Goal: Communication & Community: Share content

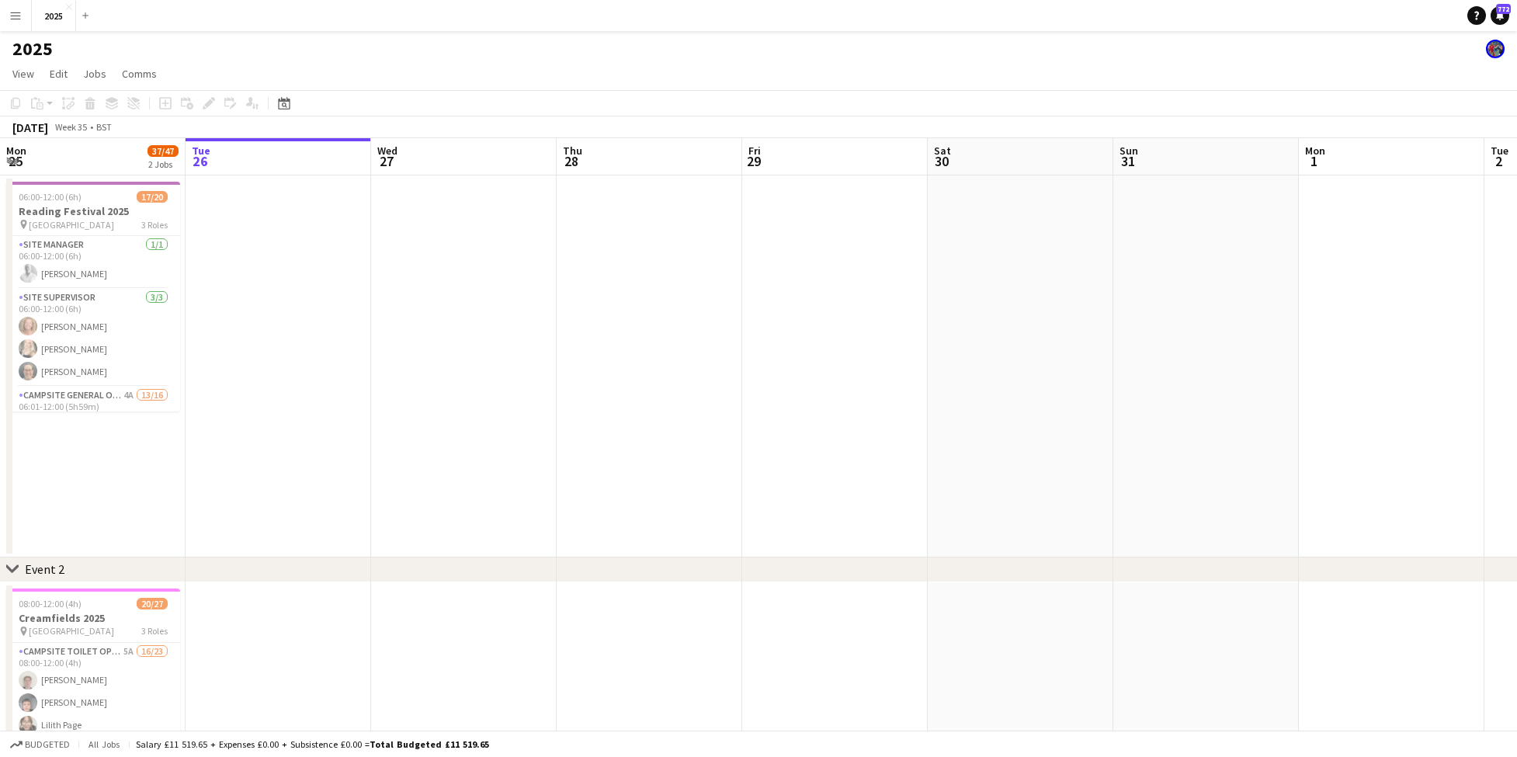
click at [18, 19] on app-icon "Menu" at bounding box center [15, 15] width 12 height 12
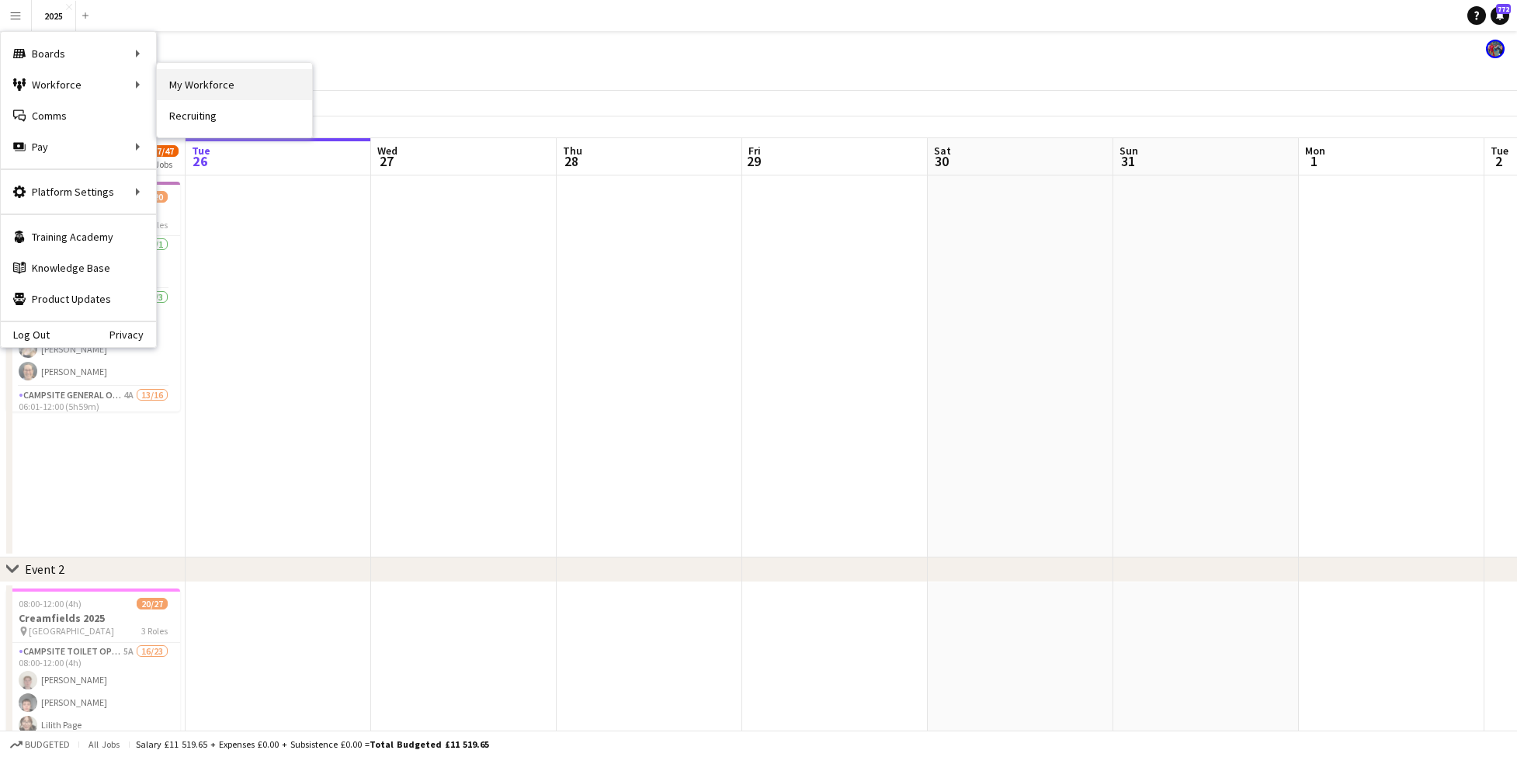
click at [184, 86] on link "My Workforce" at bounding box center [234, 84] width 155 height 31
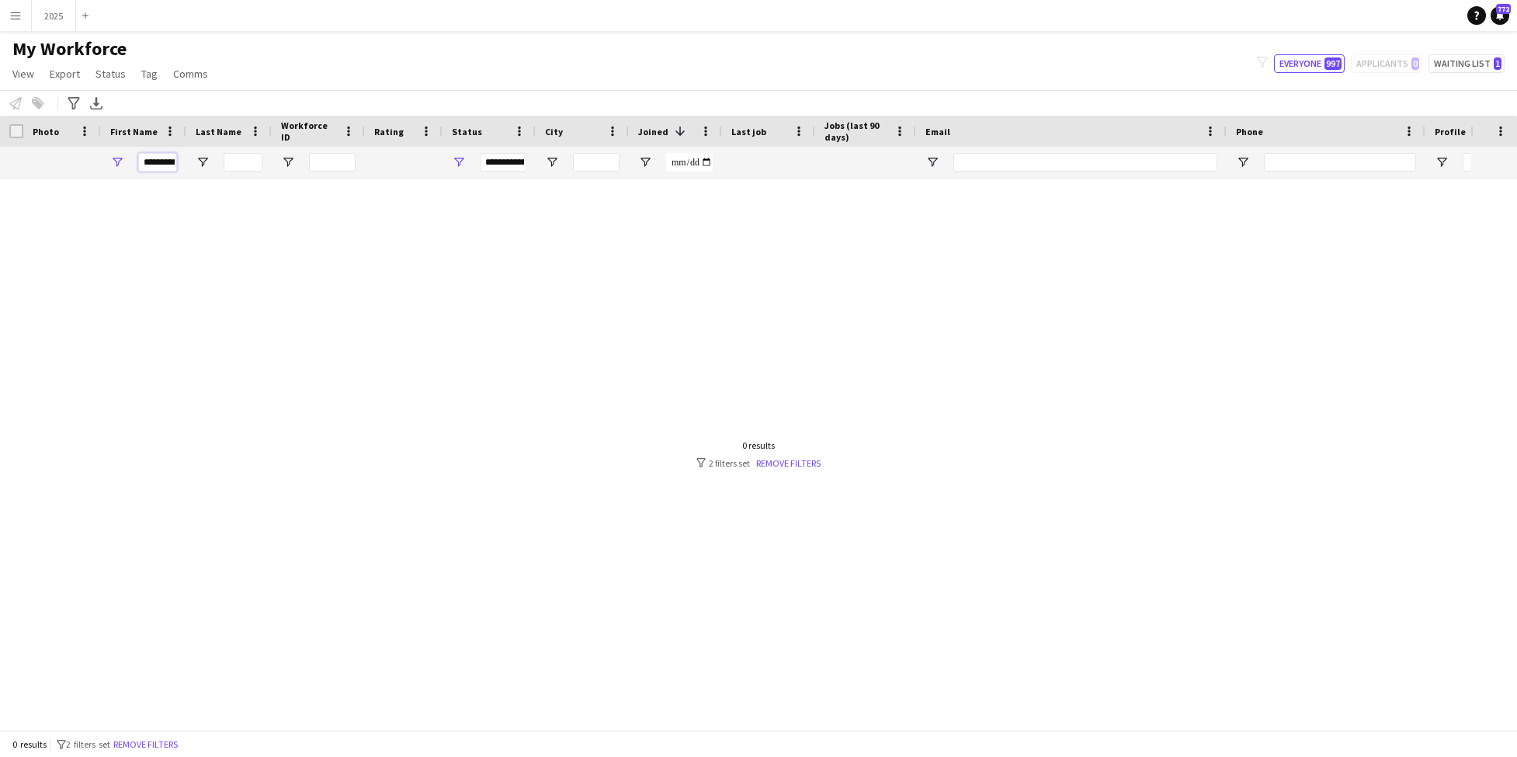
drag, startPoint x: 142, startPoint y: 164, endPoint x: 297, endPoint y: 180, distance: 155.4
click at [297, 180] on div "Workforce Details Photo First Name" at bounding box center [758, 423] width 1517 height 614
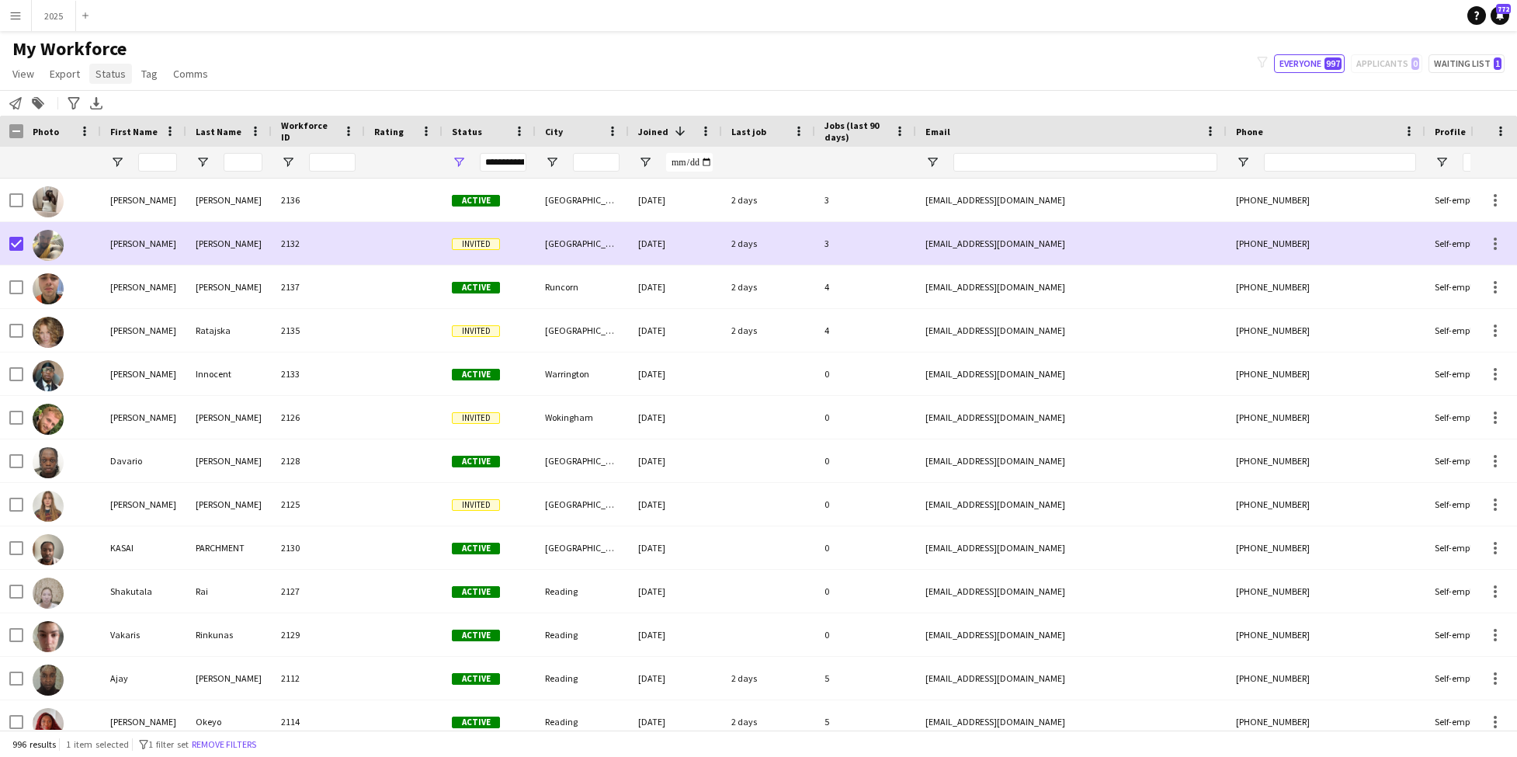
click at [118, 75] on span "Status" at bounding box center [111, 74] width 30 height 14
click at [133, 106] on link "Edit" at bounding box center [143, 107] width 109 height 33
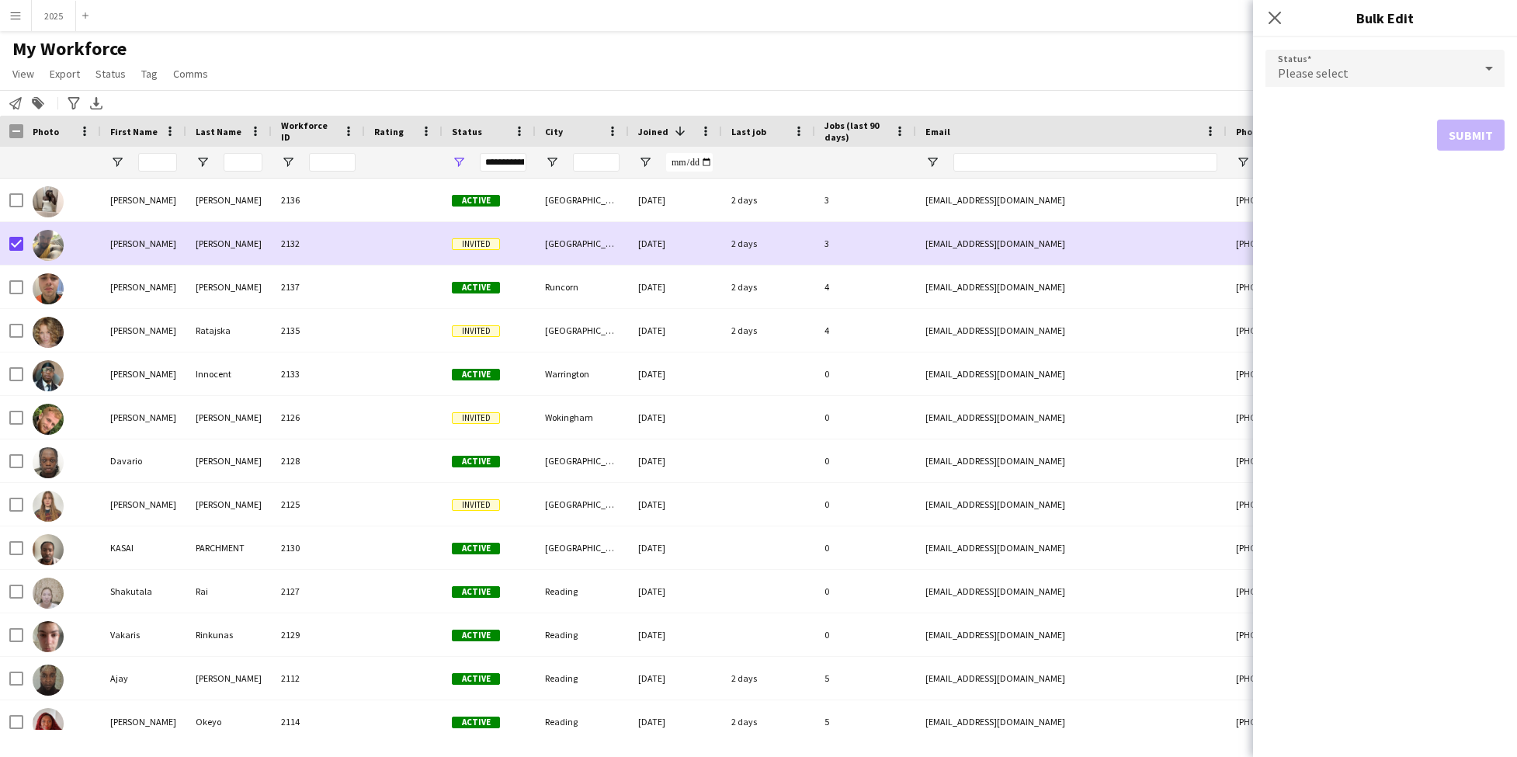
click at [1444, 68] on div "Please select" at bounding box center [1370, 68] width 208 height 37
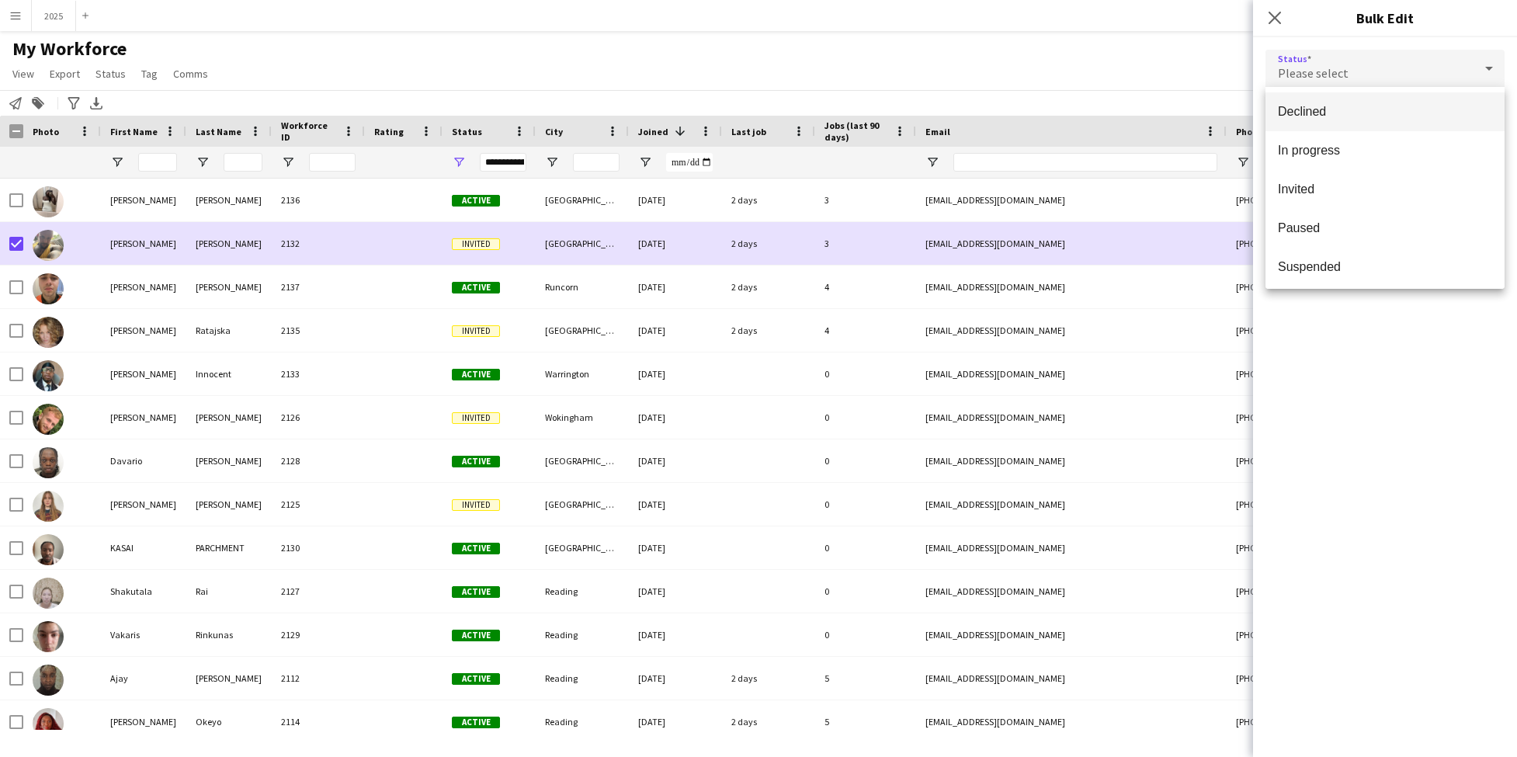
scroll to position [134, 0]
click at [1395, 221] on mat-option "Paused" at bounding box center [1385, 212] width 239 height 39
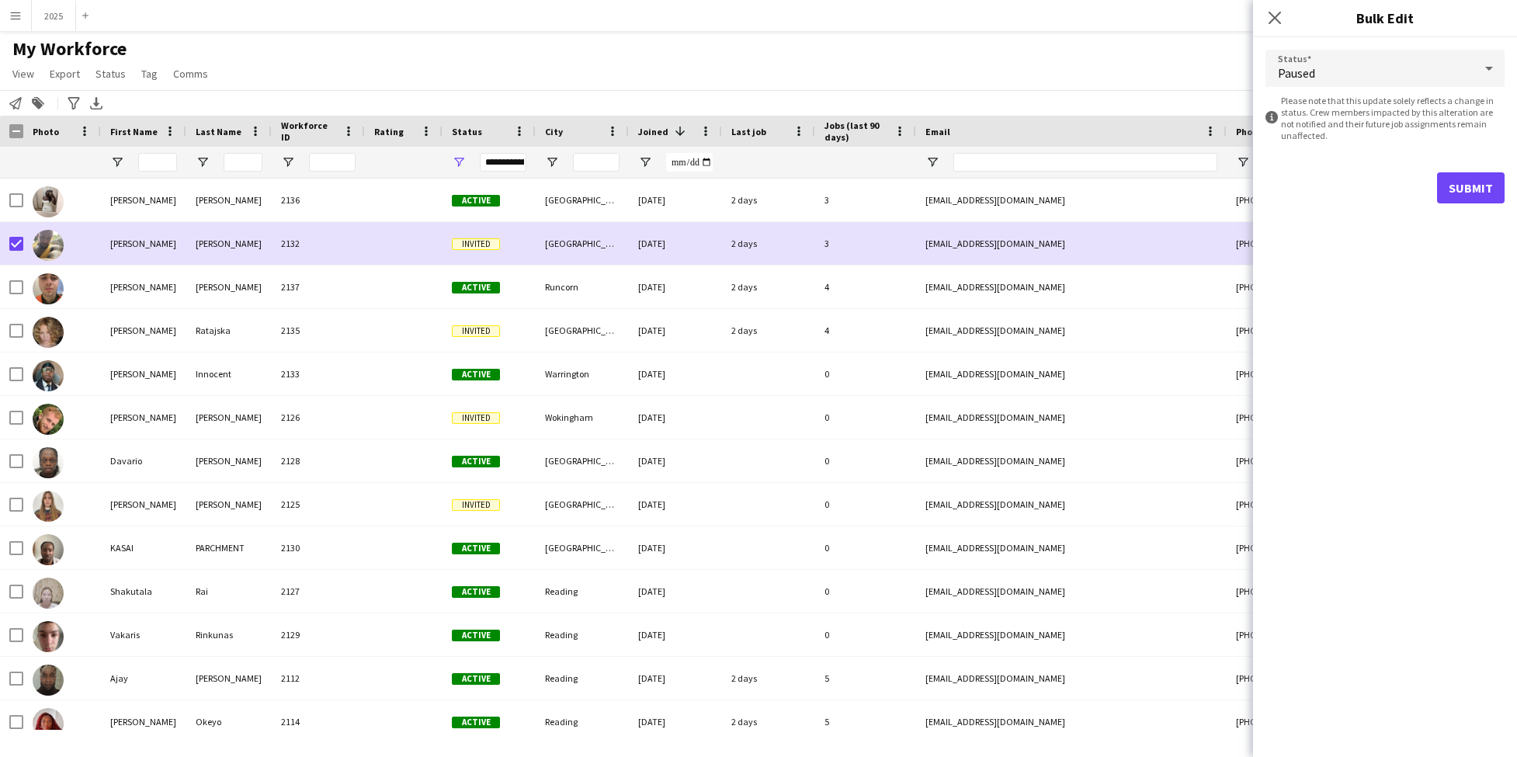
click at [1472, 186] on button "Submit" at bounding box center [1471, 187] width 68 height 31
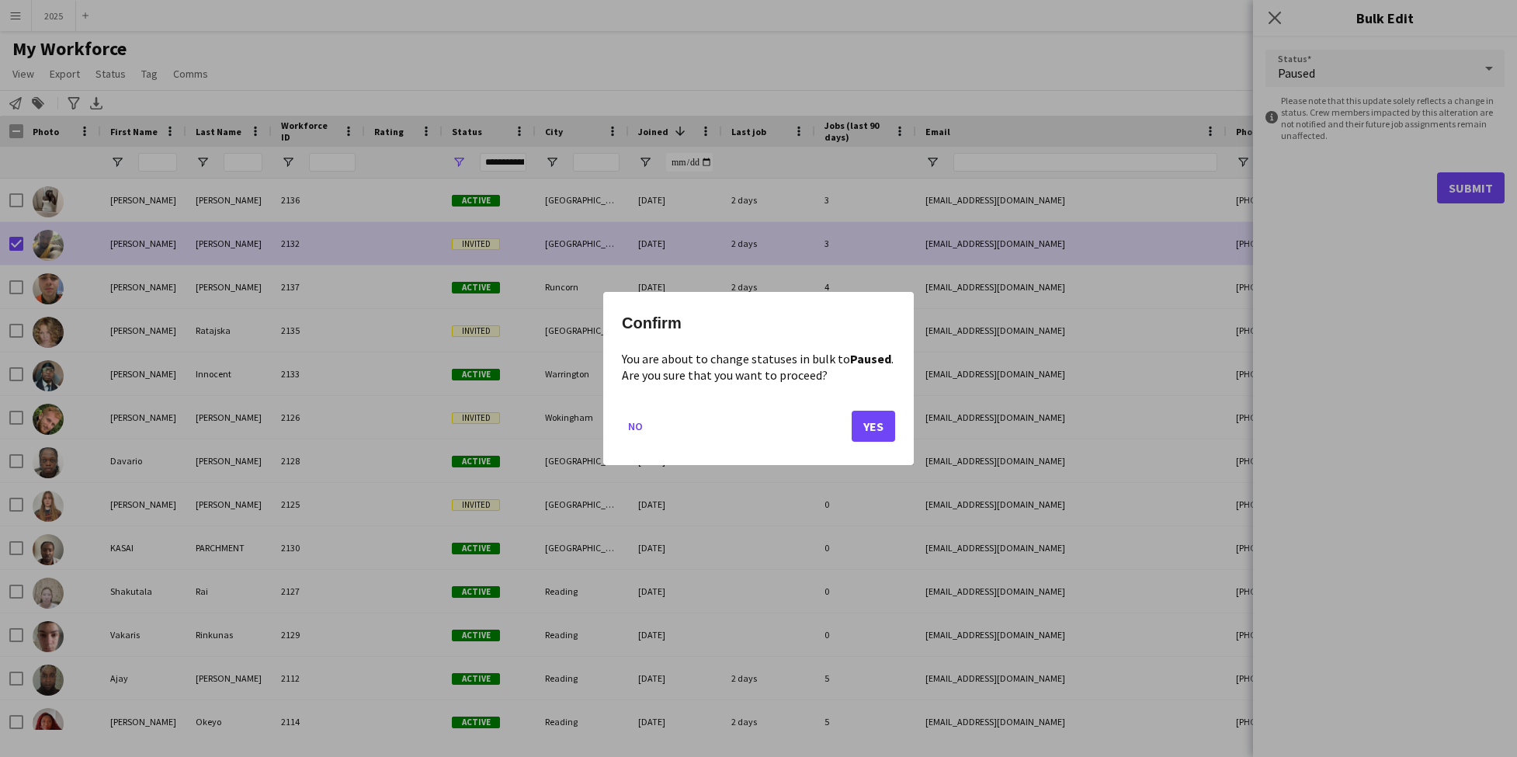
click at [870, 426] on button "Yes" at bounding box center [873, 426] width 43 height 31
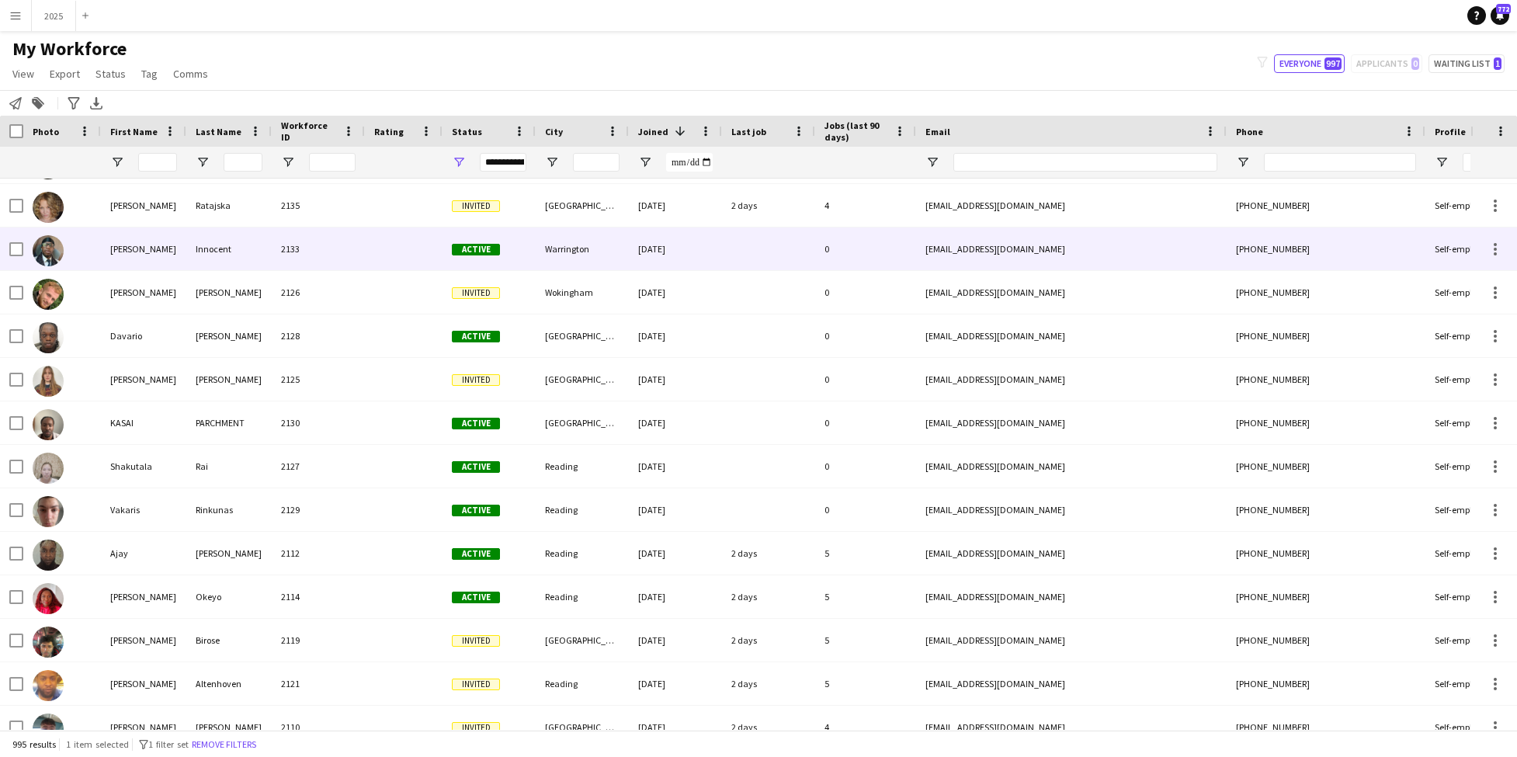
scroll to position [86, 0]
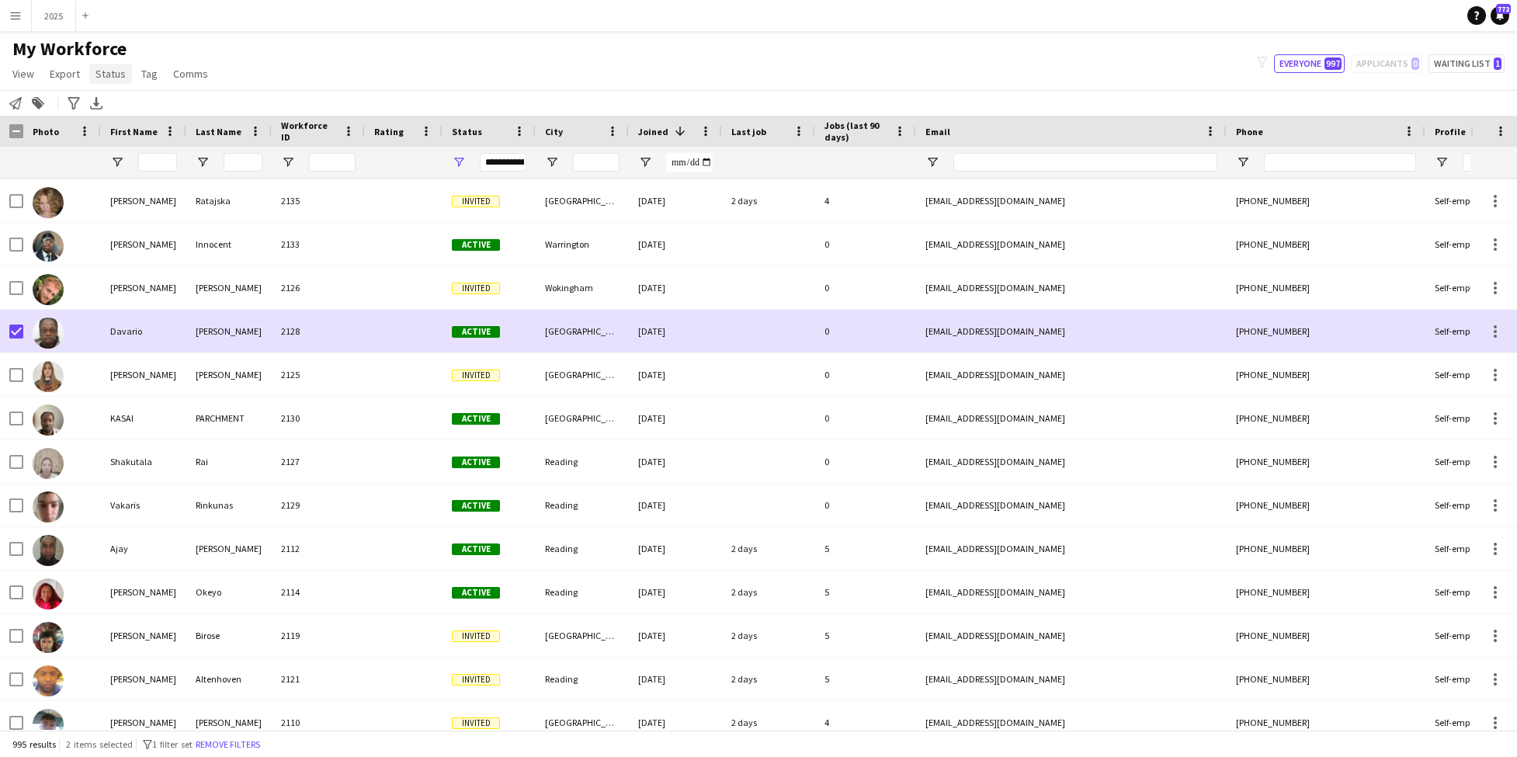
click at [107, 80] on span "Status" at bounding box center [111, 74] width 30 height 14
click at [120, 104] on link "Edit" at bounding box center [143, 107] width 109 height 33
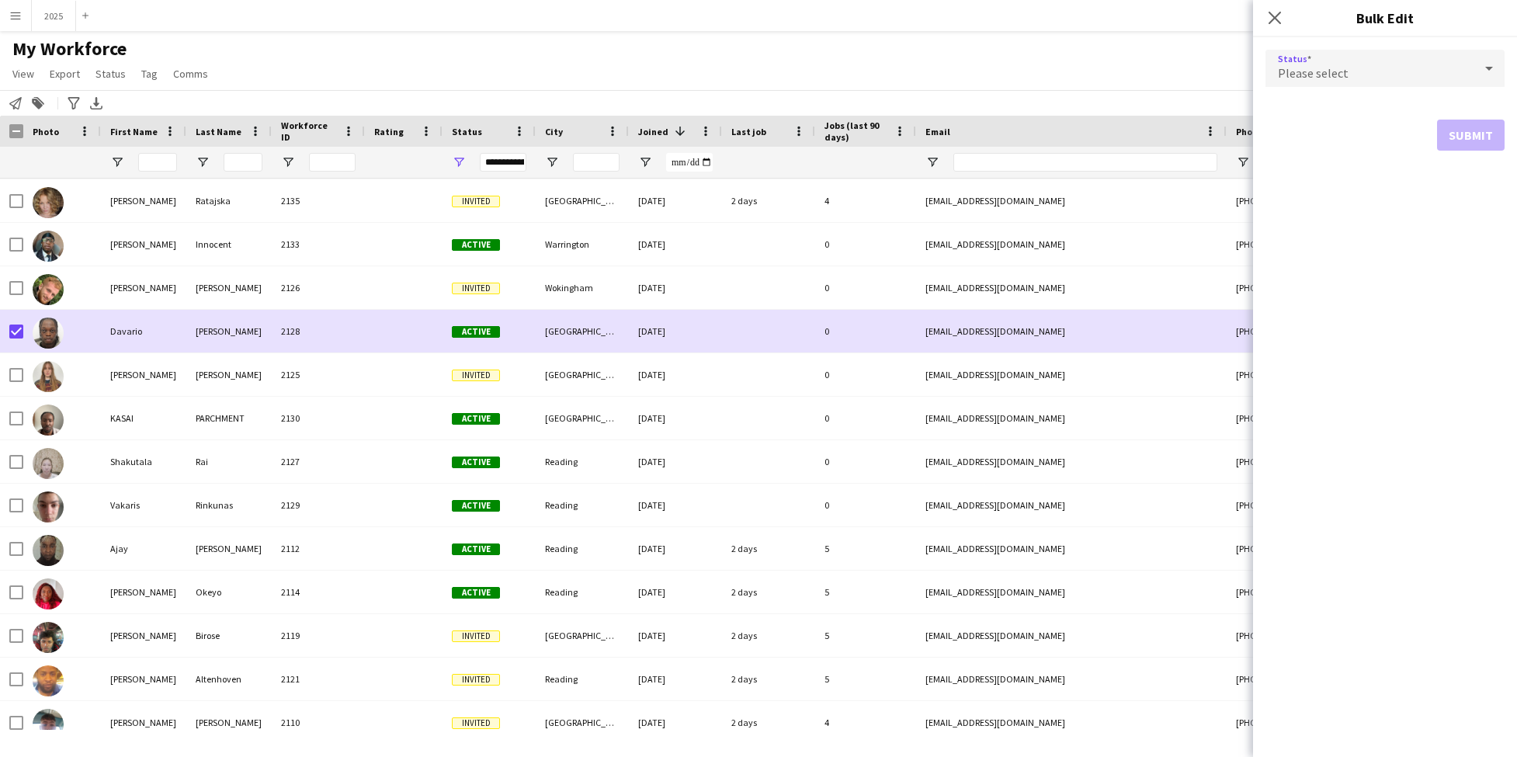
click at [1398, 60] on div "Please select" at bounding box center [1370, 68] width 208 height 37
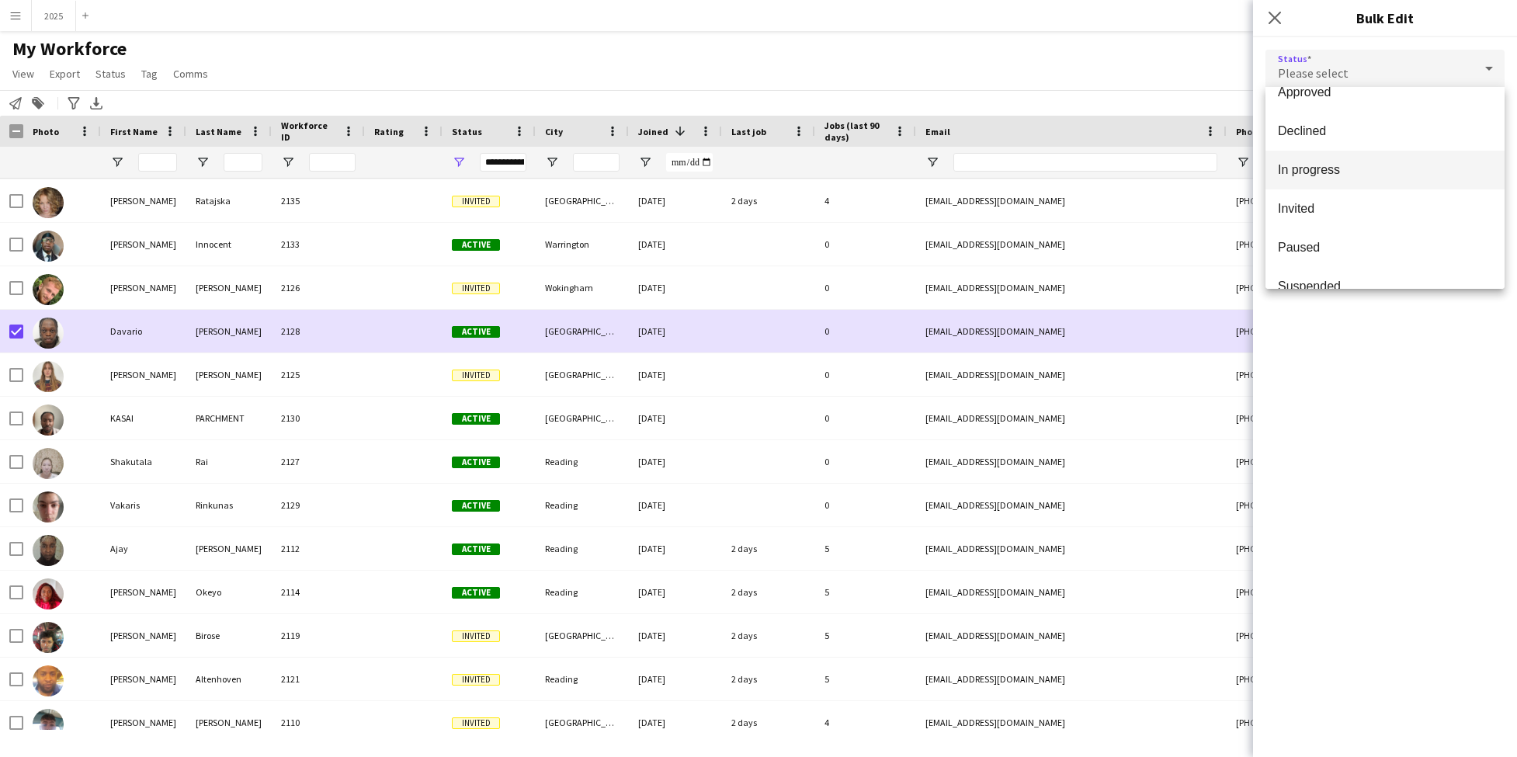
scroll to position [102, 0]
drag, startPoint x: 1392, startPoint y: 249, endPoint x: 1402, endPoint y: 255, distance: 12.2
click at [1392, 249] on span "Paused" at bounding box center [1385, 243] width 214 height 15
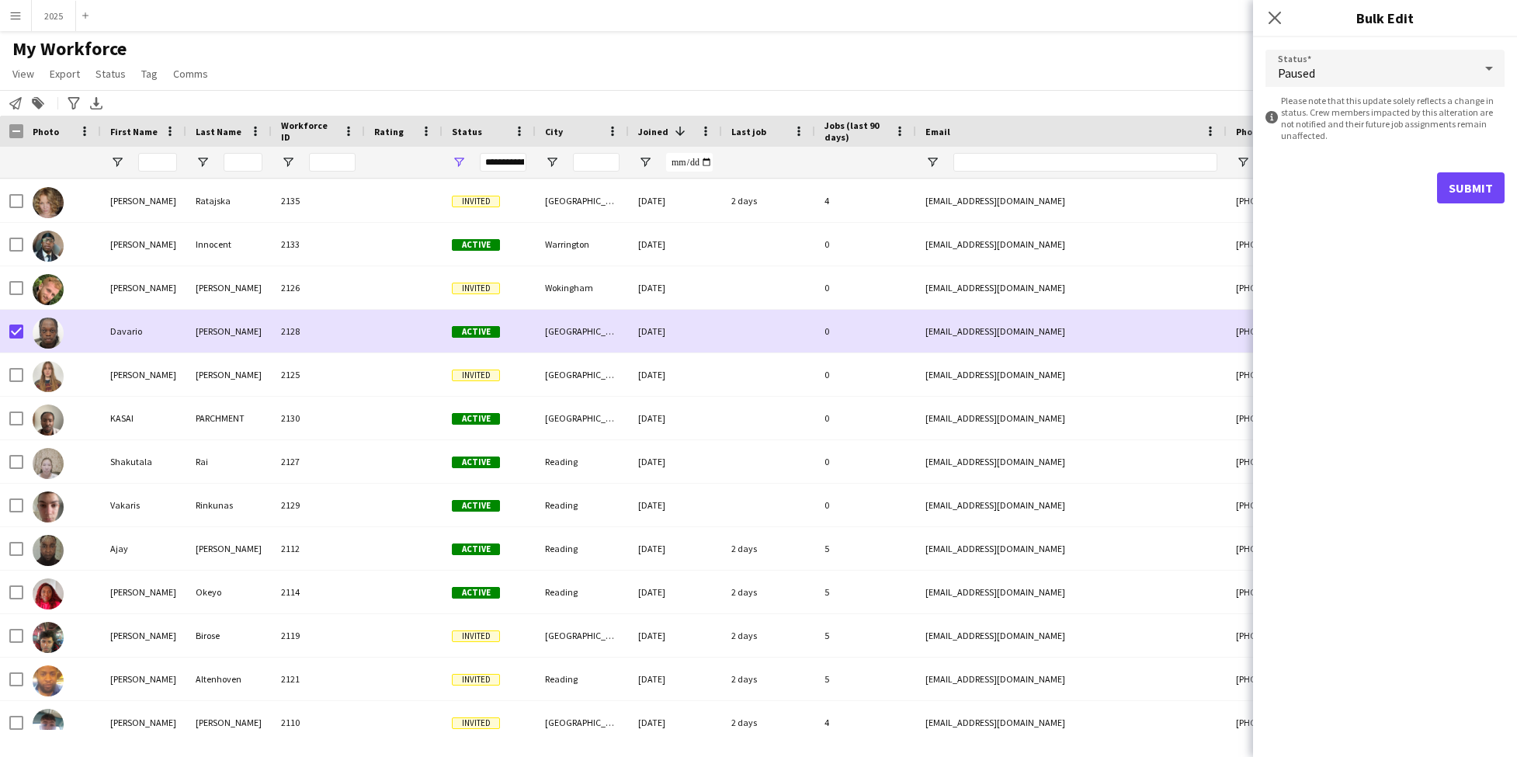
click at [1455, 193] on button "Submit" at bounding box center [1471, 187] width 68 height 31
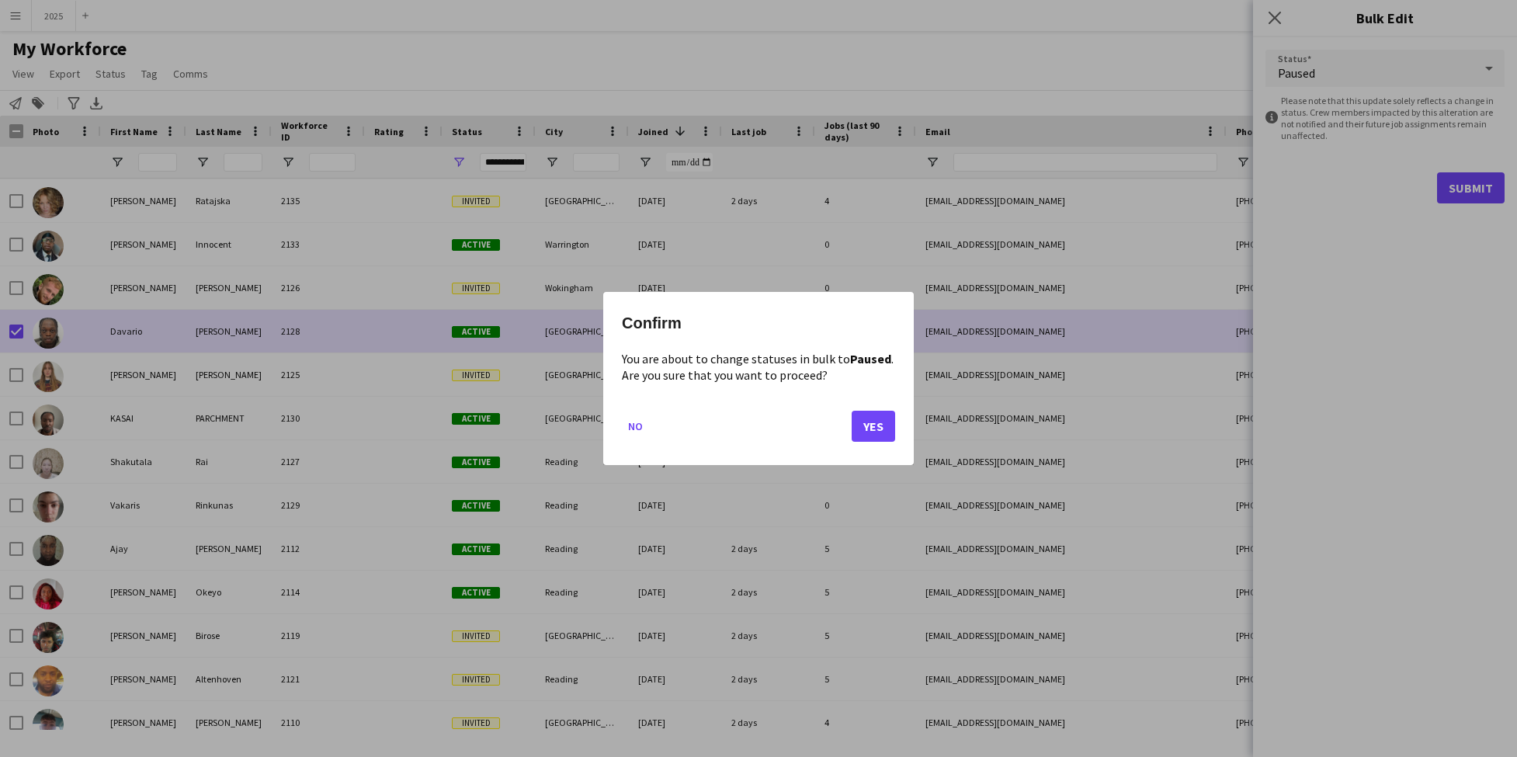
click at [874, 433] on button "Yes" at bounding box center [873, 426] width 43 height 31
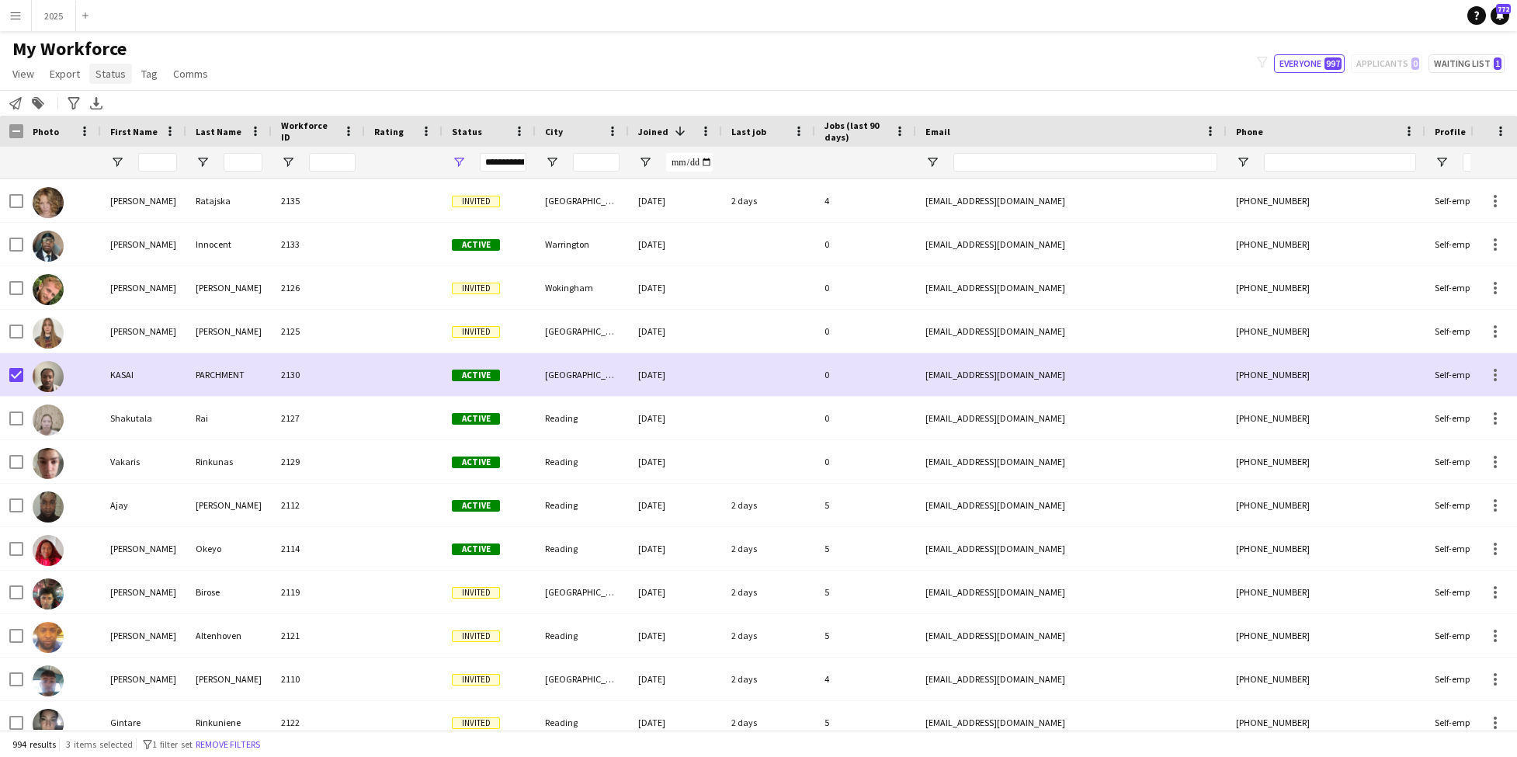
click at [106, 75] on span "Status" at bounding box center [111, 74] width 30 height 14
click at [161, 101] on link "Edit" at bounding box center [143, 107] width 109 height 33
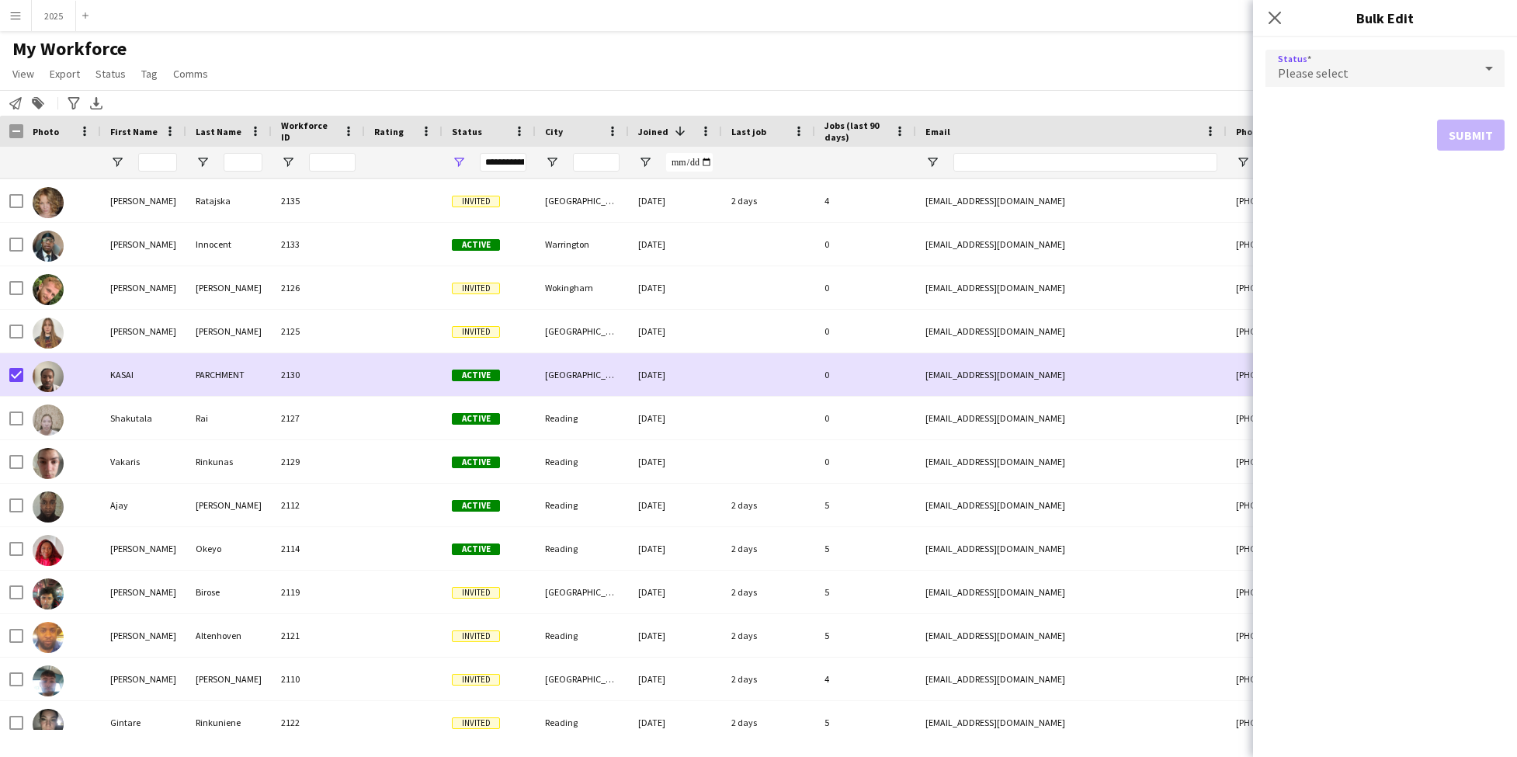
click at [1459, 72] on div "Please select" at bounding box center [1370, 68] width 208 height 37
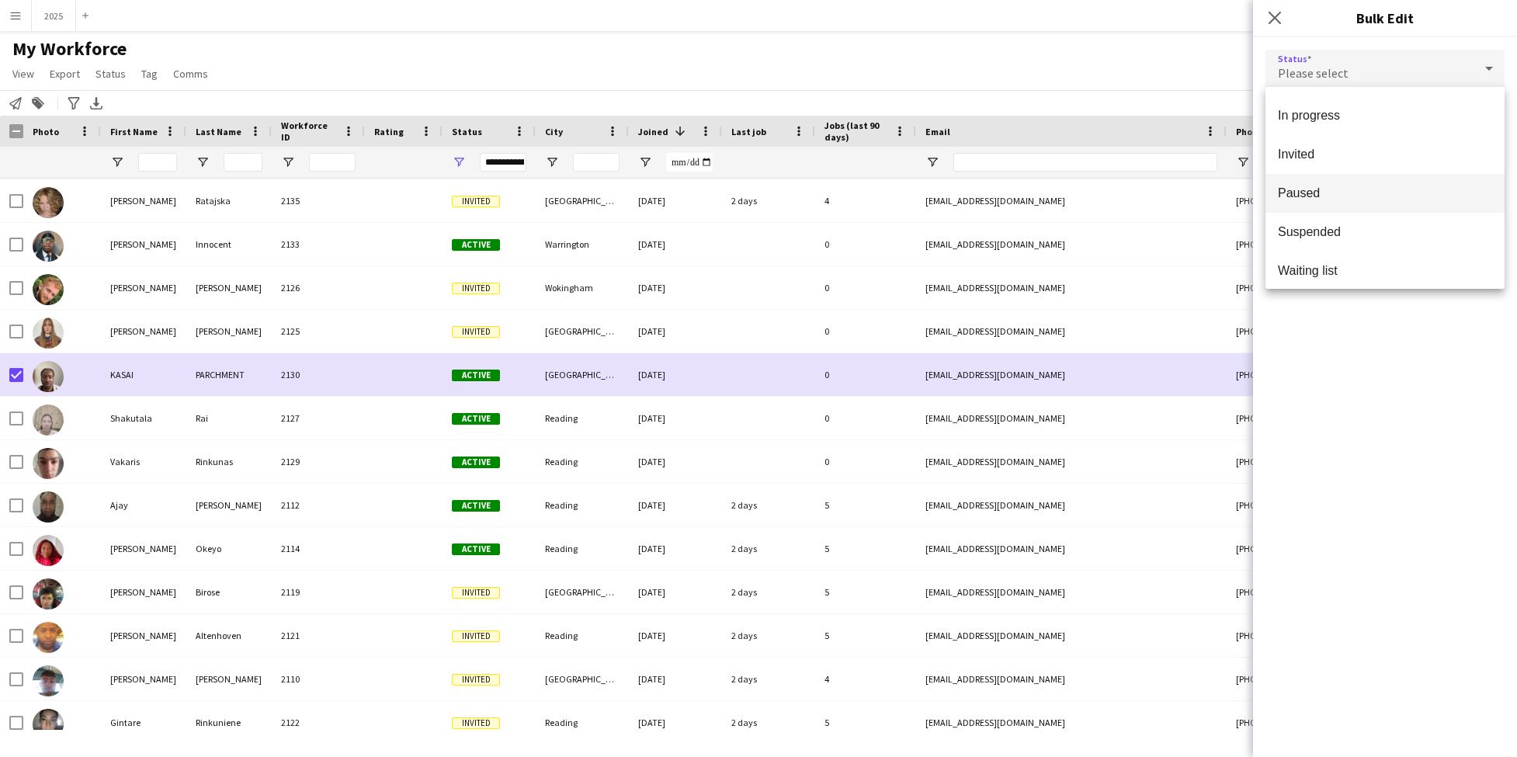
click at [1378, 205] on mat-option "Paused" at bounding box center [1385, 193] width 239 height 39
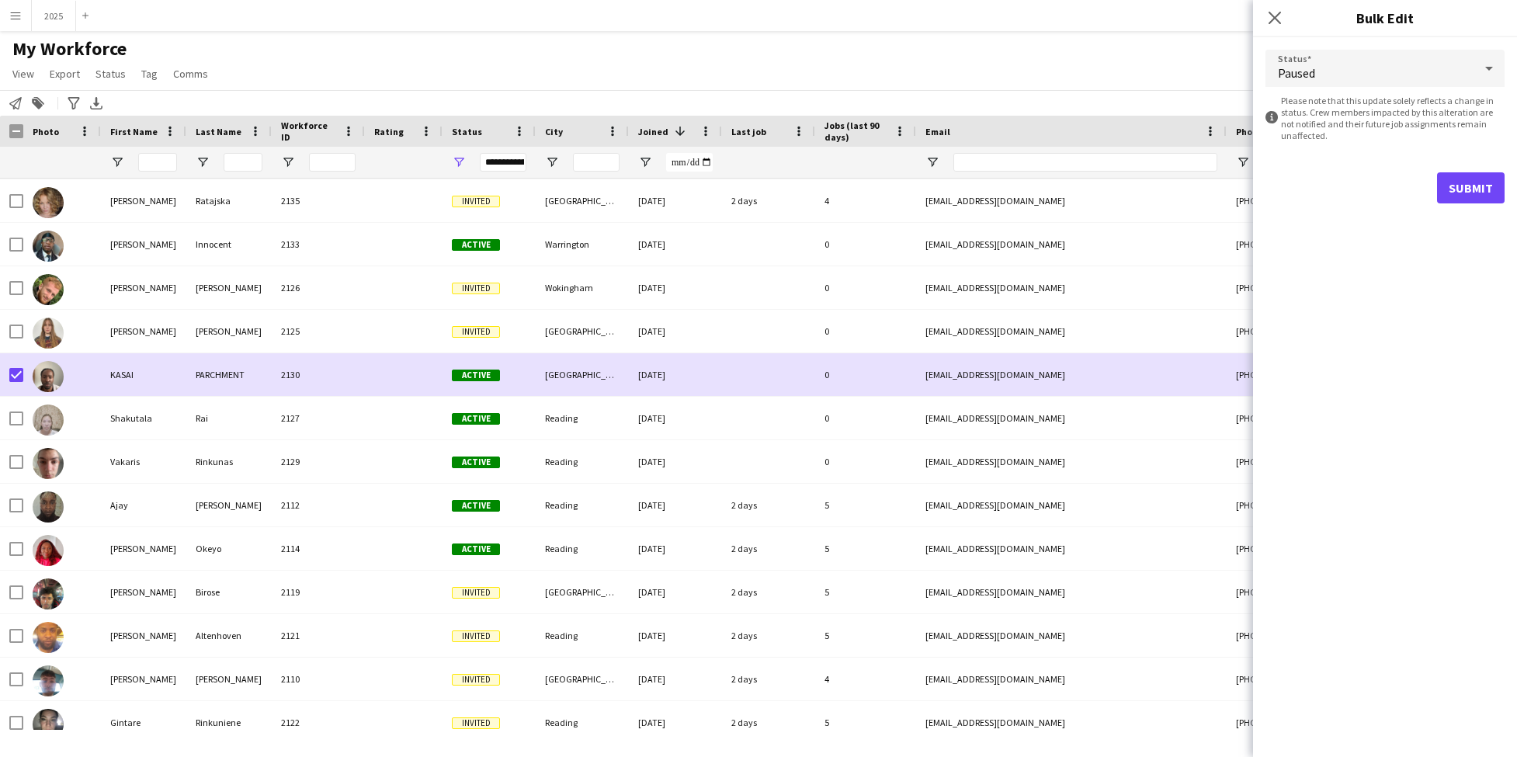
click at [1453, 191] on button "Submit" at bounding box center [1471, 187] width 68 height 31
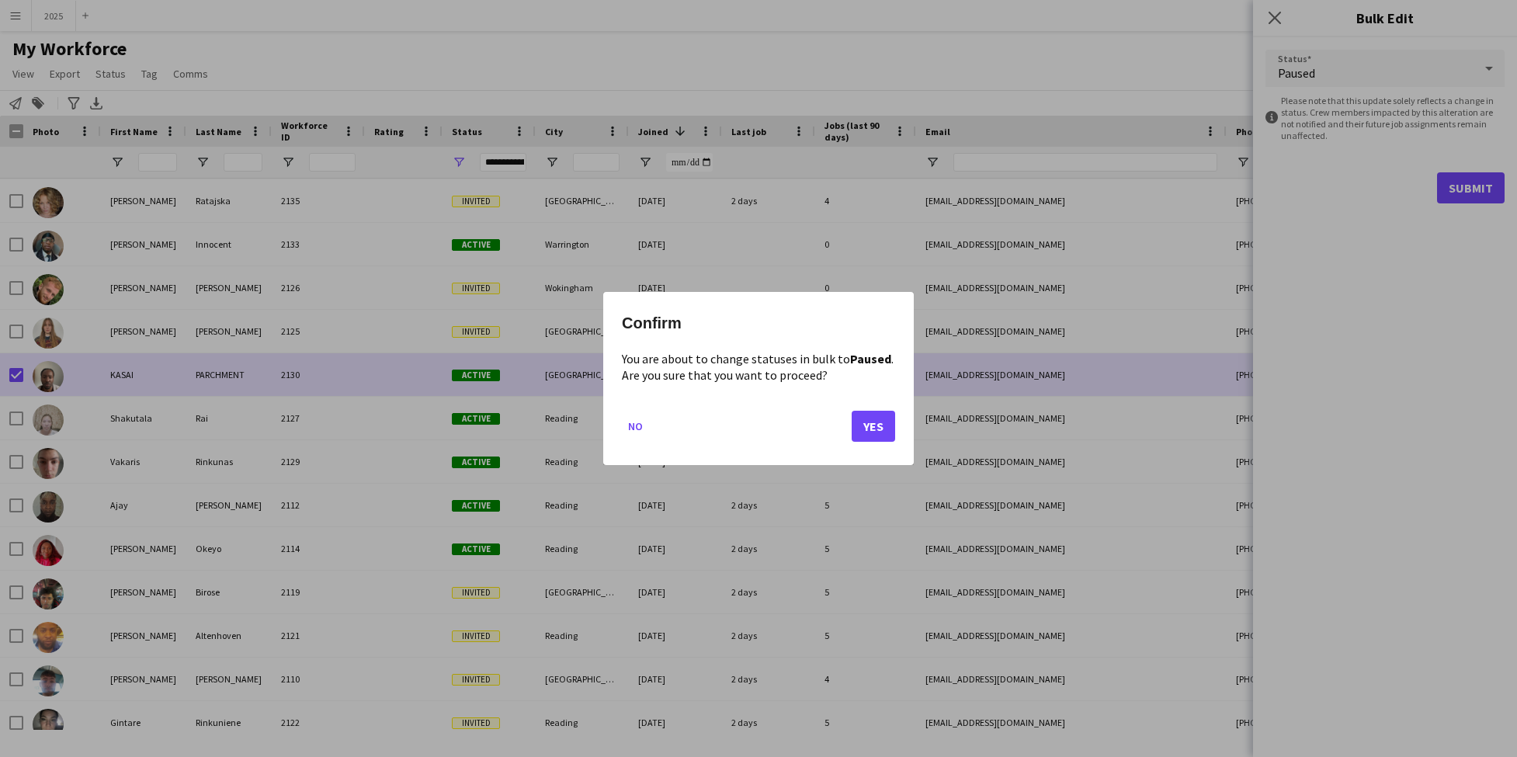
click at [882, 422] on button "Yes" at bounding box center [873, 426] width 43 height 31
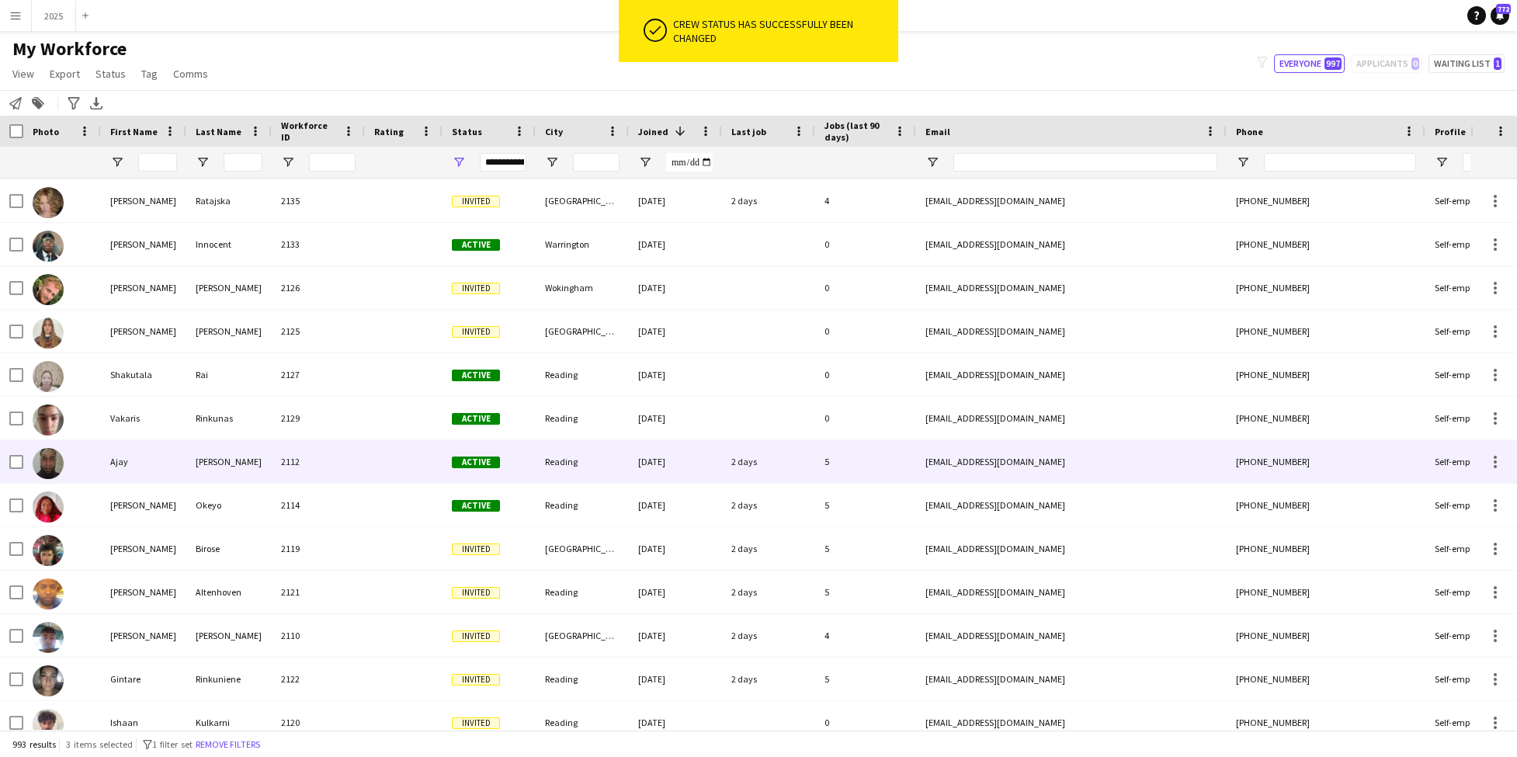
click at [23, 463] on div at bounding box center [62, 461] width 78 height 43
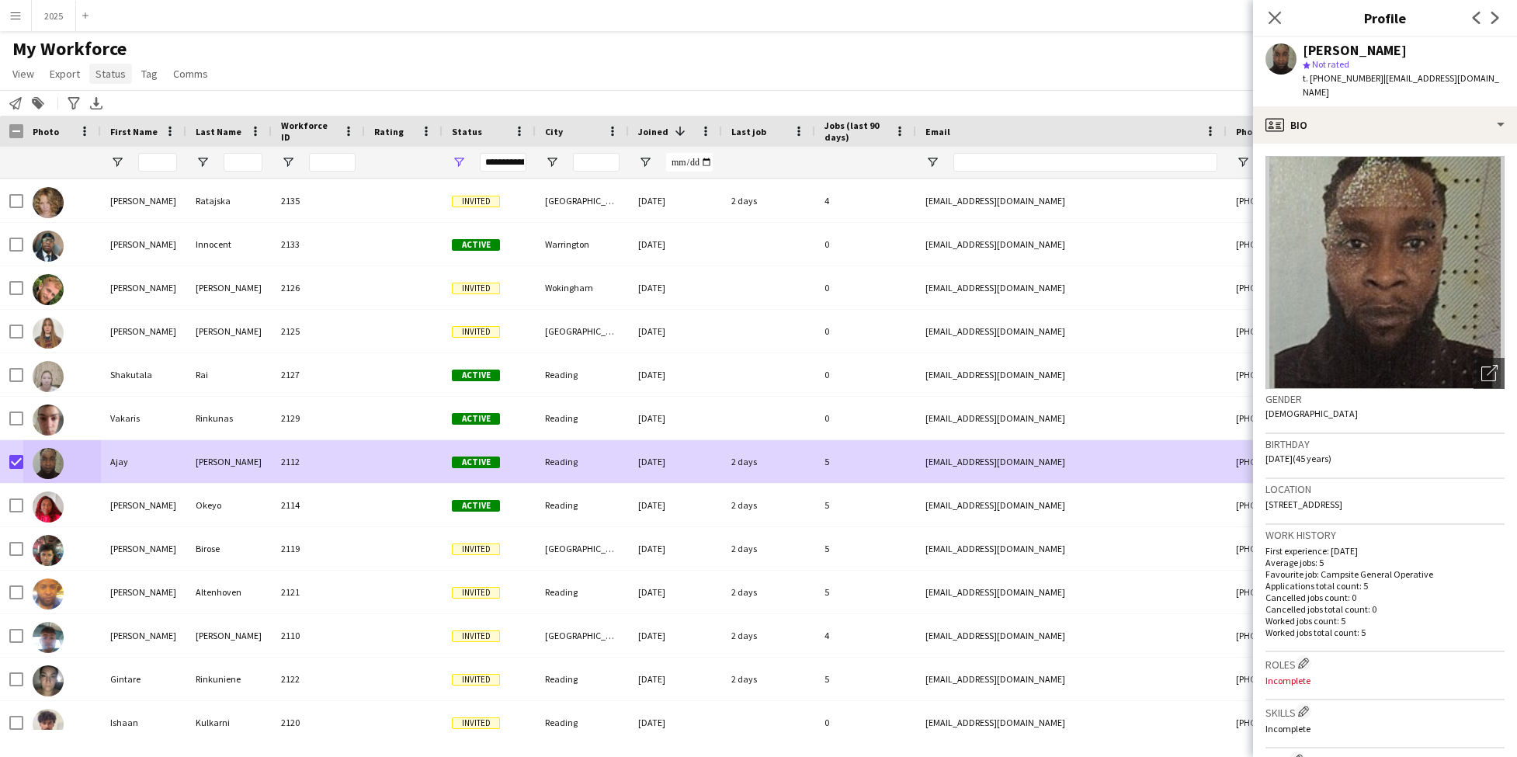
click at [106, 78] on span "Status" at bounding box center [111, 74] width 30 height 14
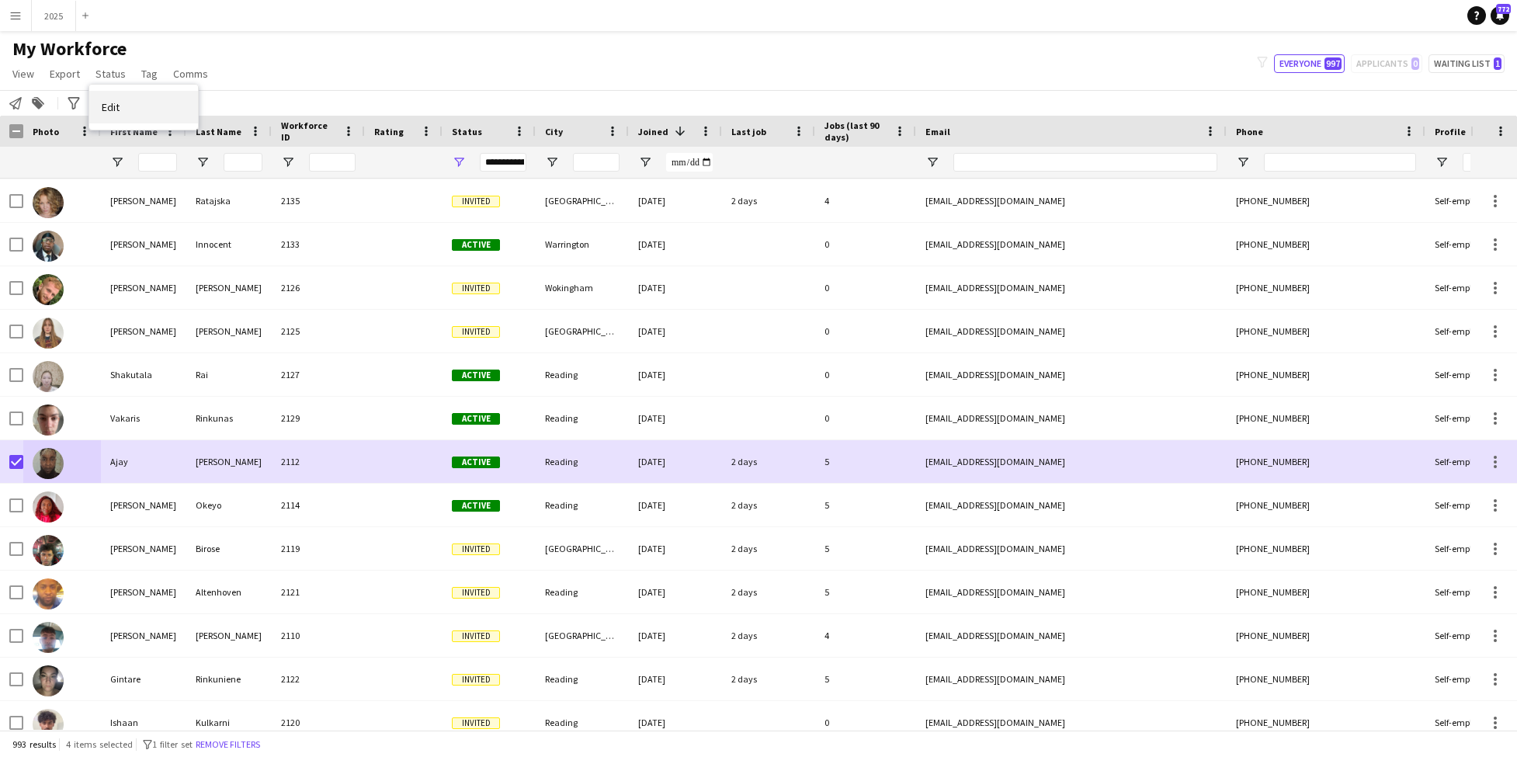
click at [119, 109] on span "Edit" at bounding box center [111, 107] width 18 height 14
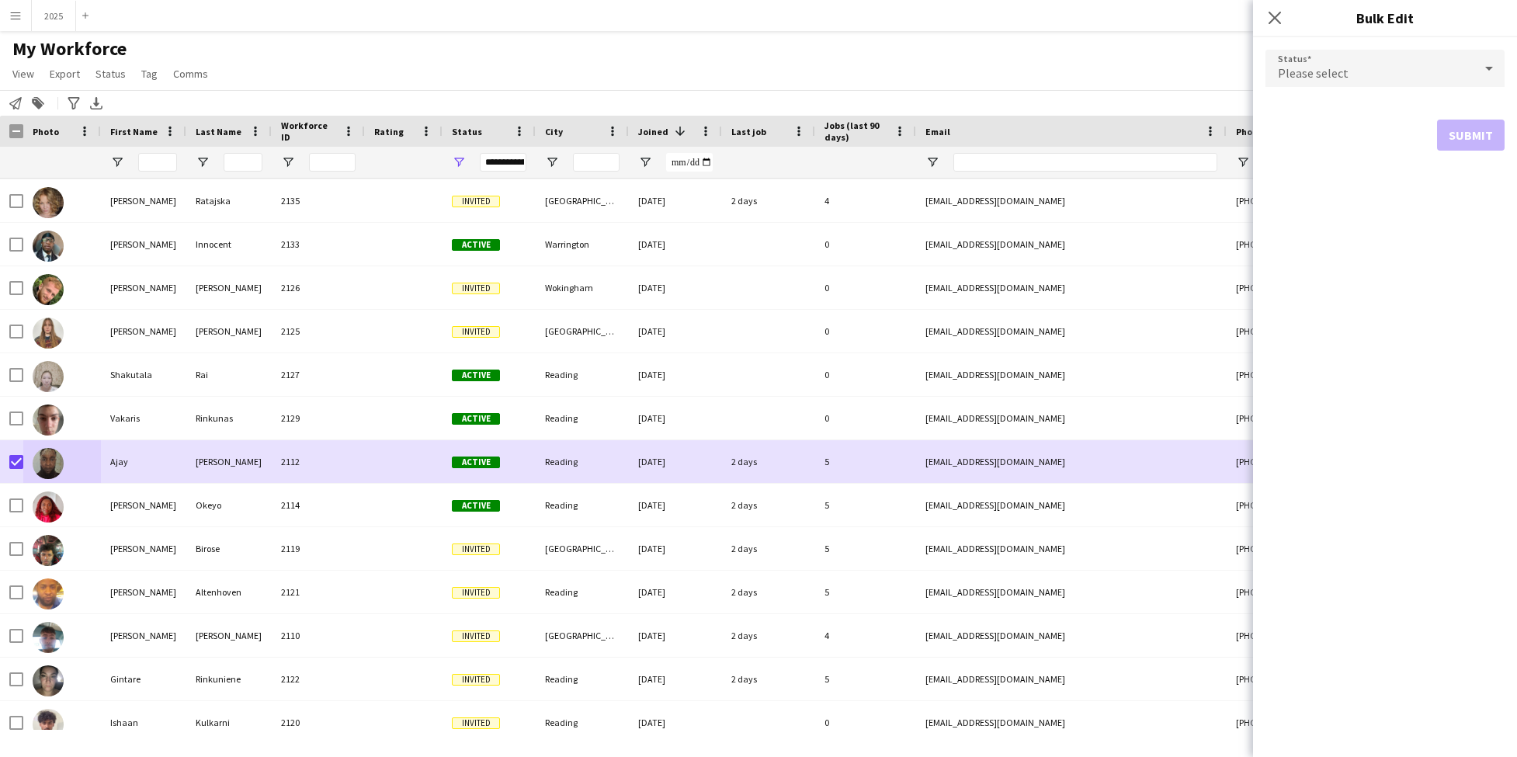
click at [1346, 59] on div "Please select" at bounding box center [1370, 68] width 208 height 37
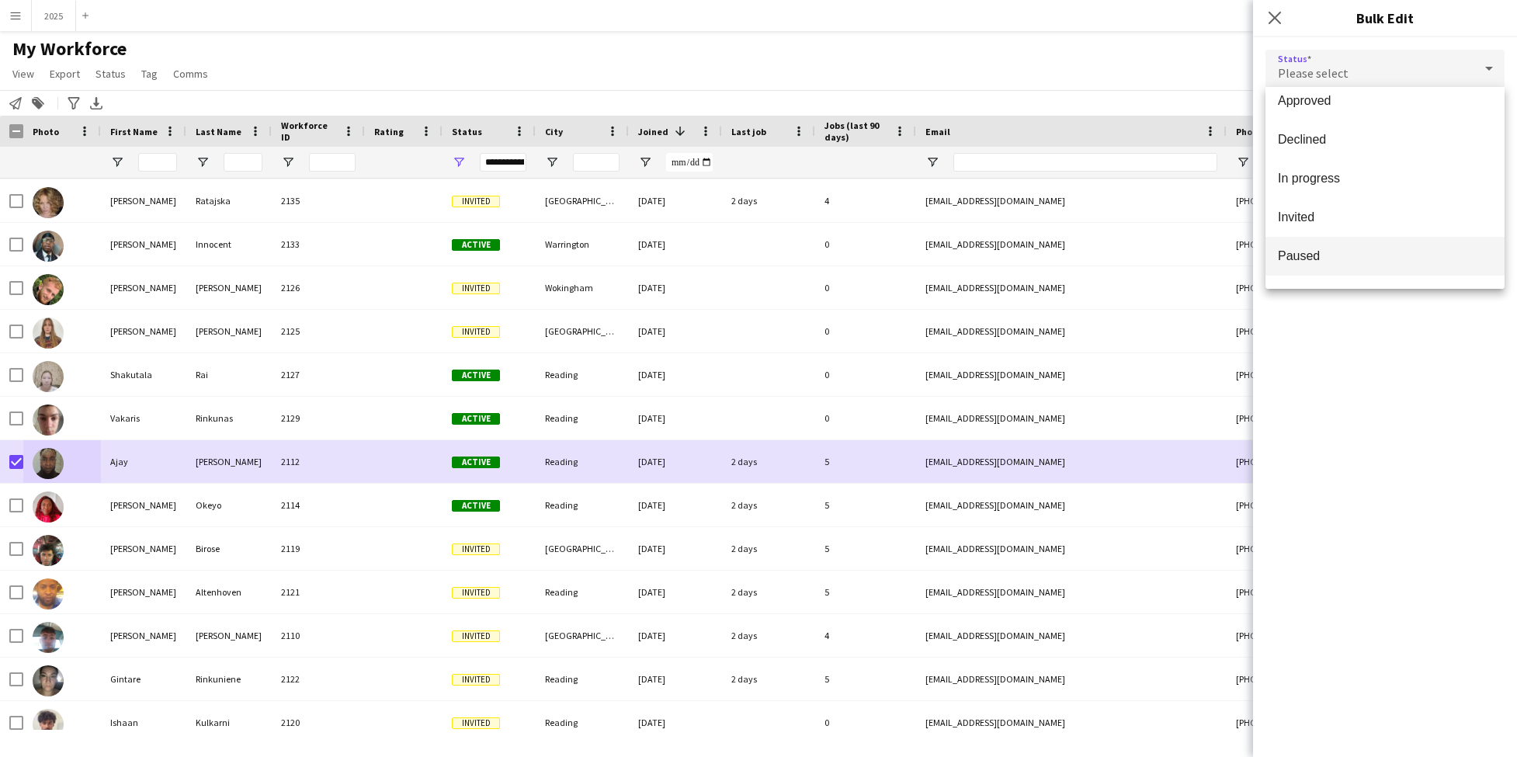
click at [1413, 255] on span "Paused" at bounding box center [1385, 256] width 214 height 15
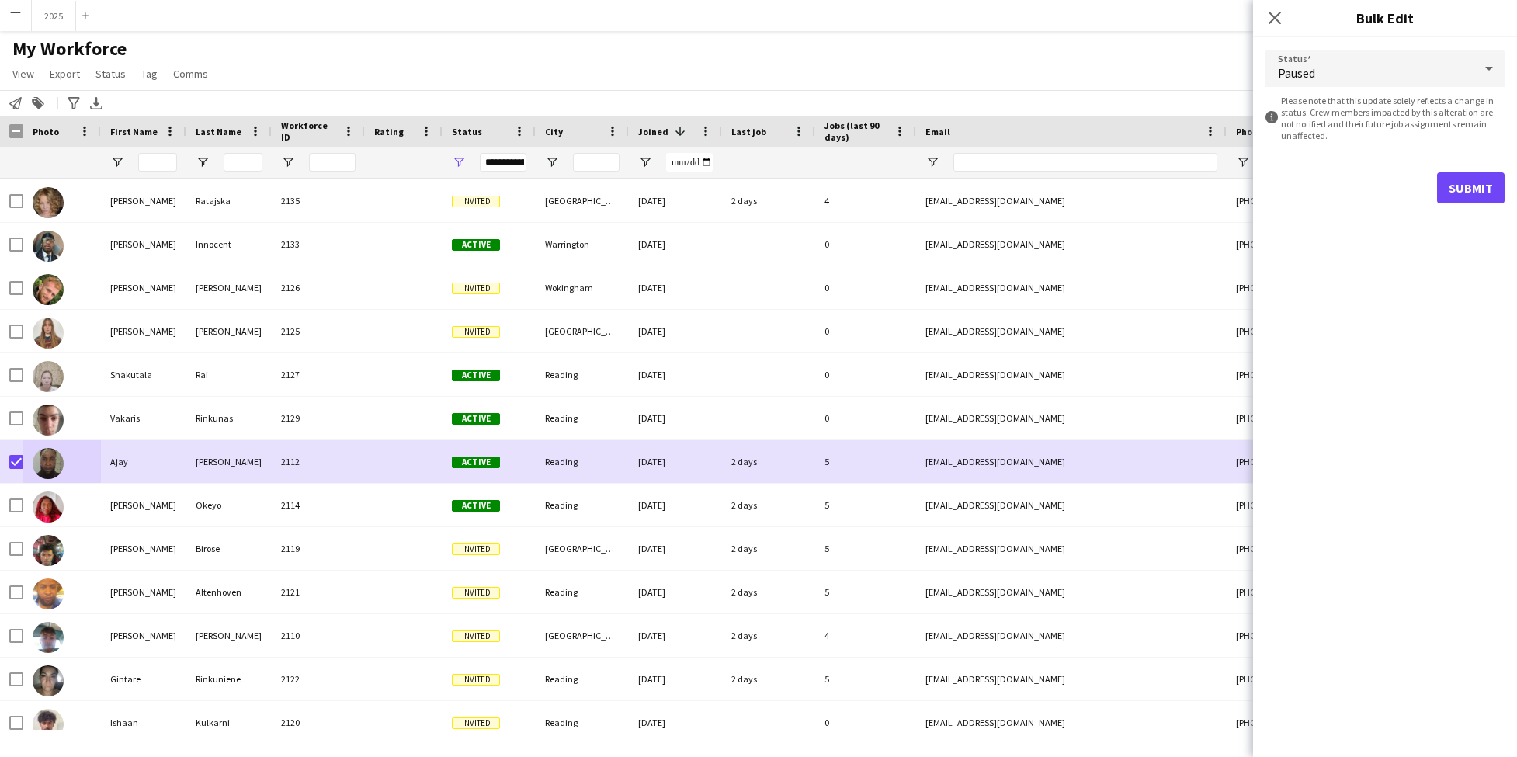
click at [1452, 182] on button "Submit" at bounding box center [1471, 187] width 68 height 31
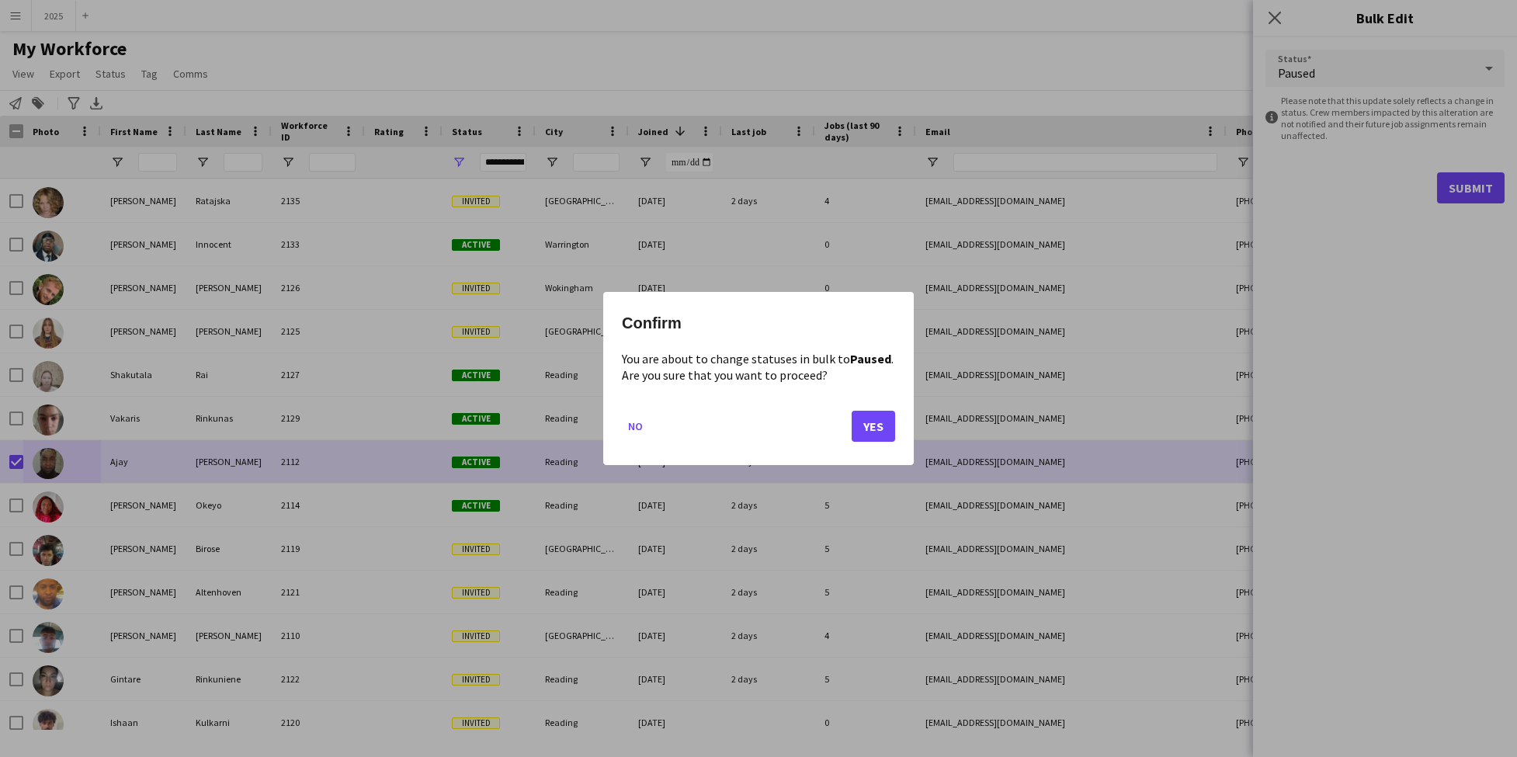
click at [866, 429] on button "Yes" at bounding box center [873, 426] width 43 height 31
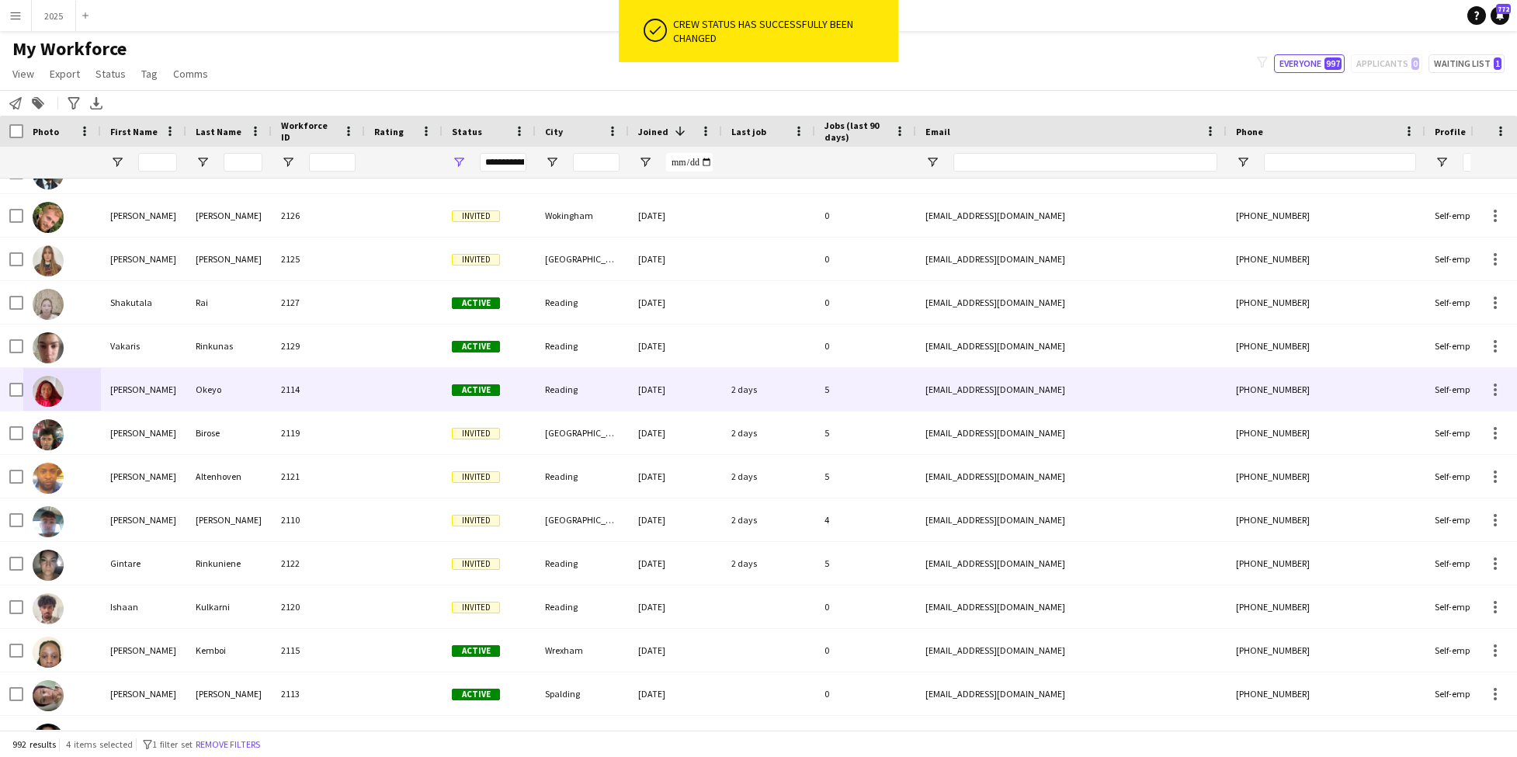
scroll to position [165, 0]
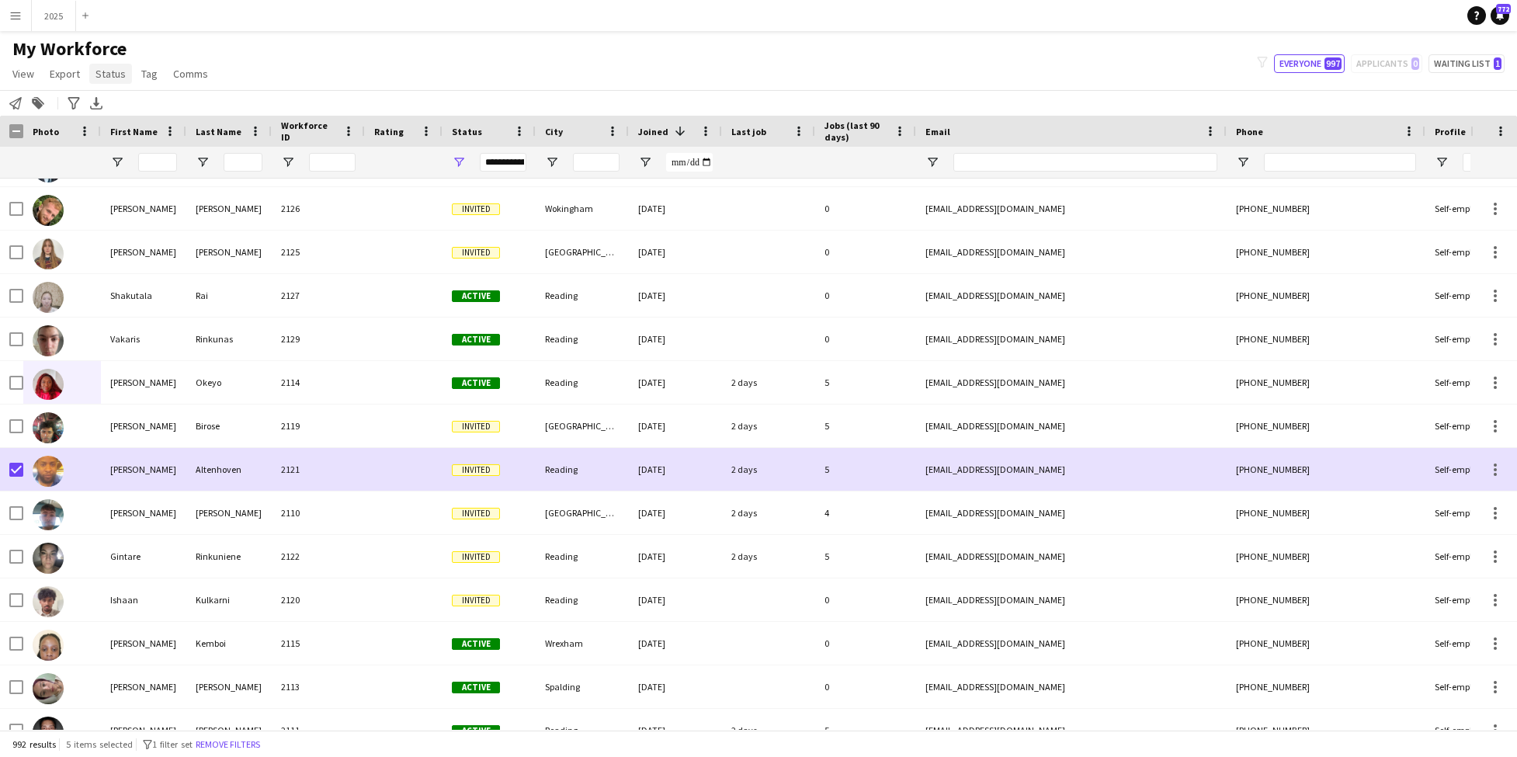
click at [105, 75] on span "Status" at bounding box center [111, 74] width 30 height 14
click at [123, 110] on link "Edit" at bounding box center [143, 107] width 109 height 33
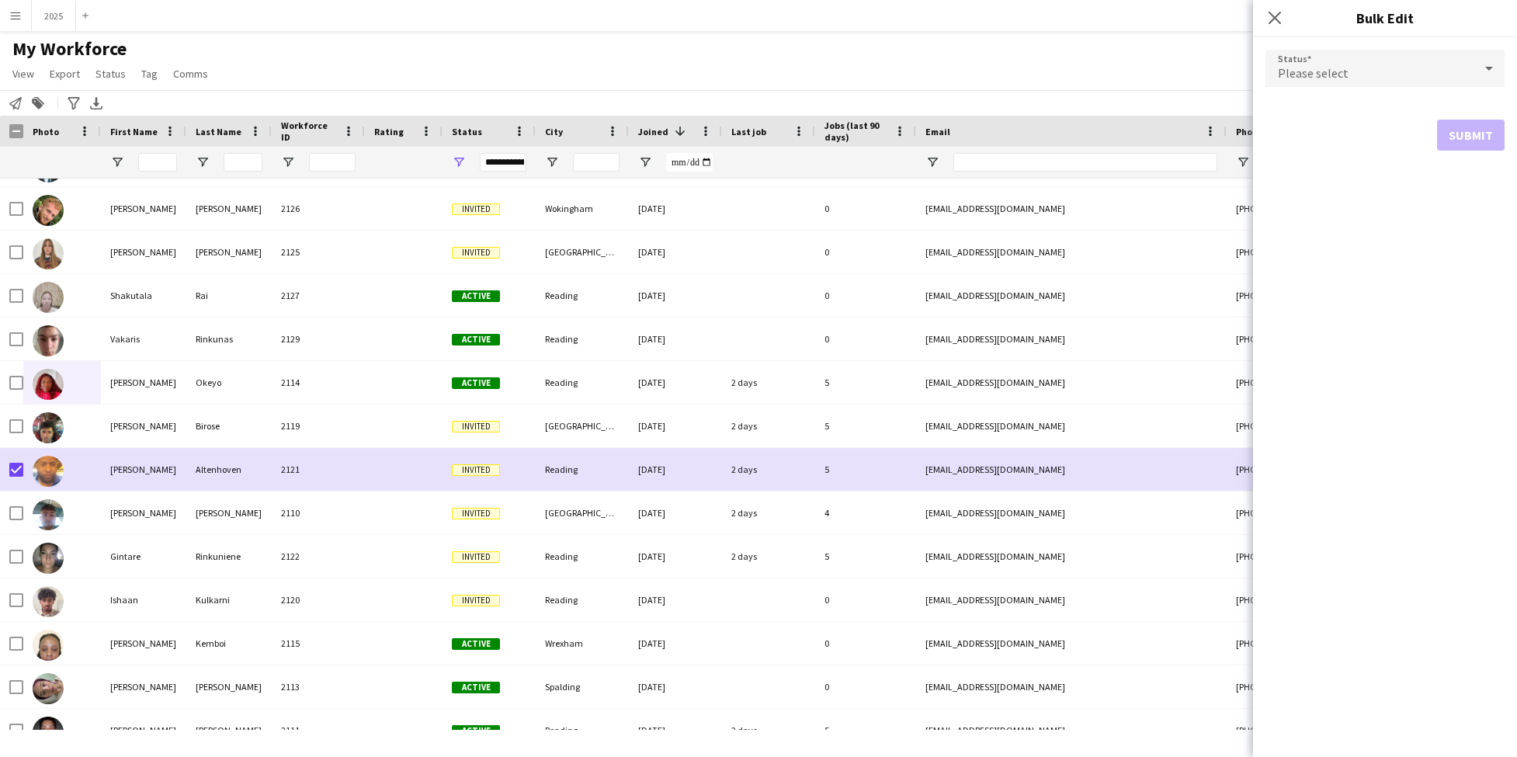
click at [1346, 60] on div "Please select" at bounding box center [1370, 68] width 208 height 37
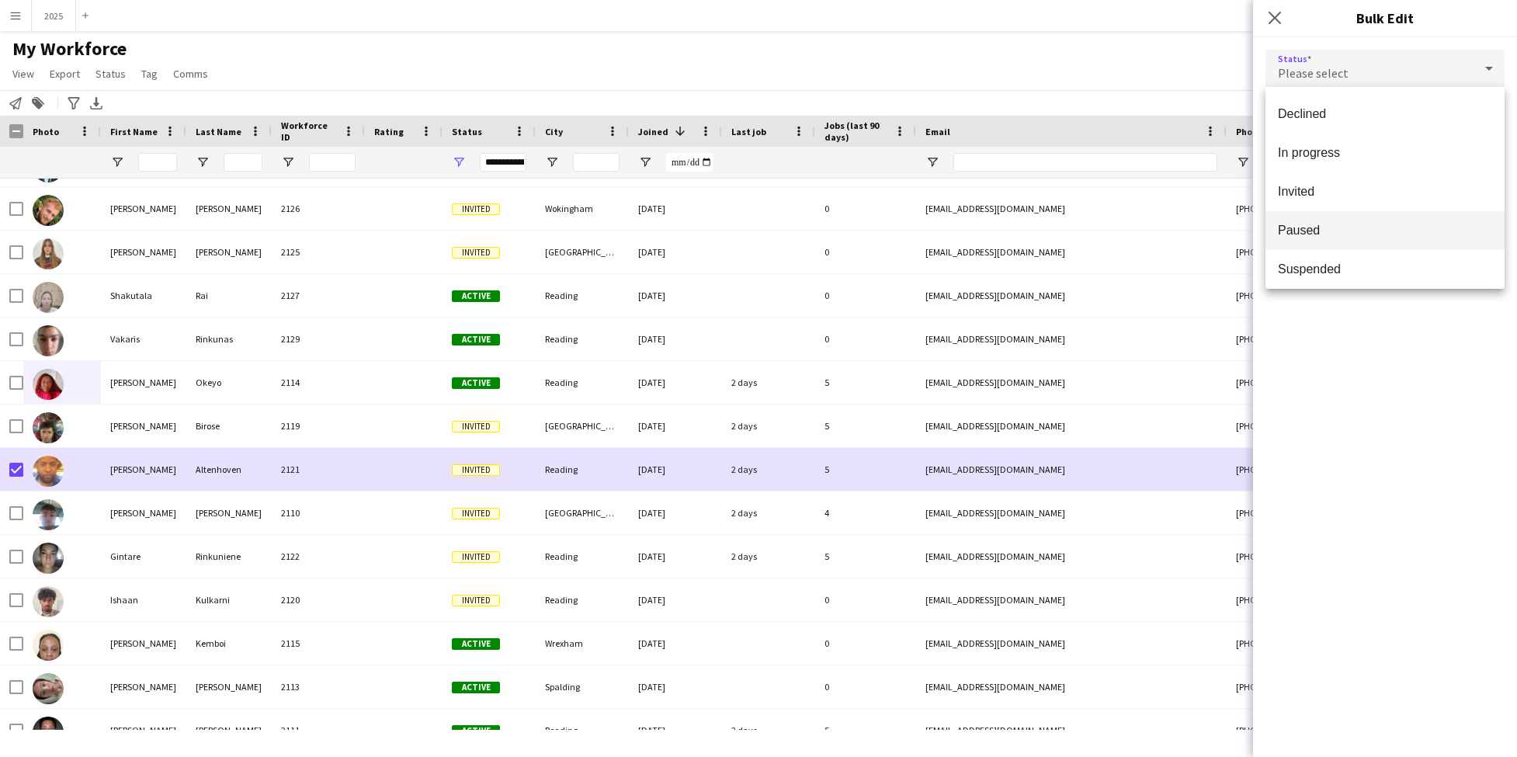
scroll to position [116, 0]
click at [1358, 228] on span "Paused" at bounding box center [1385, 228] width 214 height 15
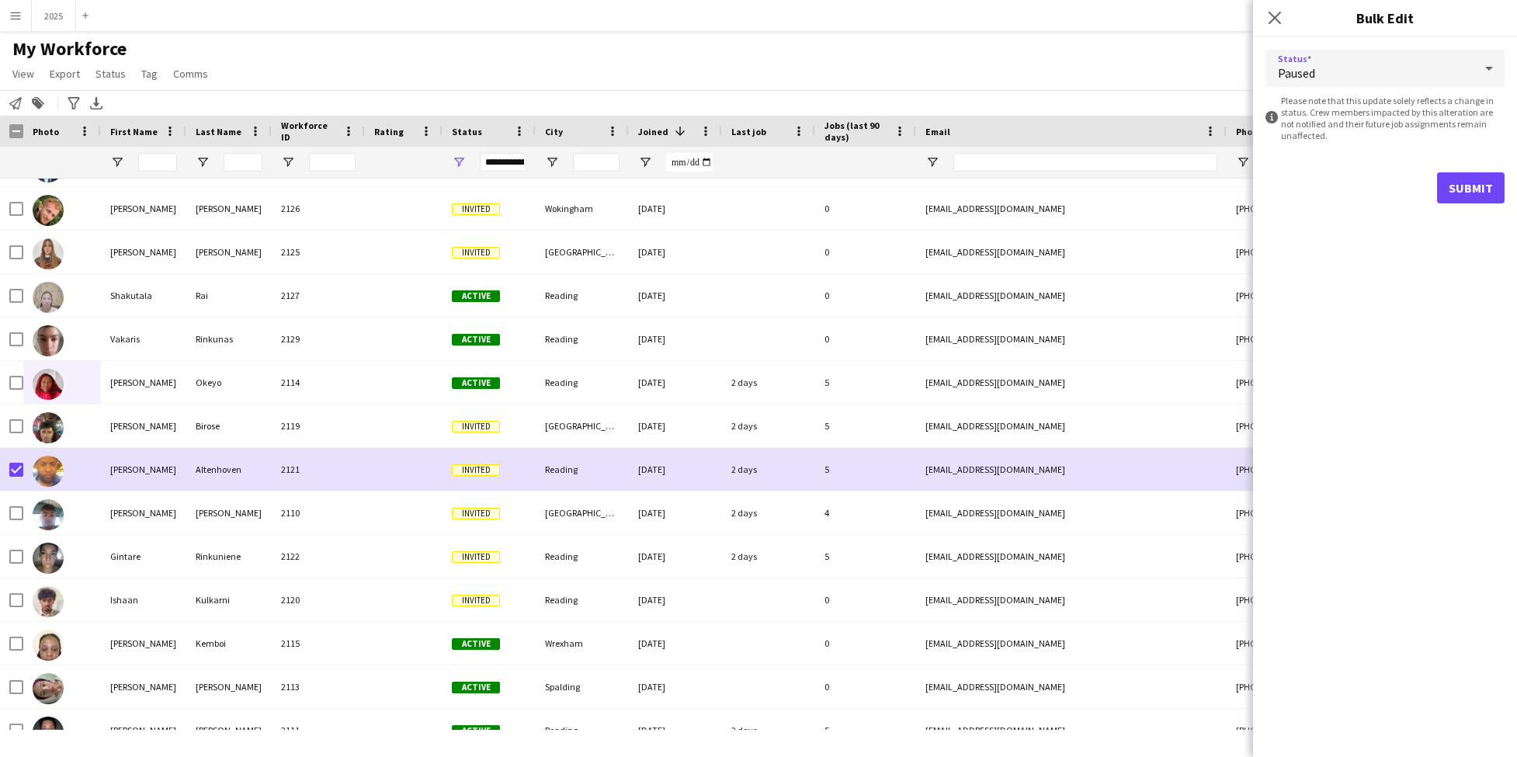
click at [1463, 189] on button "Submit" at bounding box center [1471, 187] width 68 height 31
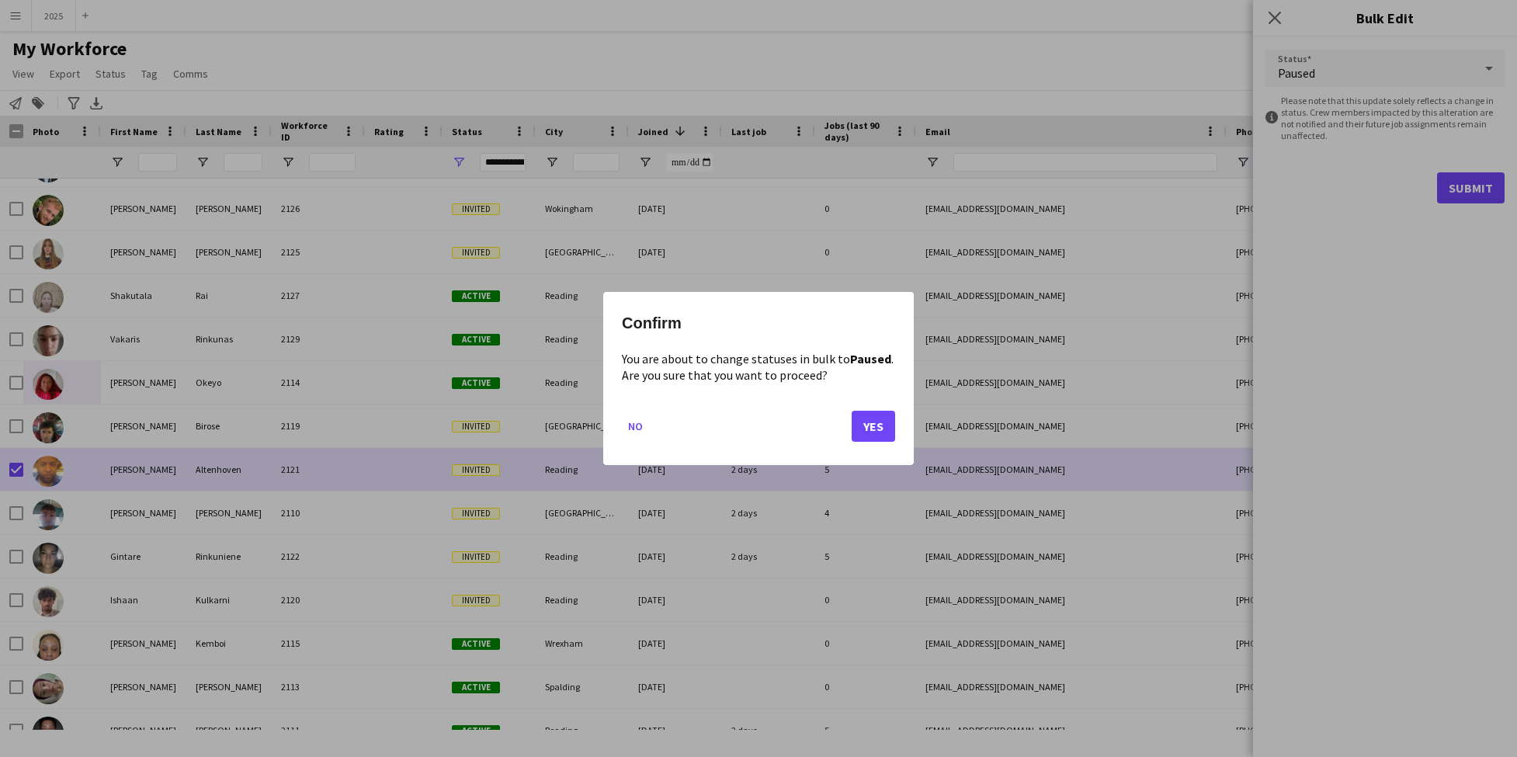
click at [860, 429] on button "Yes" at bounding box center [873, 426] width 43 height 31
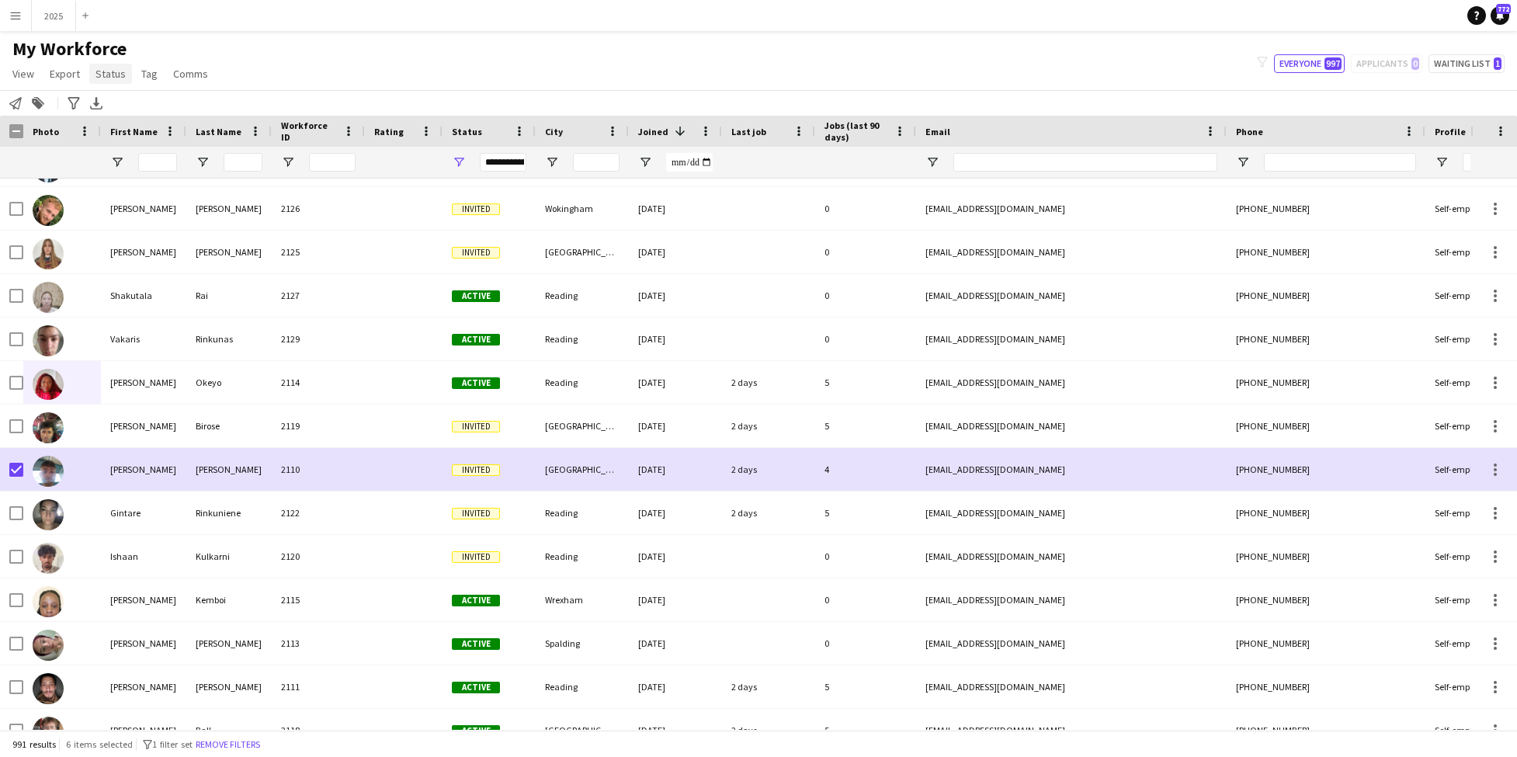
click at [109, 76] on span "Status" at bounding box center [111, 74] width 30 height 14
click at [129, 108] on link "Edit" at bounding box center [143, 107] width 109 height 33
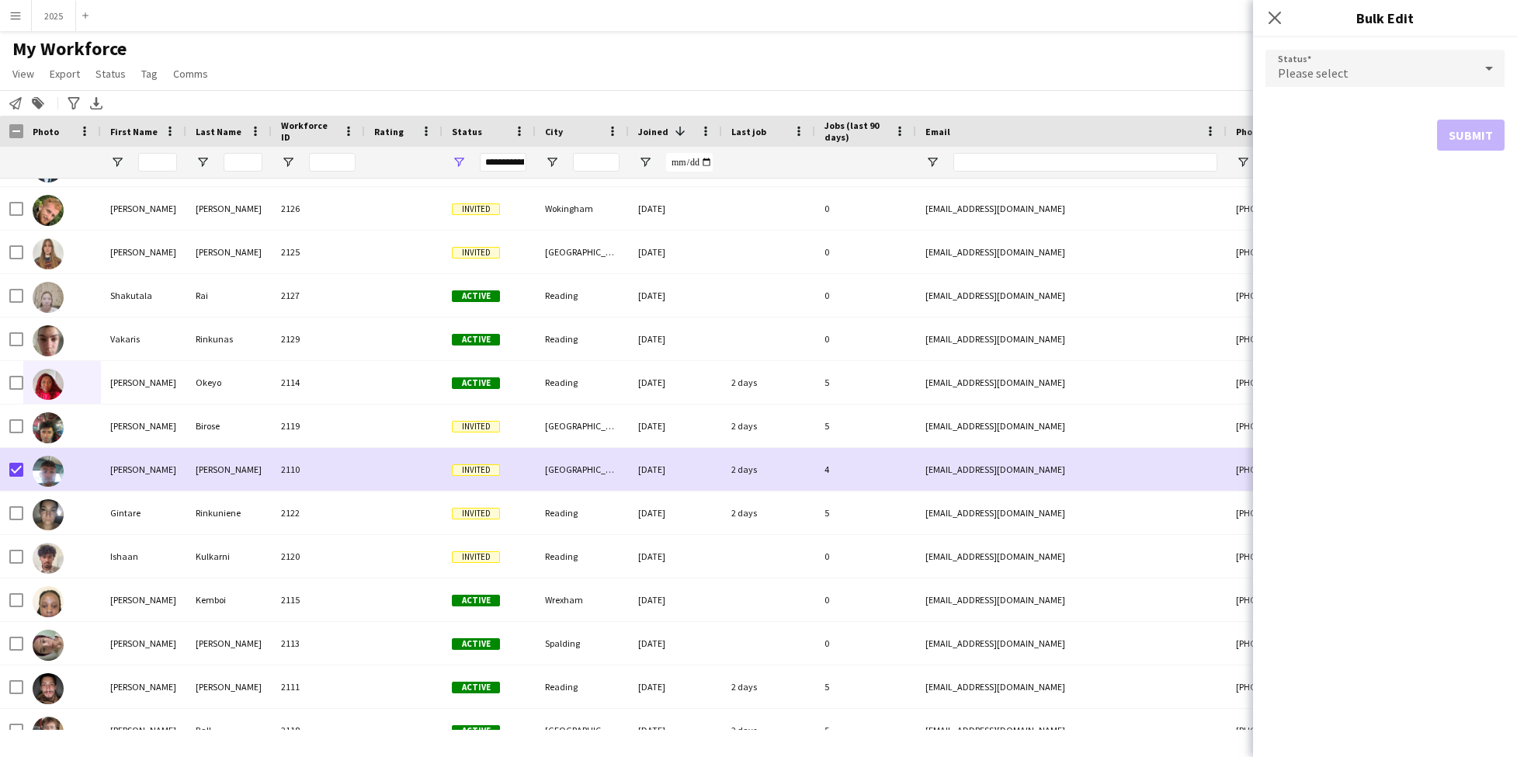
click at [1380, 73] on div "Please select" at bounding box center [1370, 68] width 208 height 37
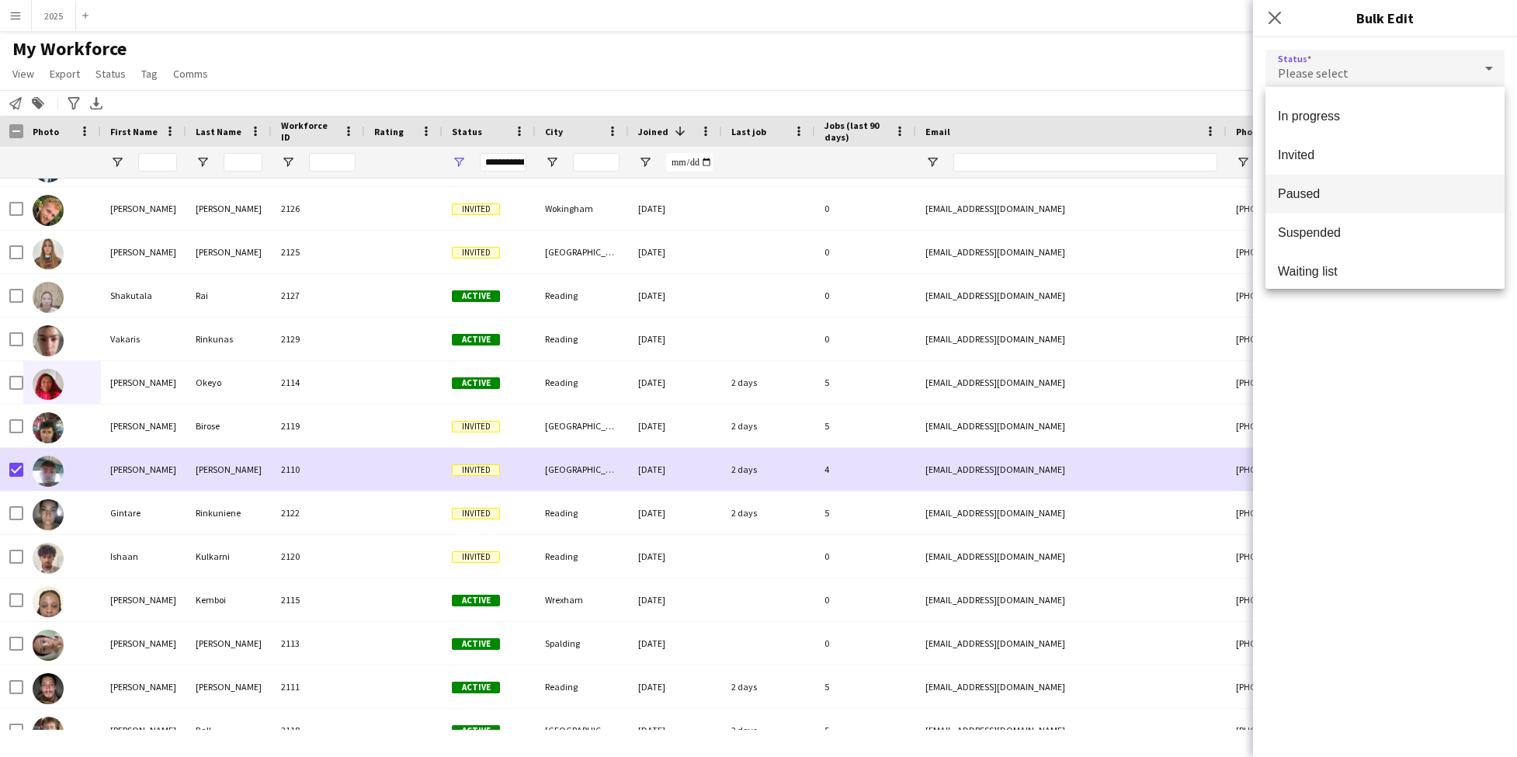
click at [1367, 200] on span "Paused" at bounding box center [1385, 193] width 214 height 15
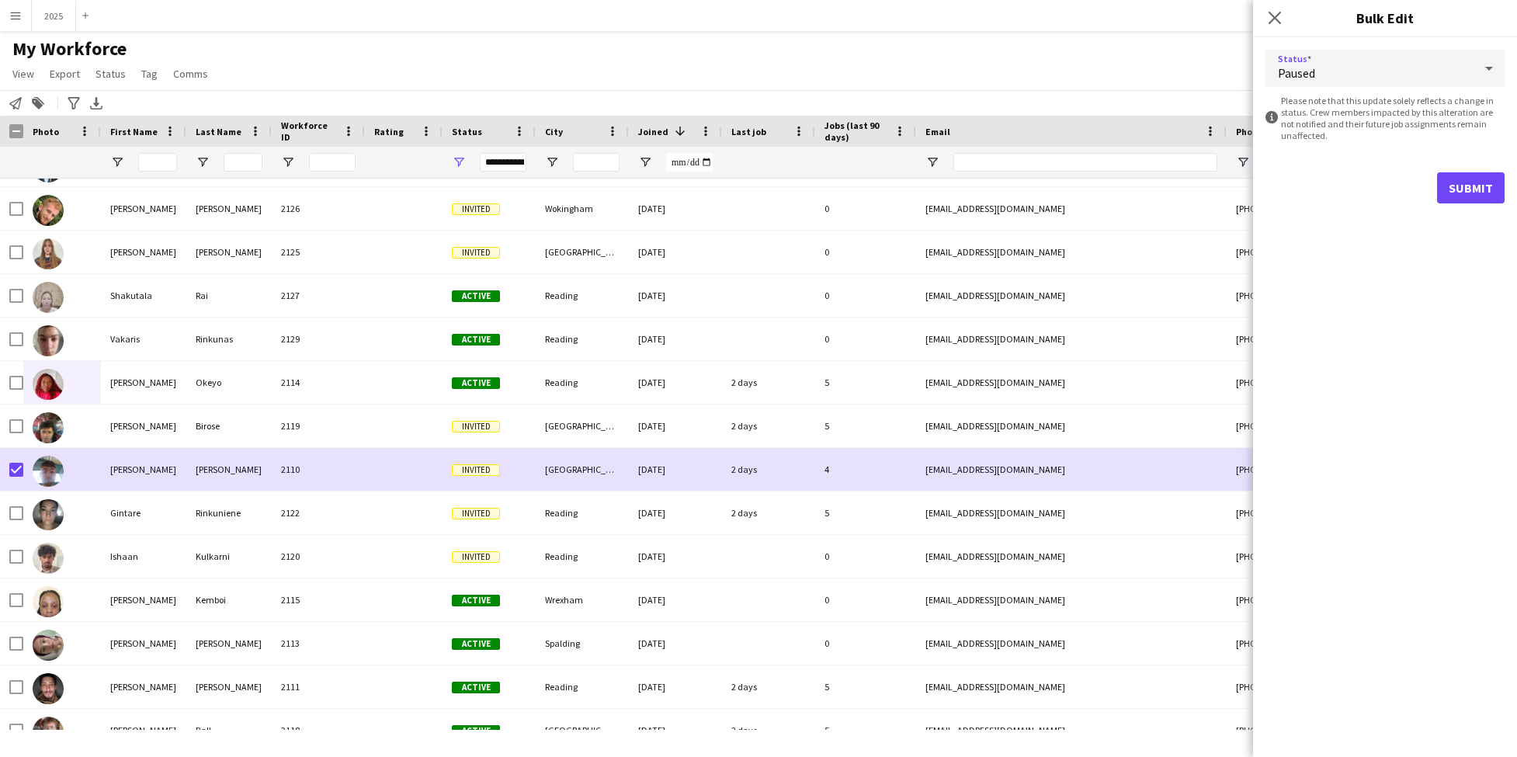
click at [1479, 193] on button "Submit" at bounding box center [1471, 187] width 68 height 31
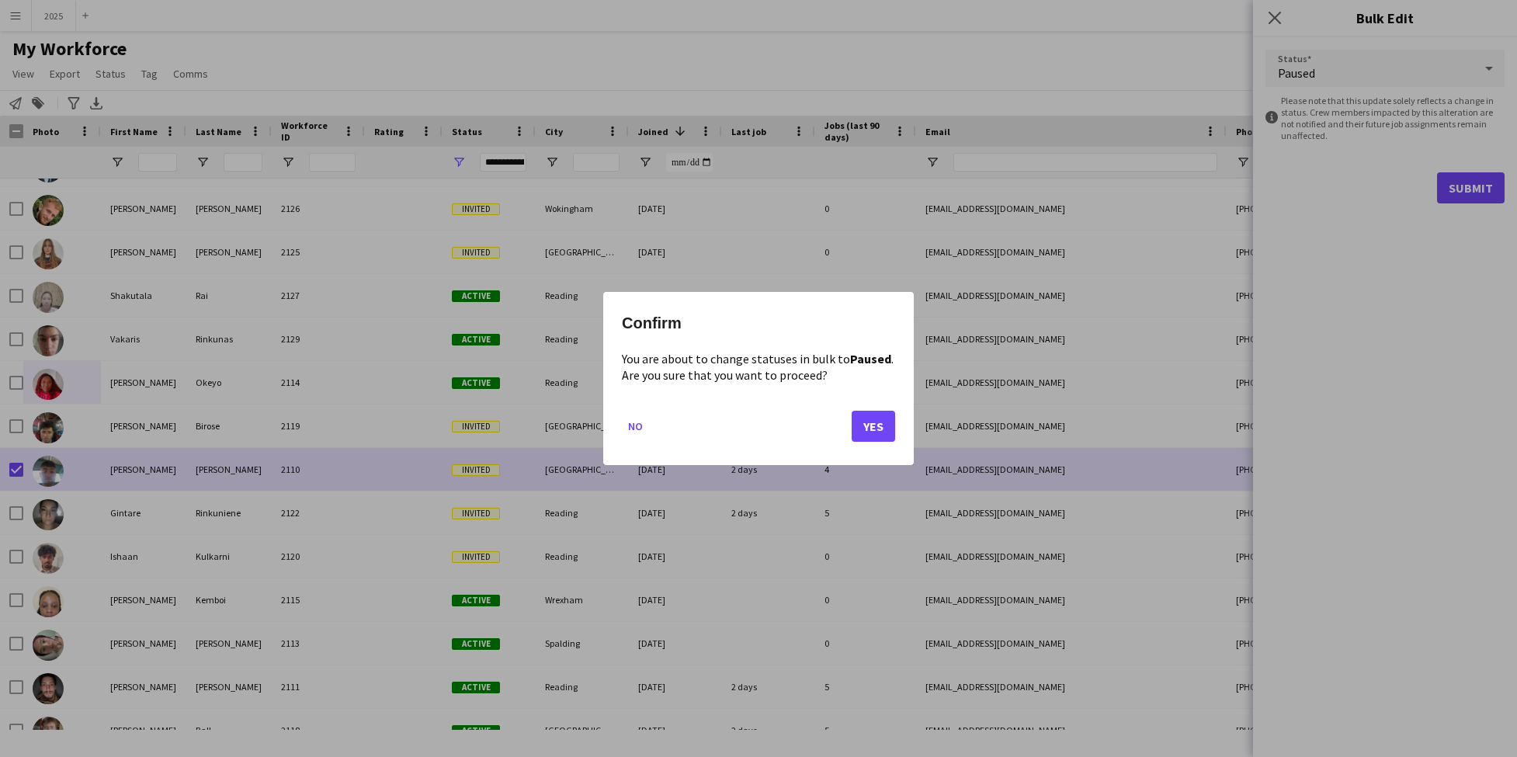
click at [869, 422] on button "Yes" at bounding box center [873, 426] width 43 height 31
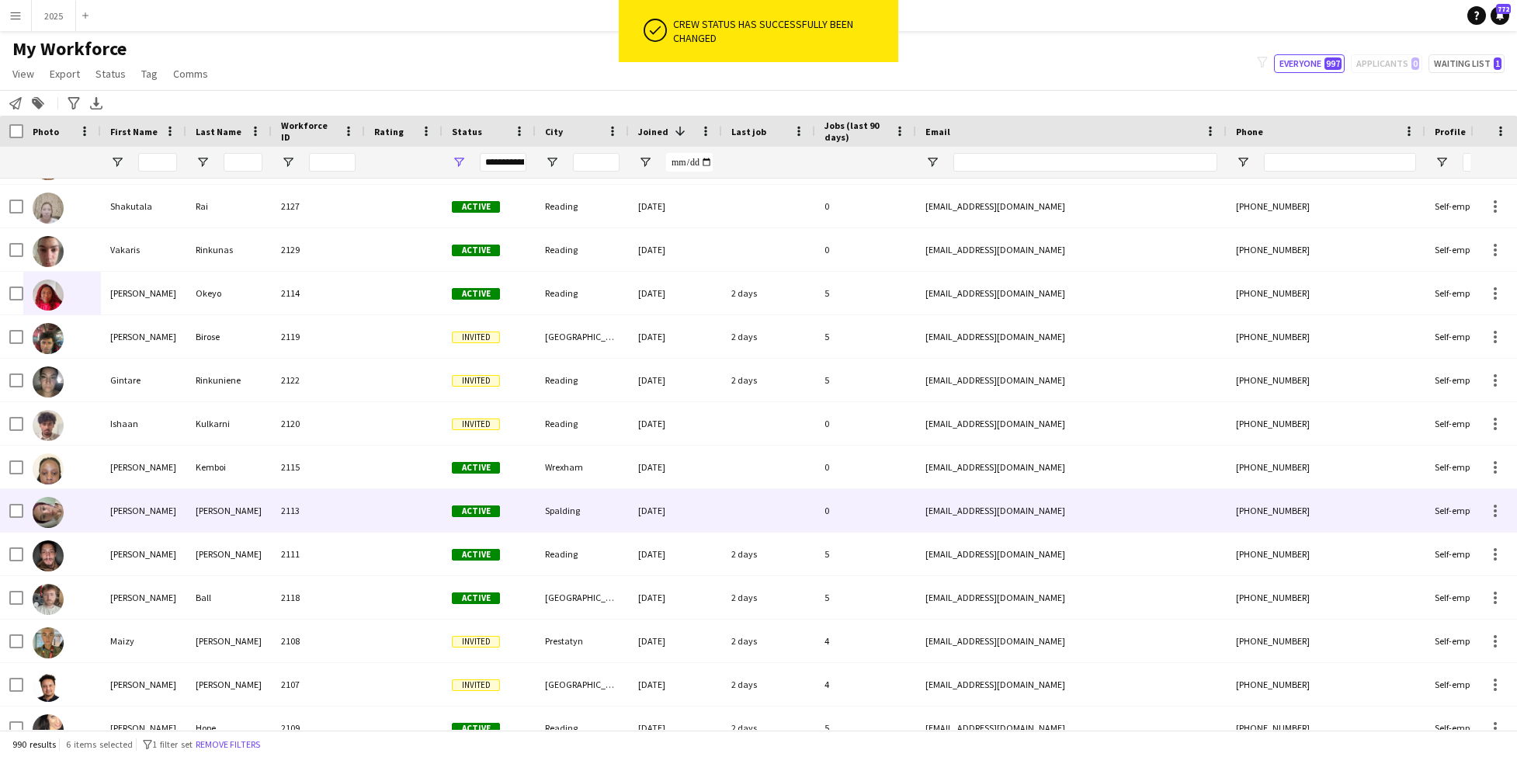
scroll to position [268, 0]
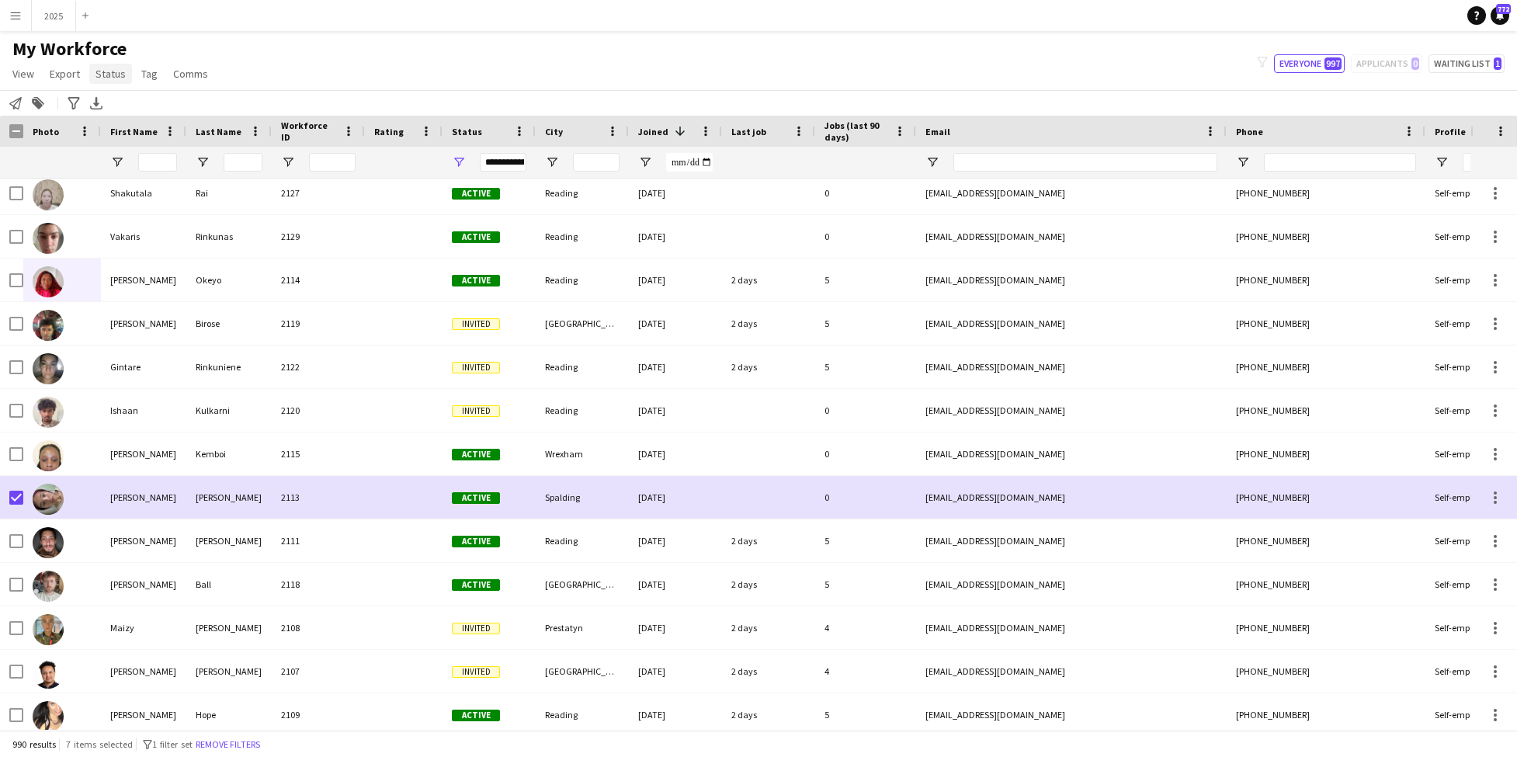
click at [110, 68] on span "Status" at bounding box center [111, 74] width 30 height 14
click at [124, 99] on link "Edit" at bounding box center [143, 107] width 109 height 33
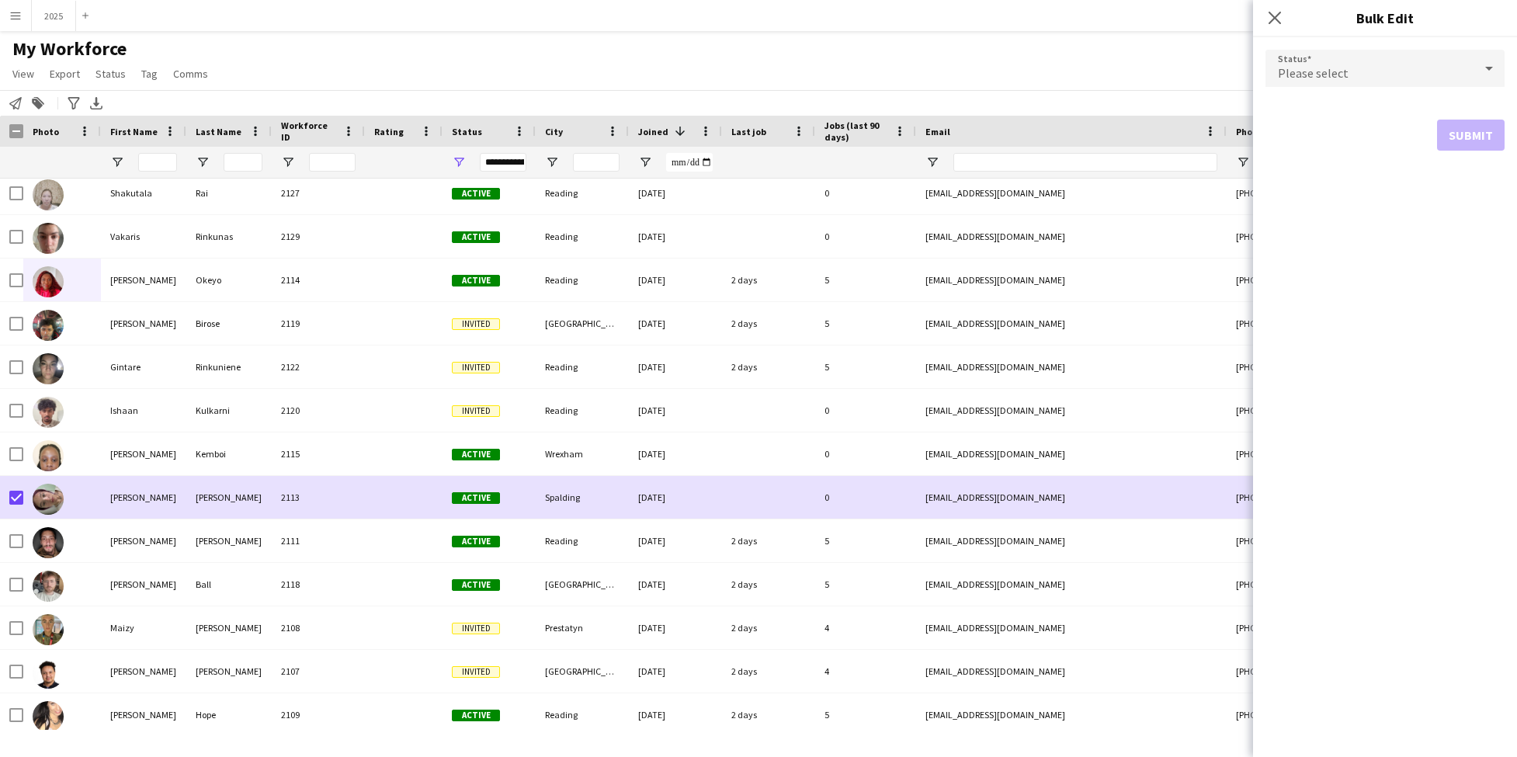
click at [1338, 67] on span "Please select" at bounding box center [1313, 73] width 71 height 16
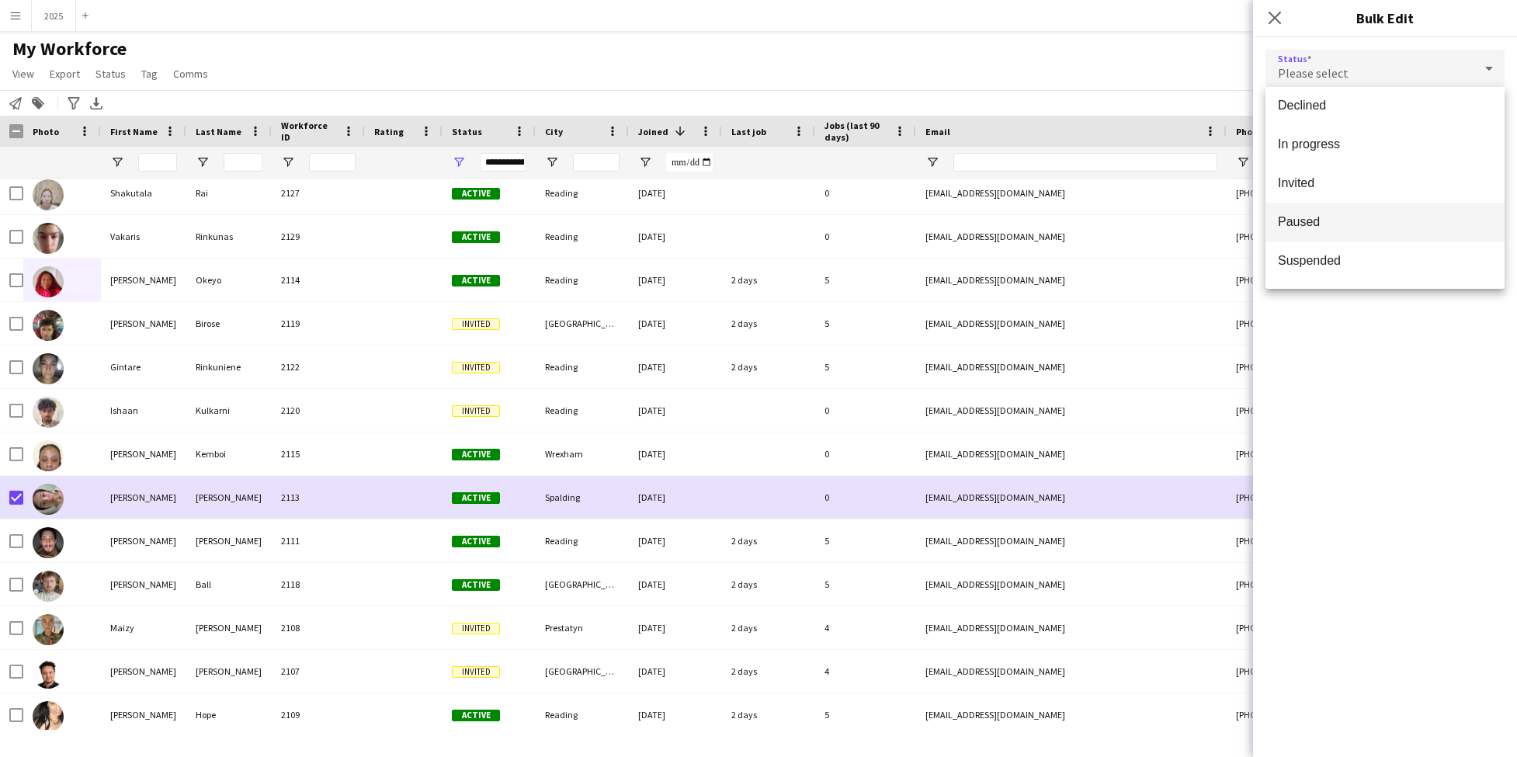
scroll to position [0, 0]
click at [1361, 231] on mat-option "Paused" at bounding box center [1385, 222] width 239 height 39
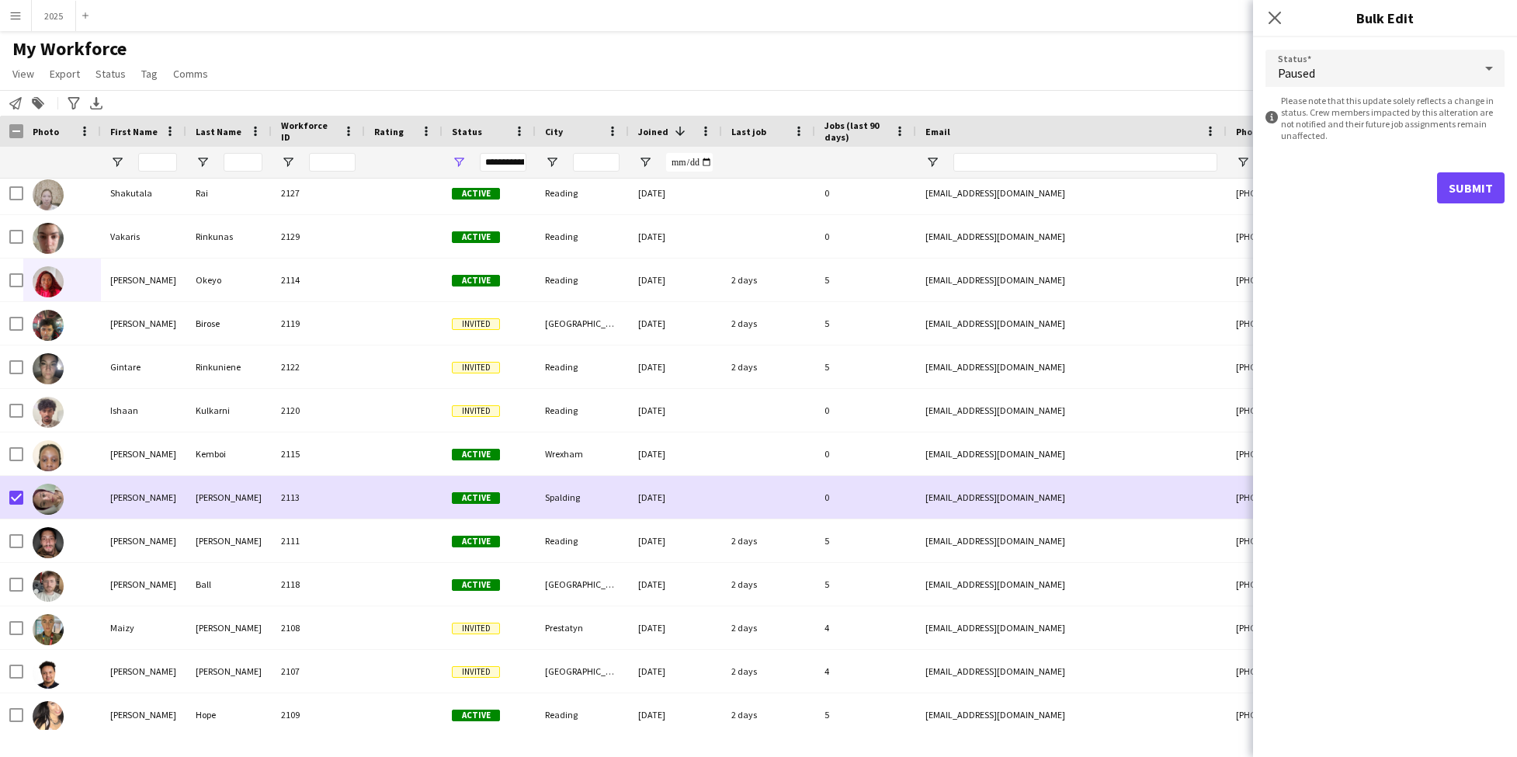
click at [1458, 191] on button "Submit" at bounding box center [1471, 187] width 68 height 31
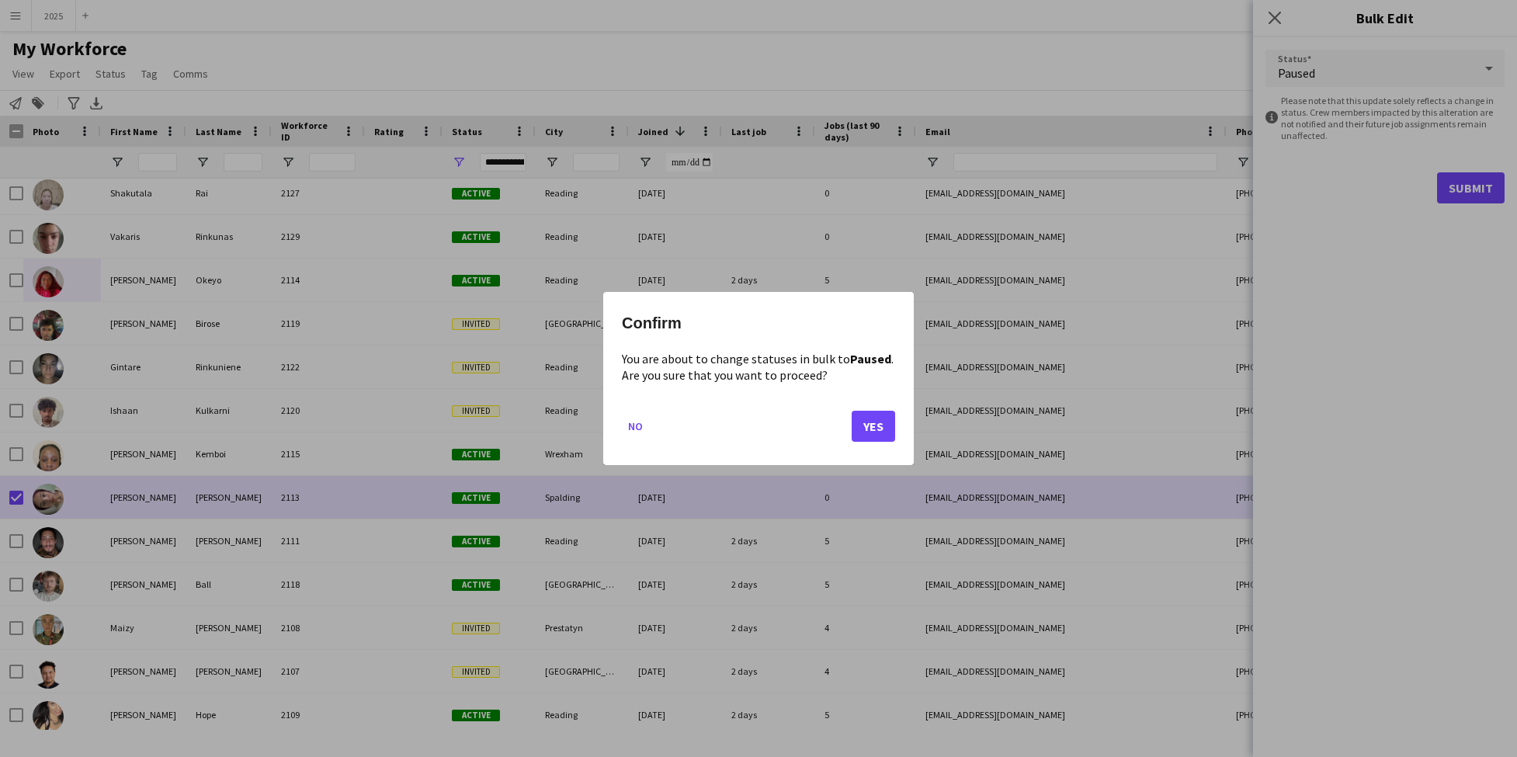
drag, startPoint x: 865, startPoint y: 423, endPoint x: 683, endPoint y: 410, distance: 182.2
click at [865, 423] on button "Yes" at bounding box center [873, 426] width 43 height 31
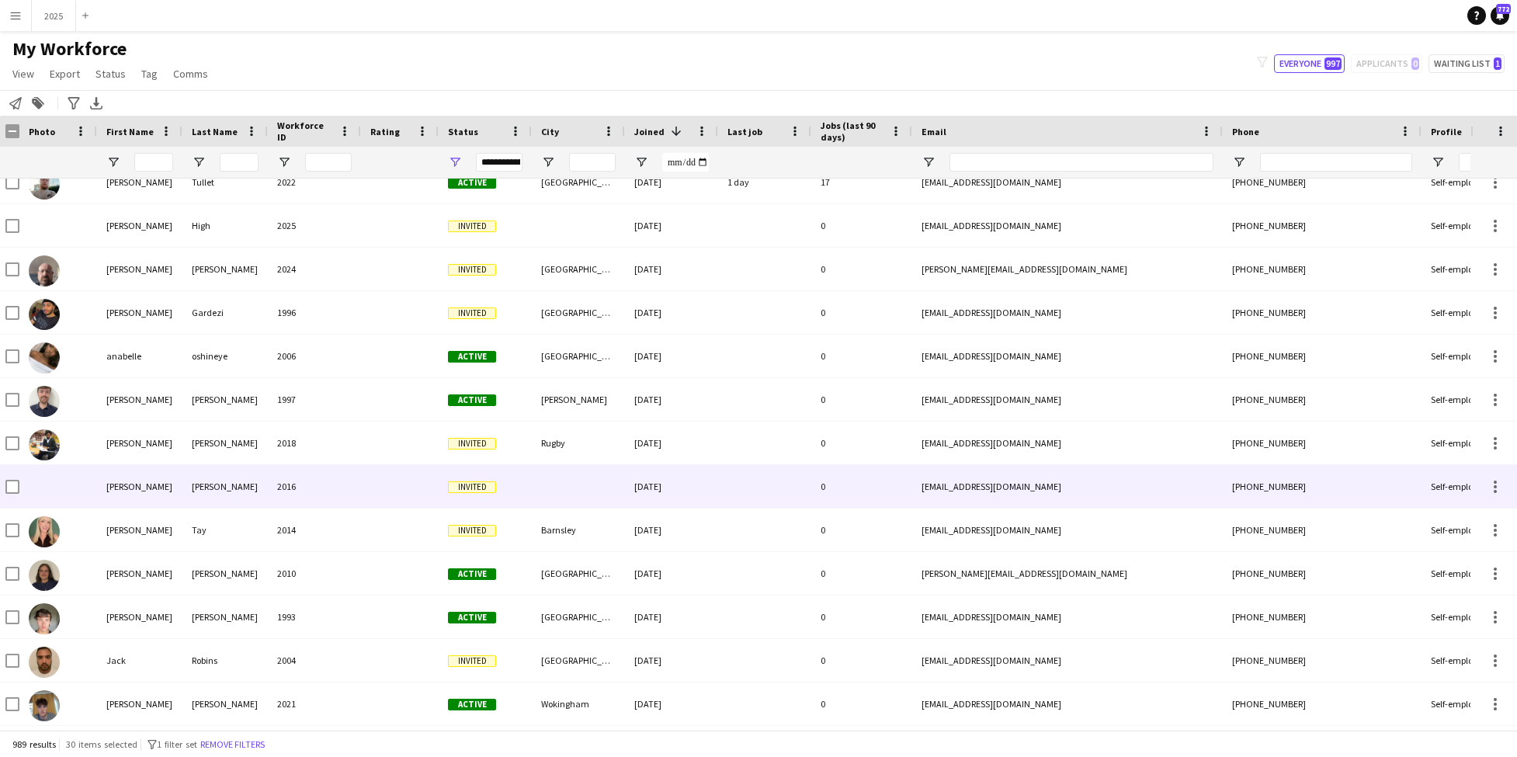
scroll to position [4161, 0]
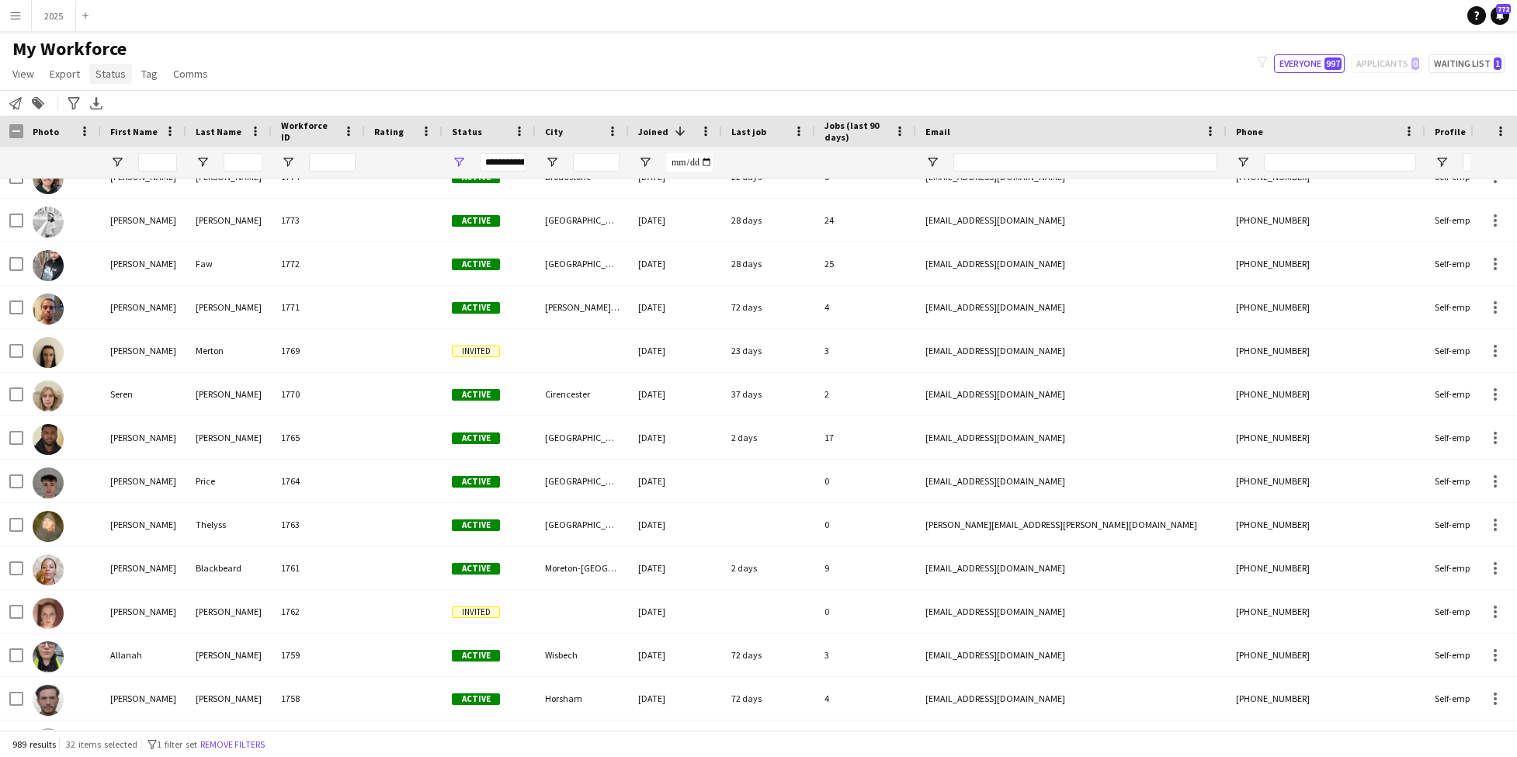
click at [114, 74] on span "Status" at bounding box center [111, 74] width 30 height 14
drag, startPoint x: 120, startPoint y: 103, endPoint x: 164, endPoint y: 103, distance: 43.5
click at [120, 103] on link "Edit" at bounding box center [143, 107] width 109 height 33
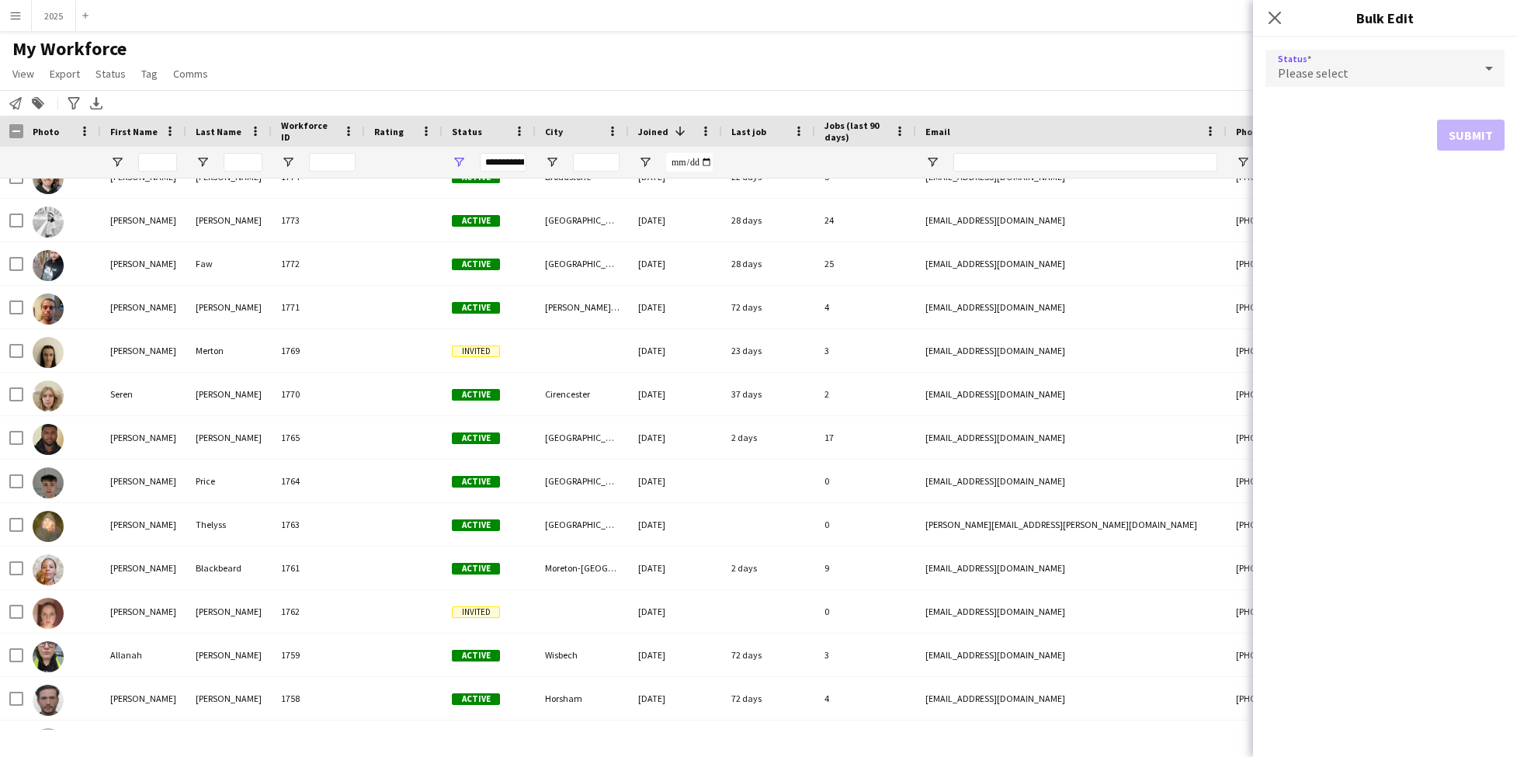
click at [1342, 81] on div "Please select" at bounding box center [1370, 68] width 208 height 37
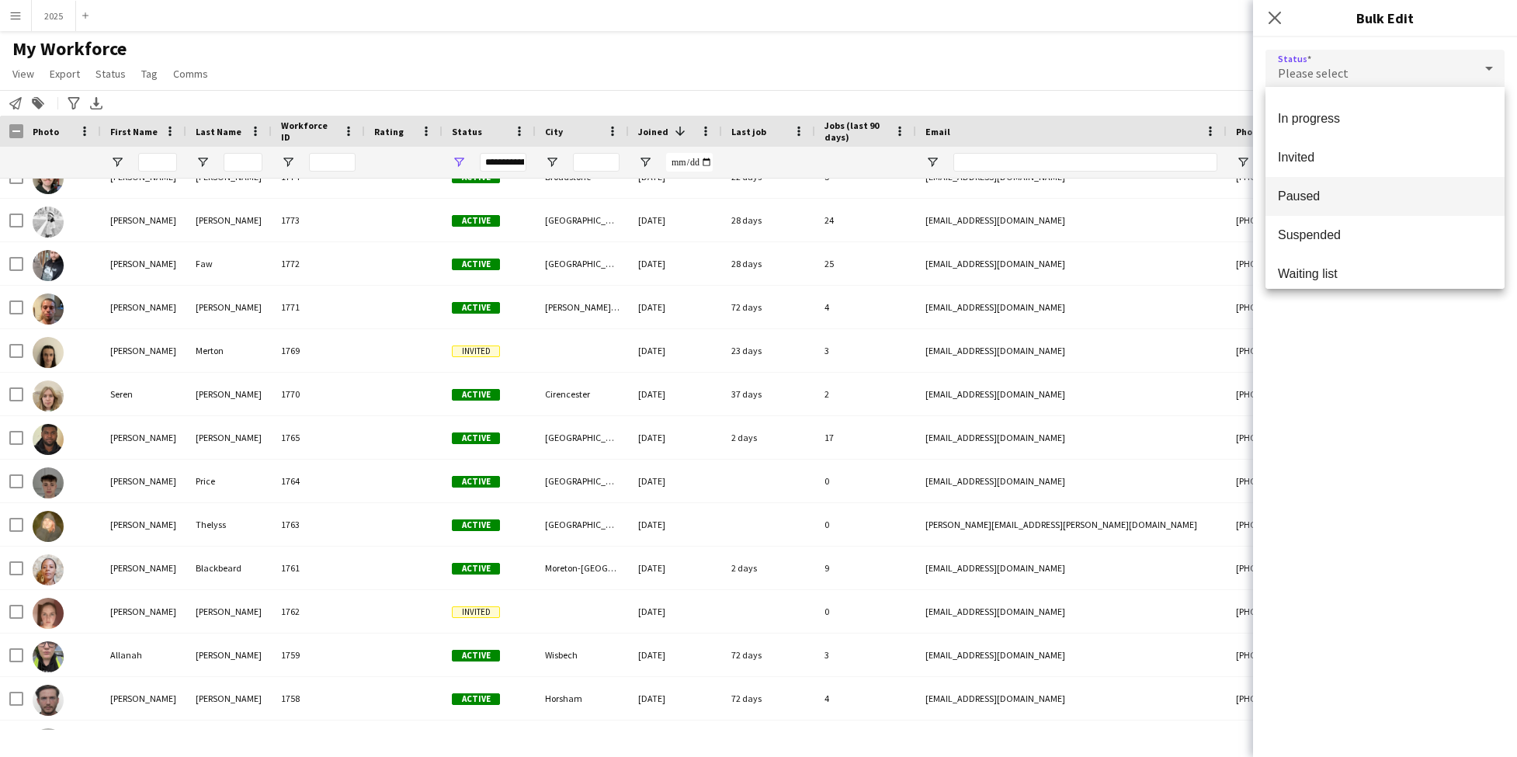
click at [1354, 200] on span "Paused" at bounding box center [1385, 196] width 214 height 15
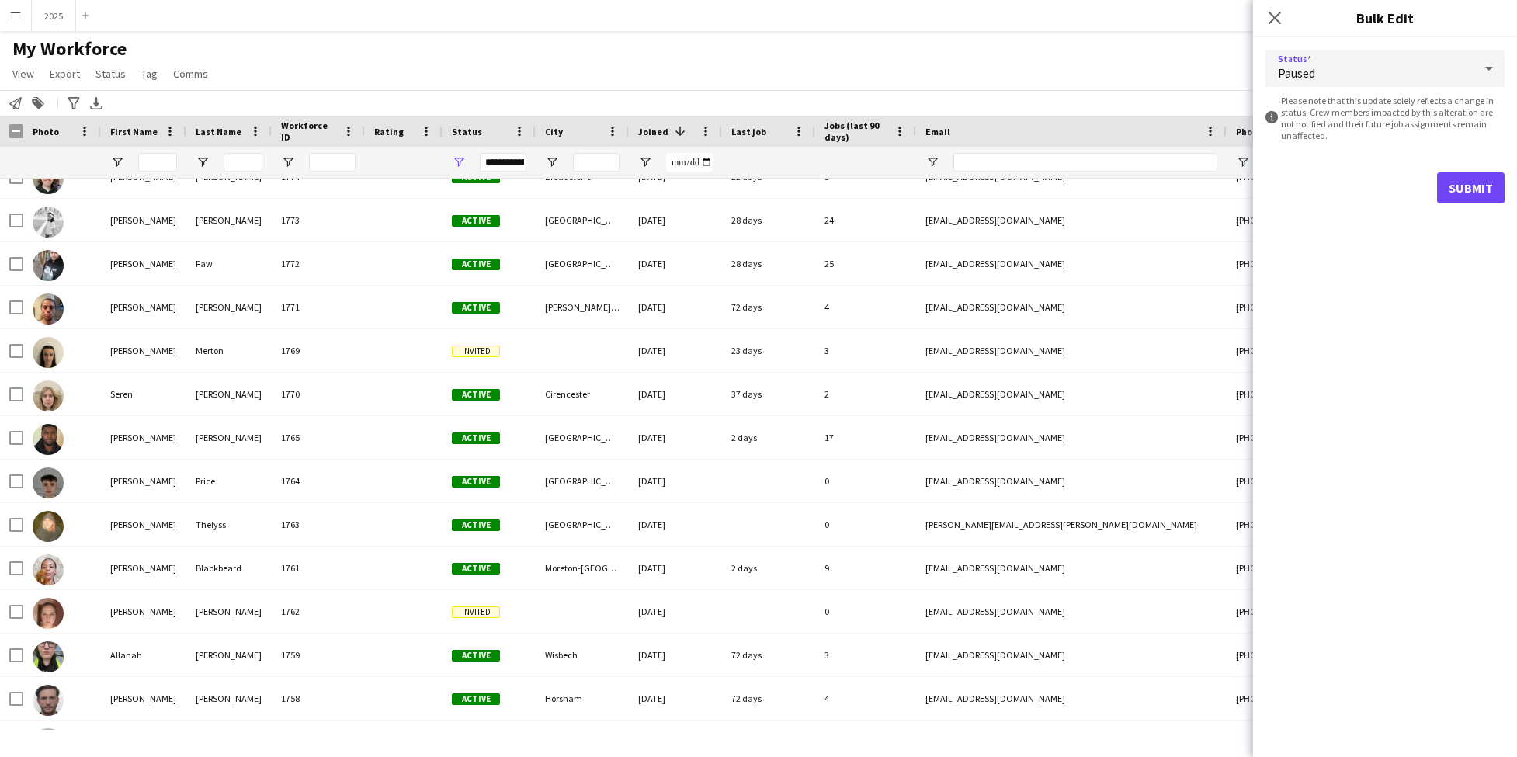
click at [1486, 192] on button "Submit" at bounding box center [1471, 187] width 68 height 31
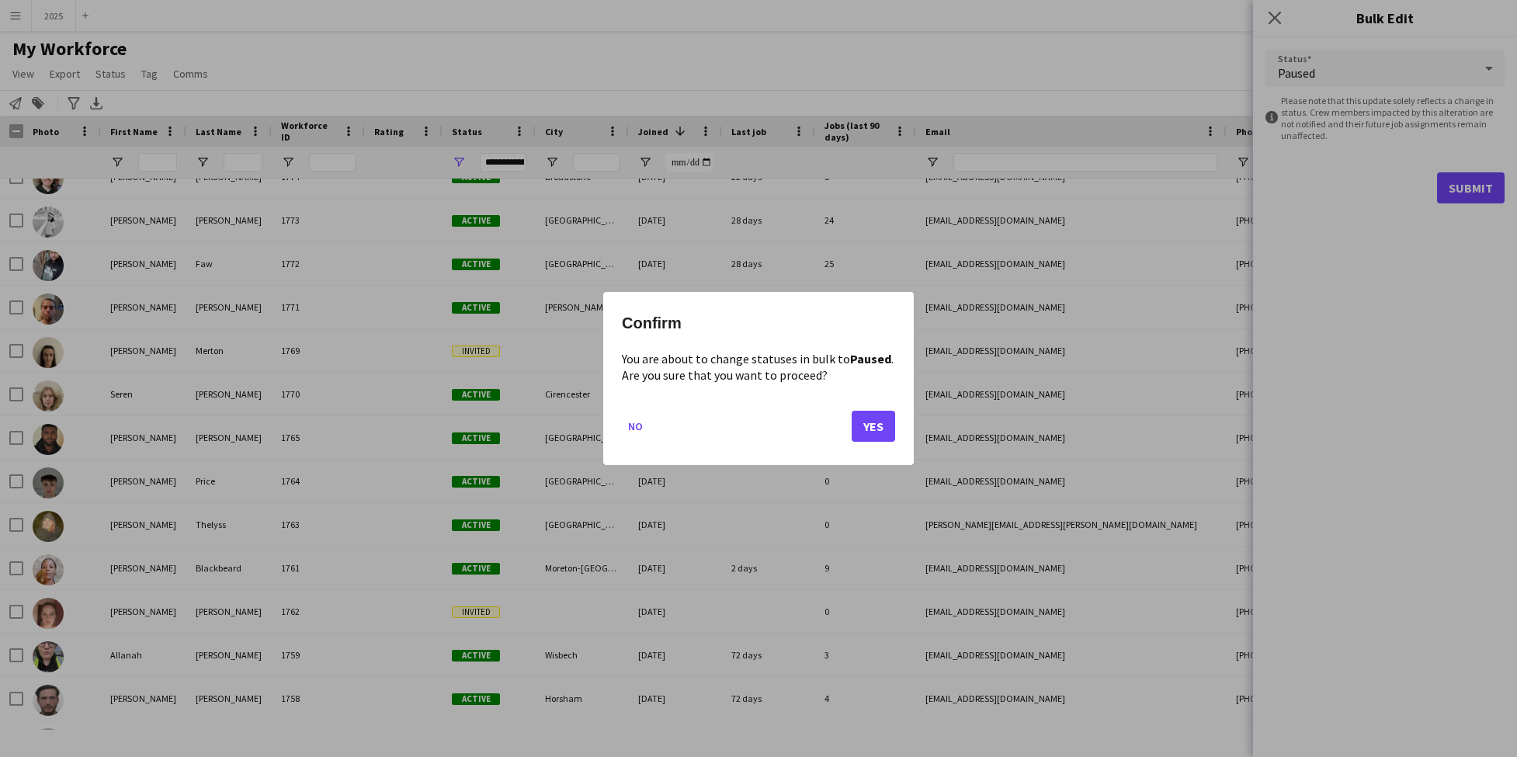
click at [881, 423] on button "Yes" at bounding box center [873, 426] width 43 height 31
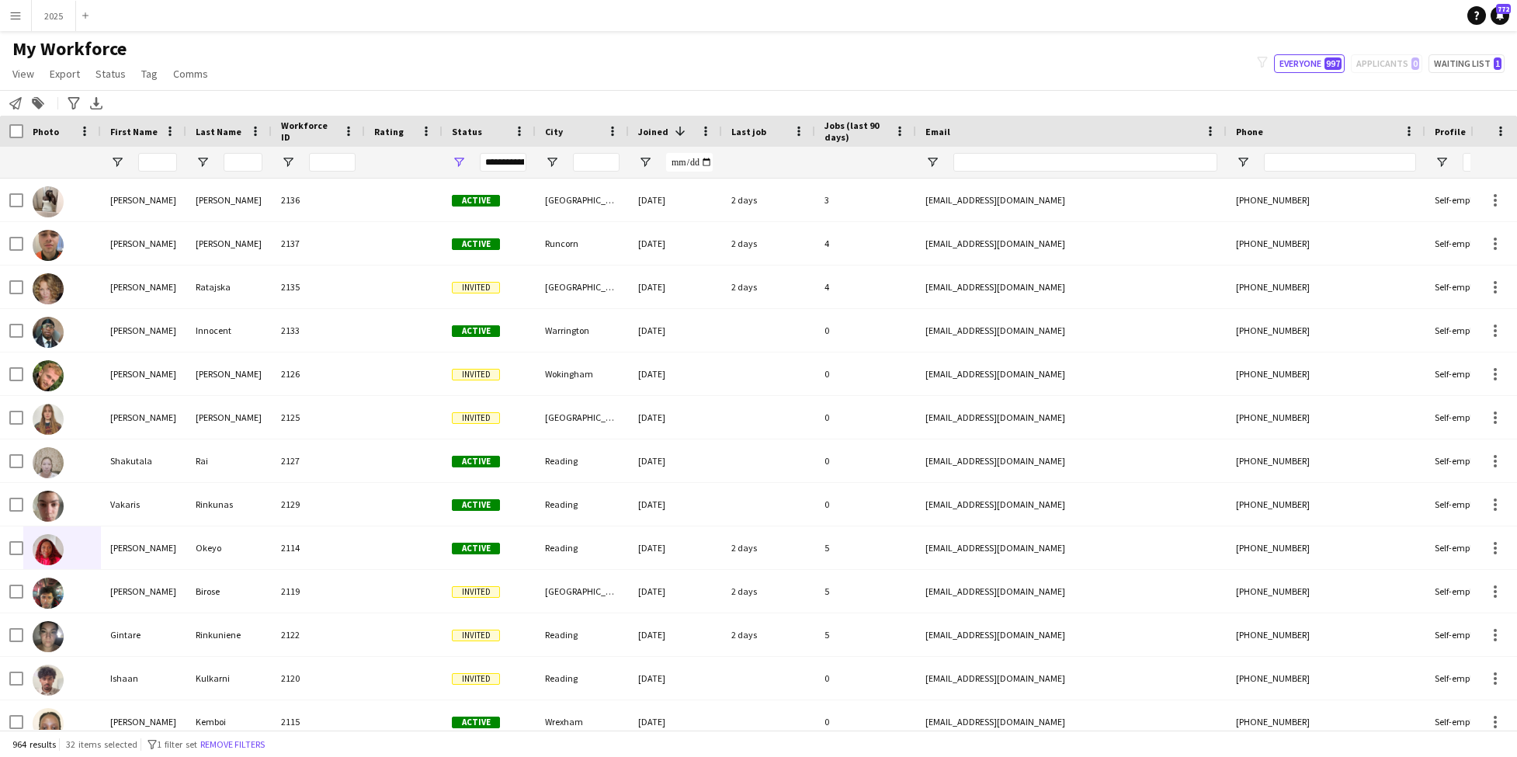
scroll to position [0, 0]
click at [461, 165] on span "Open Filter Menu" at bounding box center [459, 162] width 14 height 14
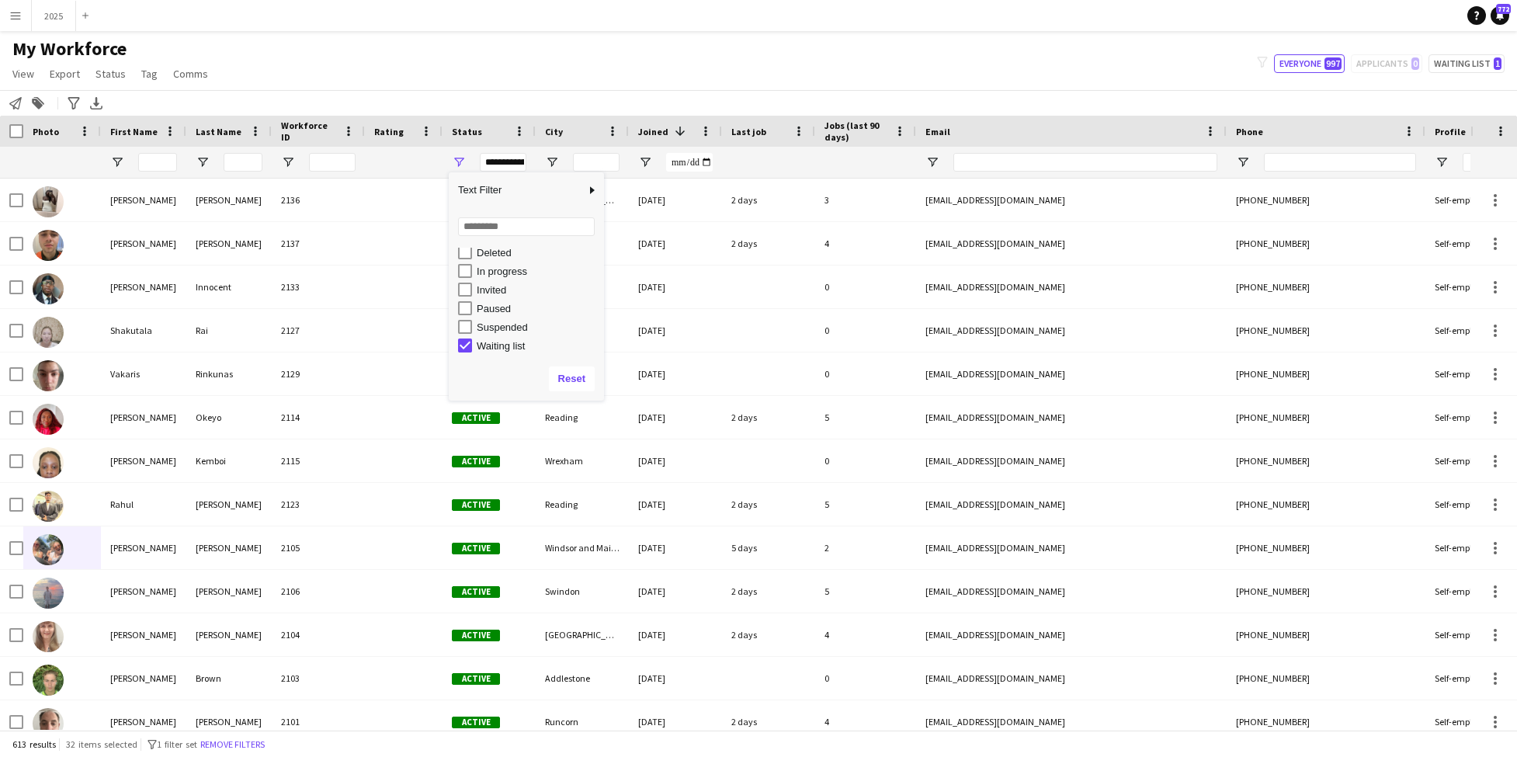
scroll to position [98, 0]
type input "**********"
click at [471, 80] on div "My Workforce View Views Default view New view Update view Delete view Edit name…" at bounding box center [758, 63] width 1517 height 53
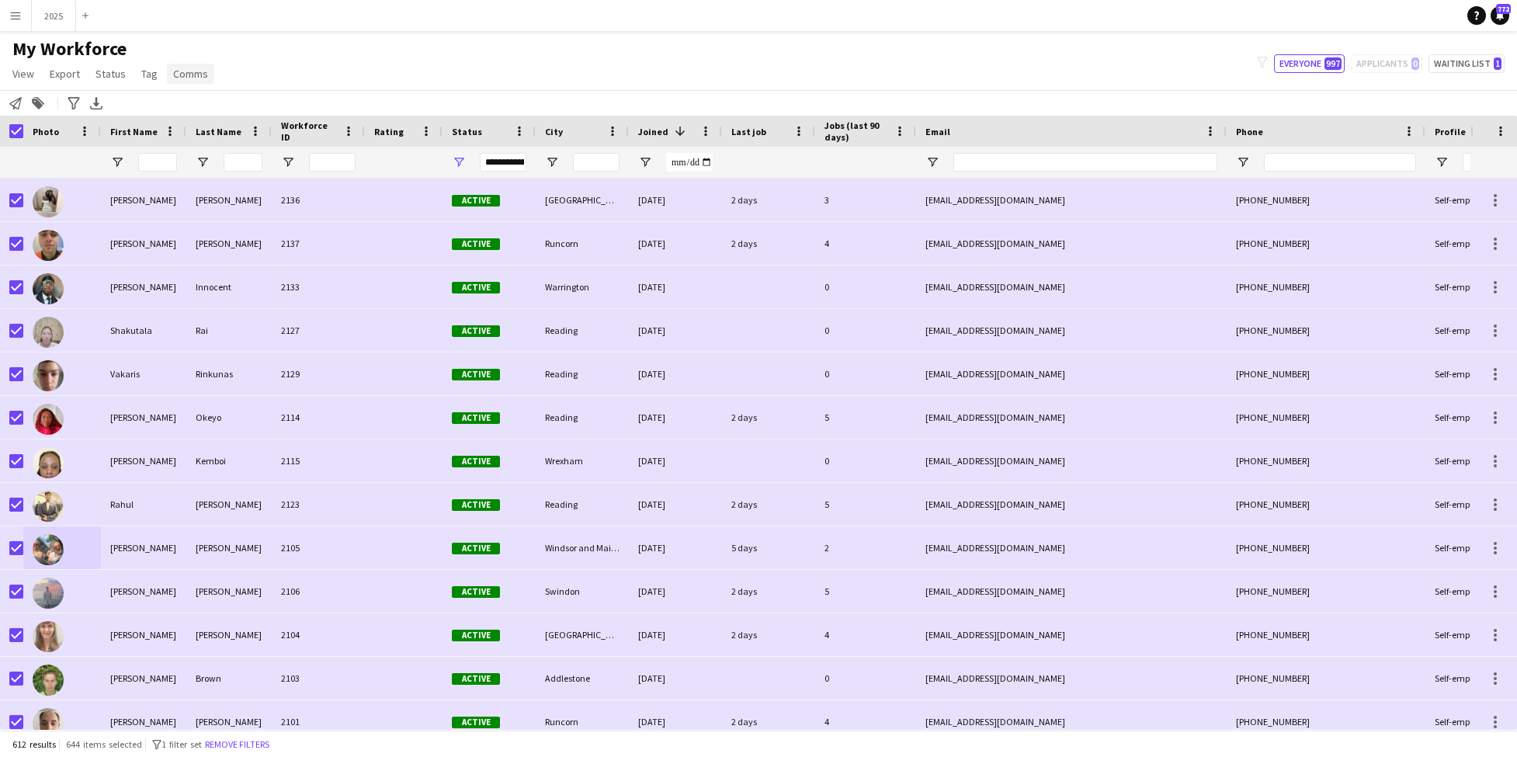
click at [176, 77] on span "Comms" at bounding box center [190, 74] width 35 height 14
click at [199, 109] on span "Send notification" at bounding box center [216, 107] width 79 height 14
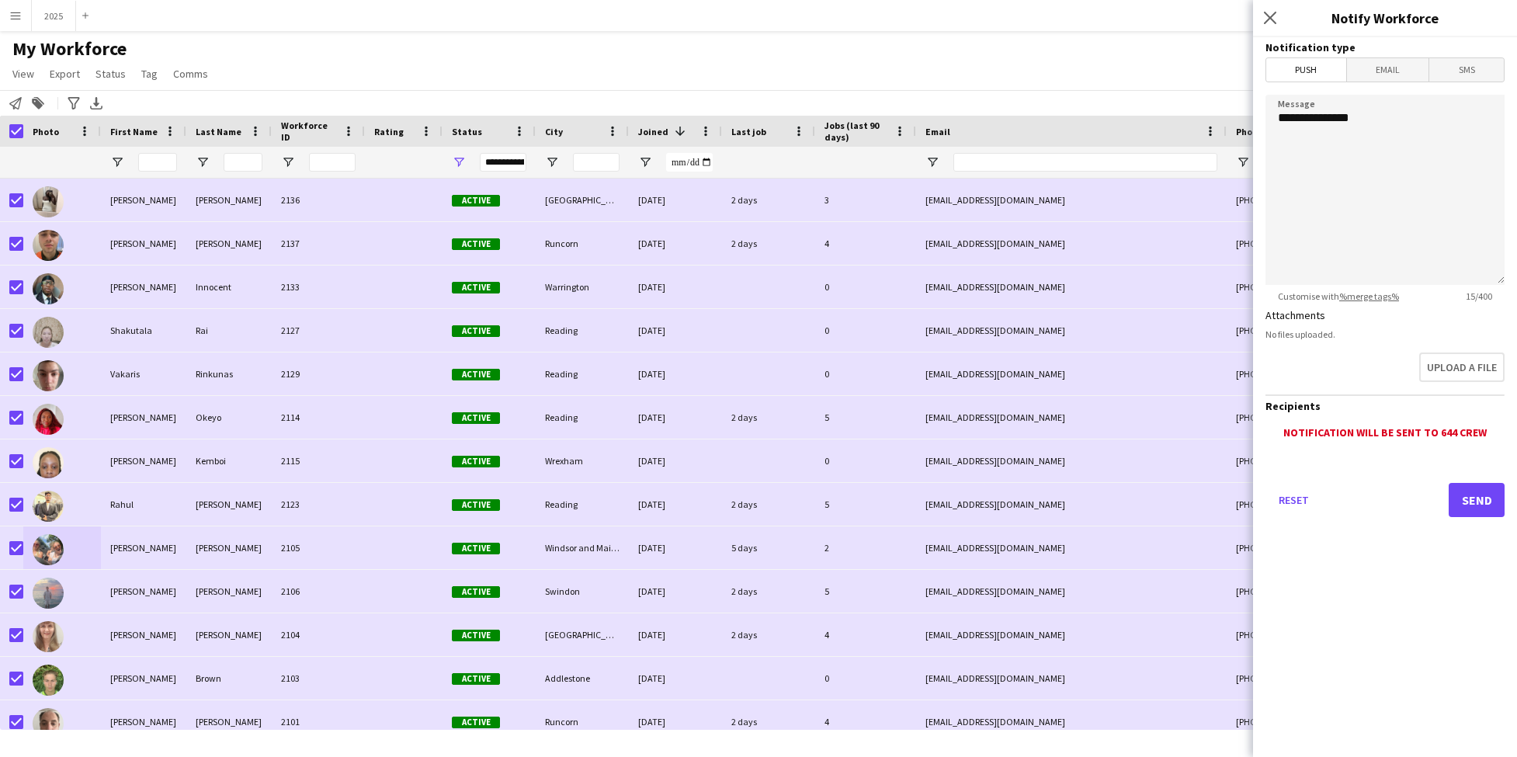
click at [1404, 72] on span "Email" at bounding box center [1388, 69] width 82 height 23
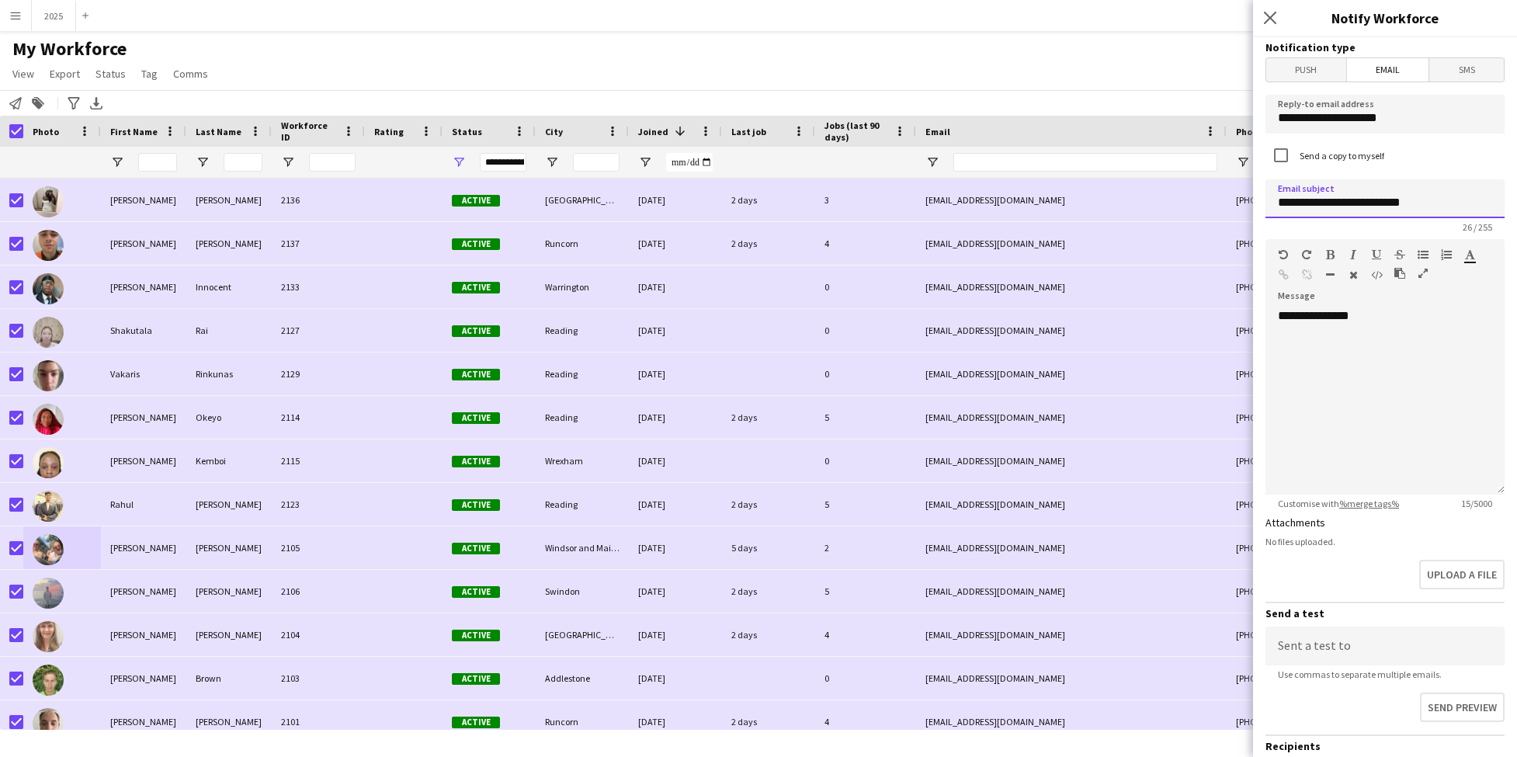
type input "**********"
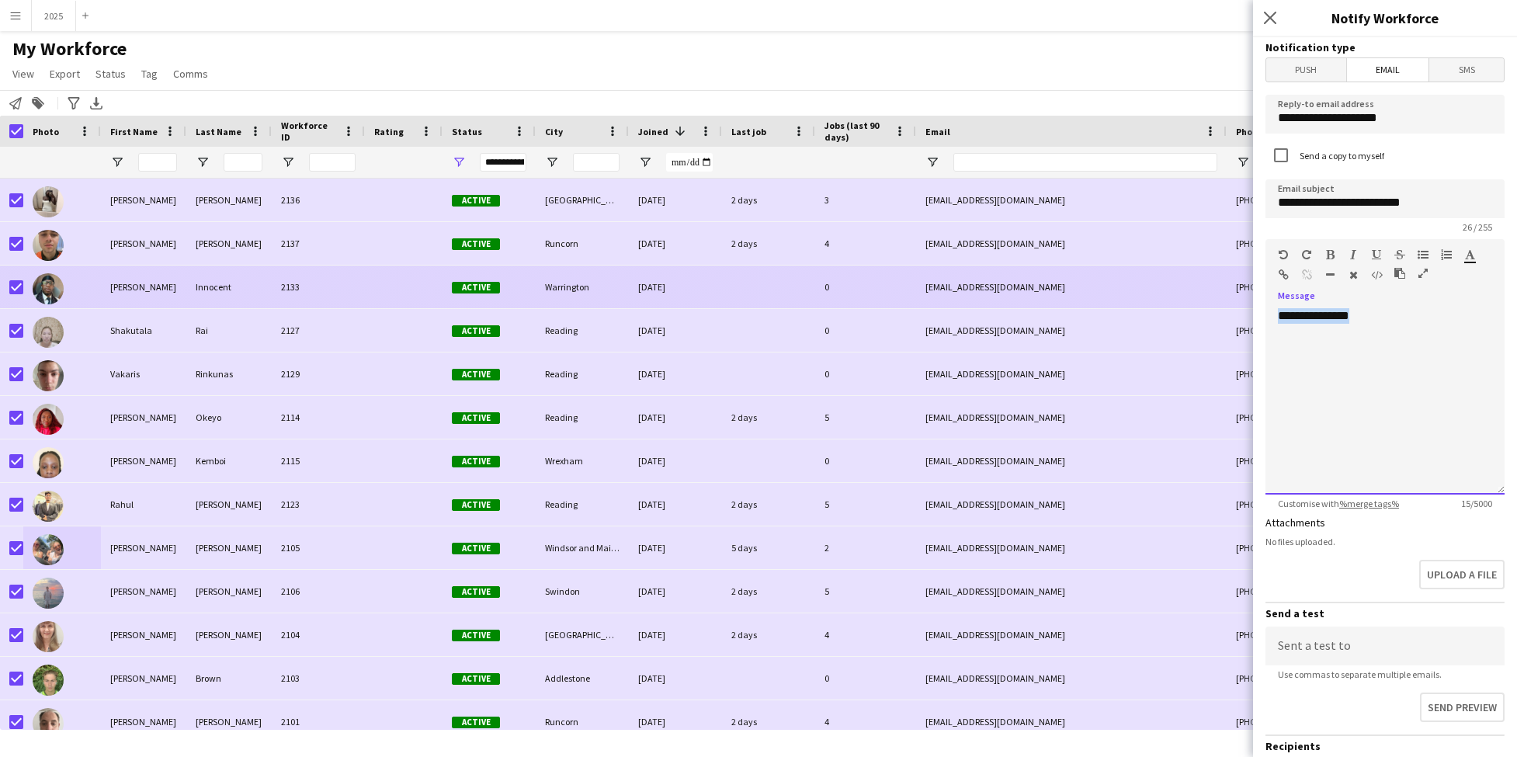
drag, startPoint x: 1437, startPoint y: 318, endPoint x: 1102, endPoint y: 303, distance: 335.1
click at [1102, 303] on body "Menu Boards Boards Boards All jobs Status Workforce Workforce My Workforce Recr…" at bounding box center [758, 378] width 1517 height 757
paste div
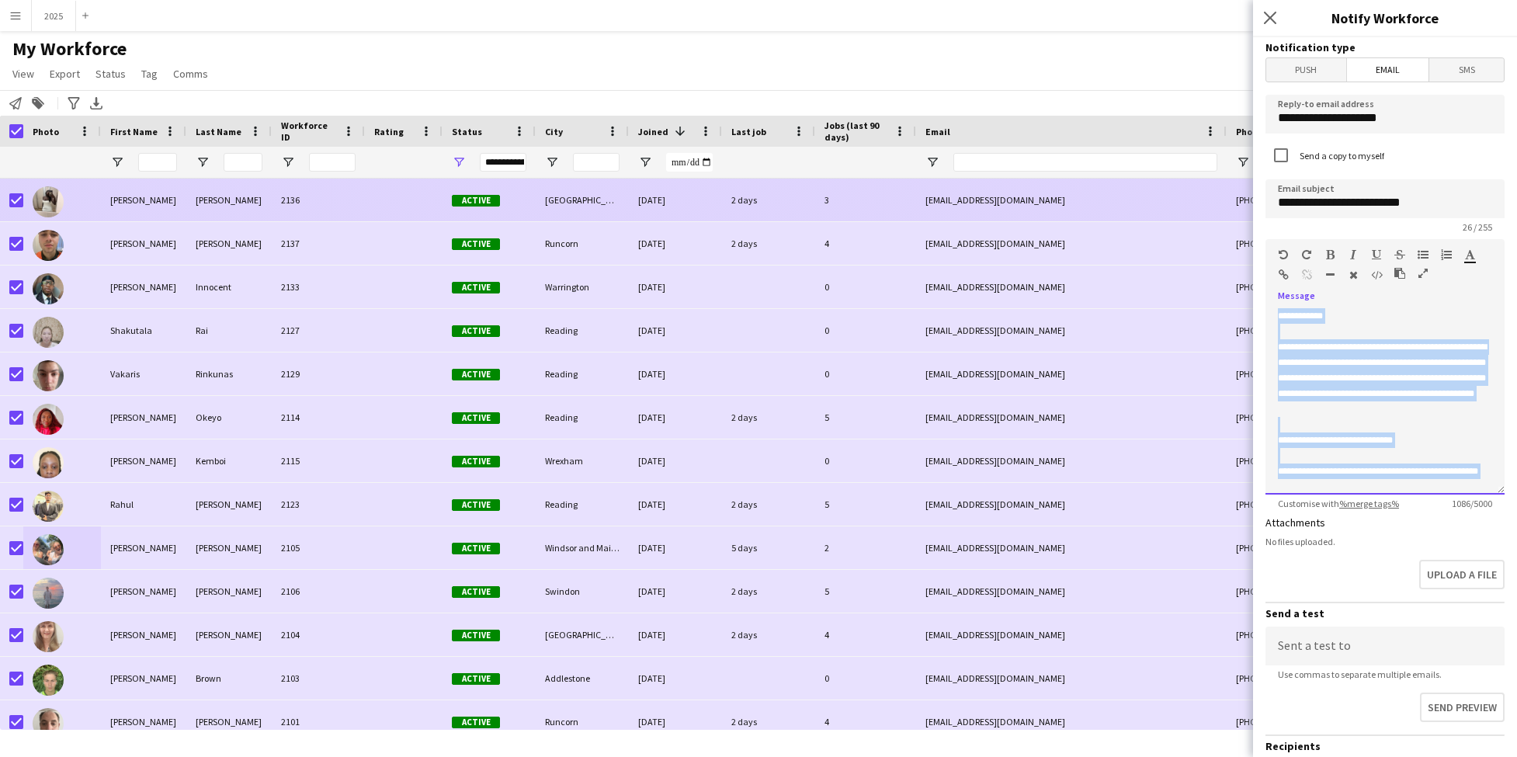
drag, startPoint x: 1391, startPoint y: 479, endPoint x: 1148, endPoint y: 188, distance: 379.3
click at [1148, 188] on body "Menu Boards Boards Boards All jobs Status Workforce Workforce My Workforce Recr…" at bounding box center [758, 378] width 1517 height 757
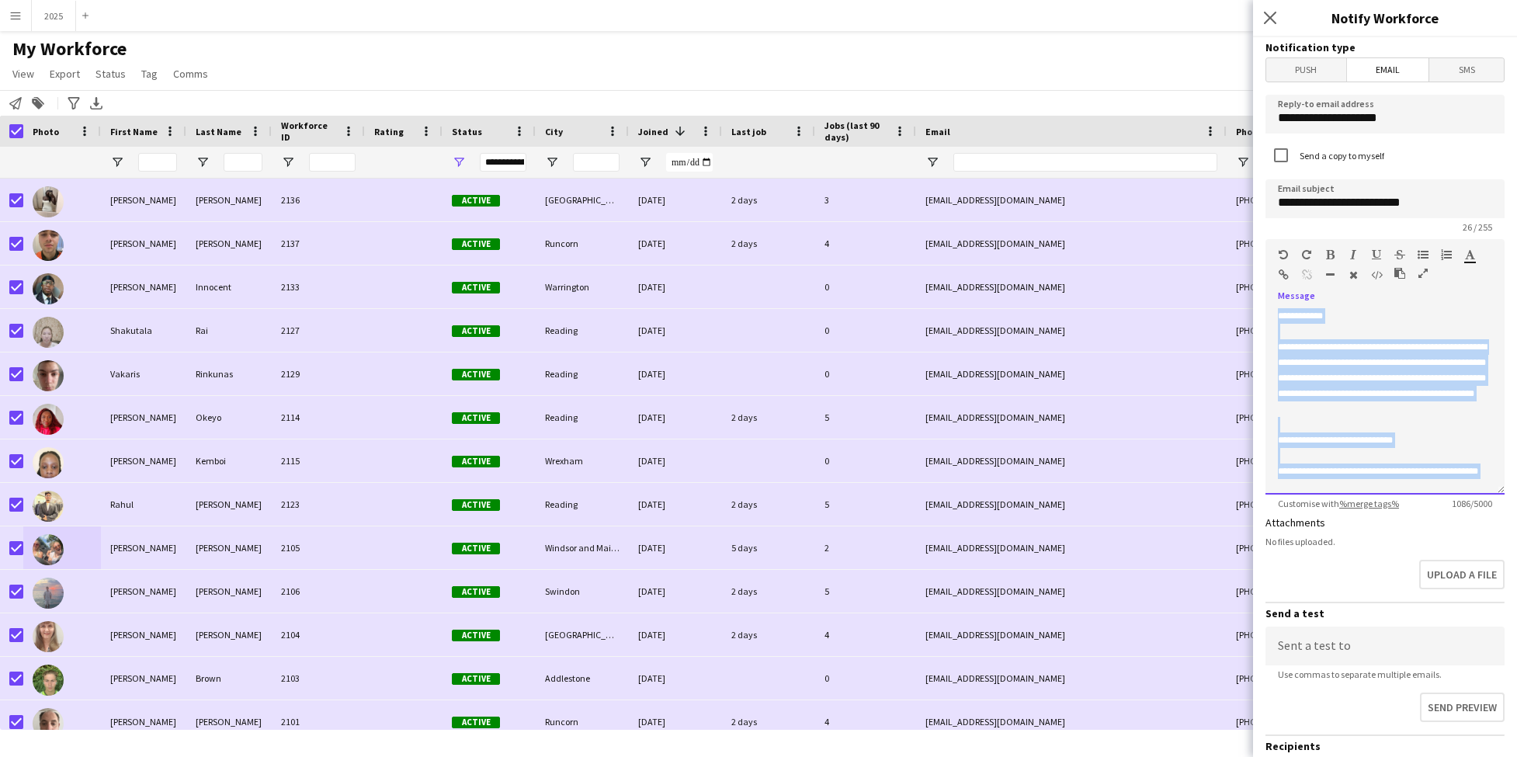
click at [1330, 256] on icon "button" at bounding box center [1330, 254] width 9 height 11
click at [1471, 259] on icon "button" at bounding box center [1470, 254] width 10 height 11
click at [1452, 328] on div at bounding box center [1385, 332] width 214 height 16
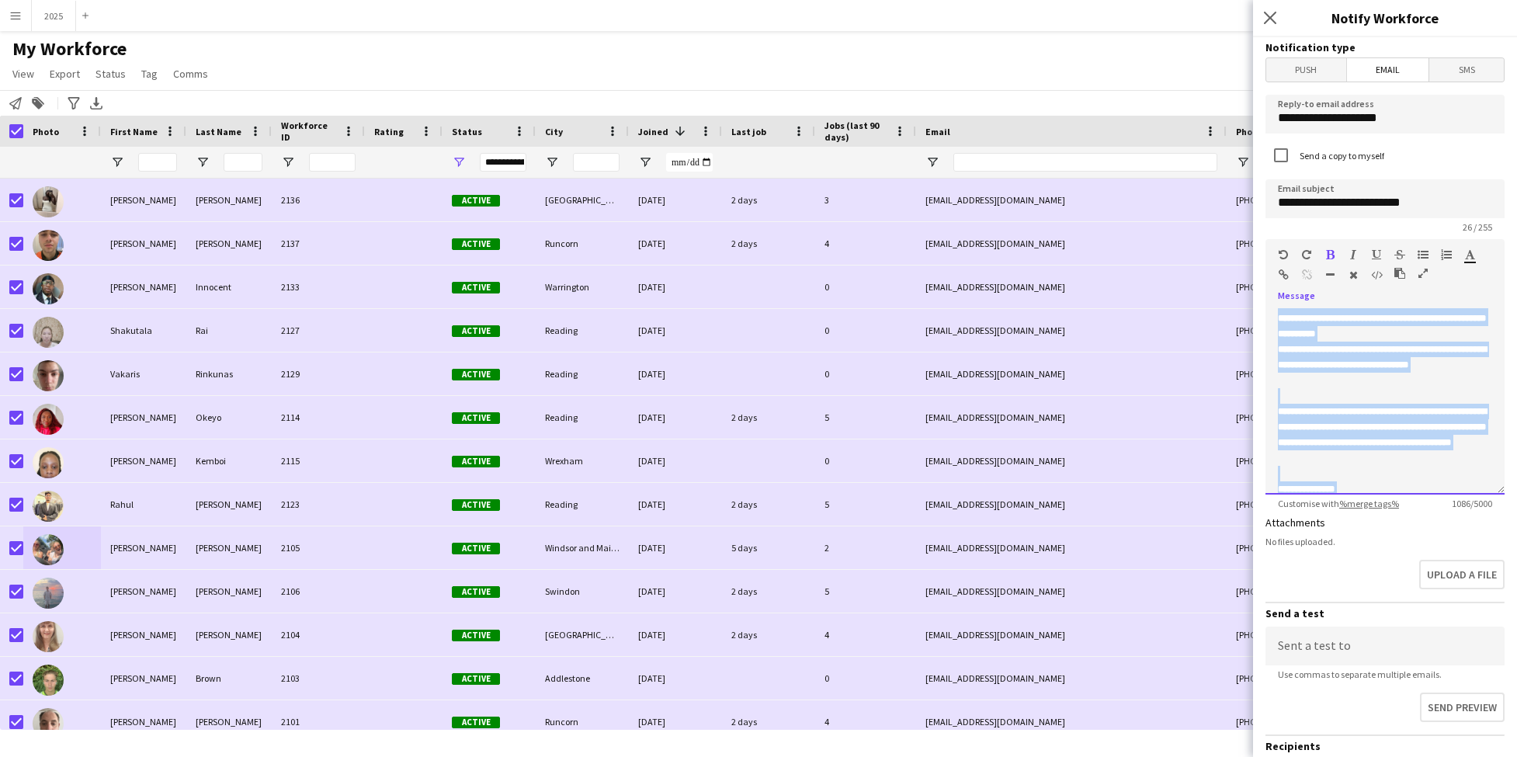
scroll to position [401, 0]
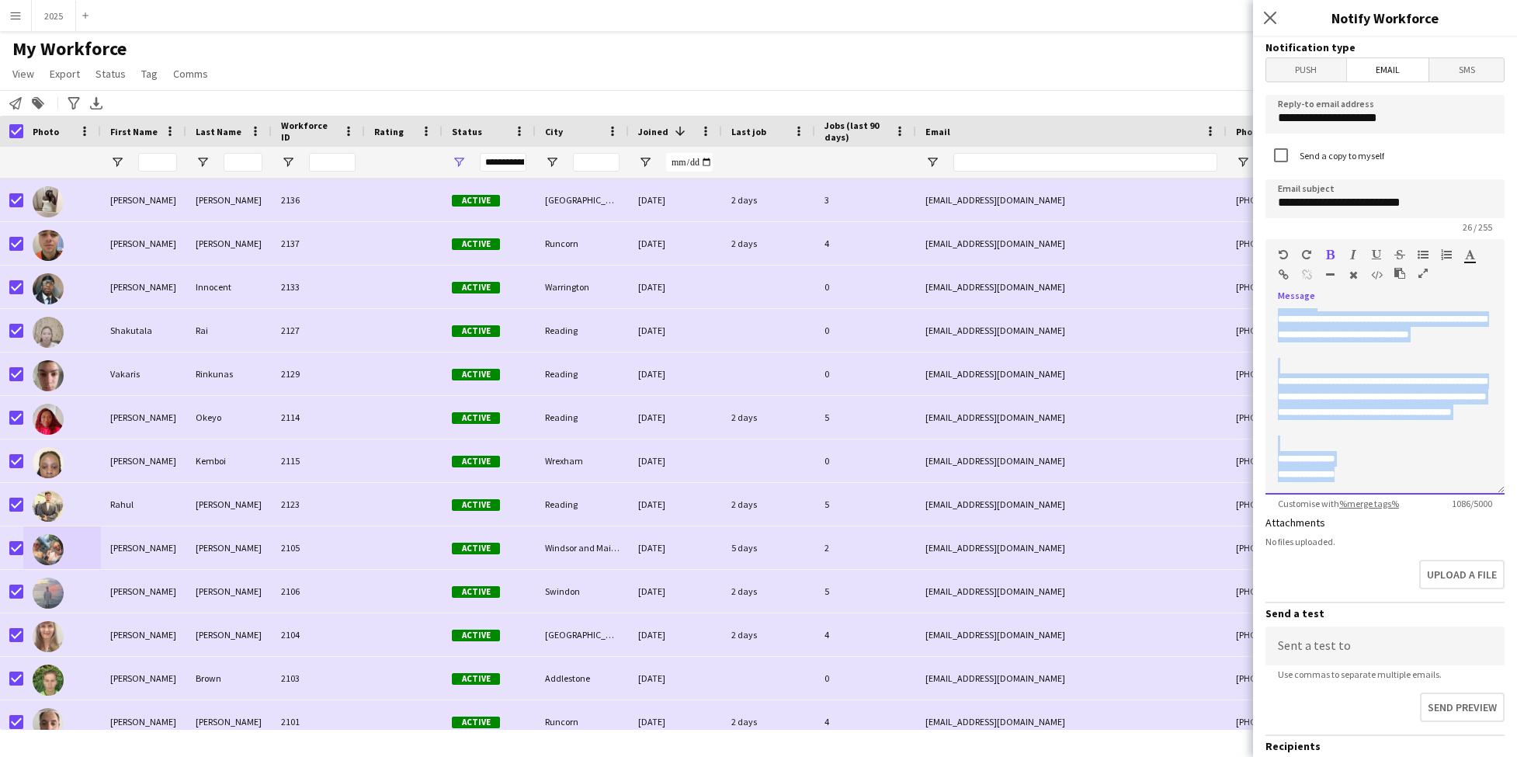
drag, startPoint x: 1278, startPoint y: 317, endPoint x: 1451, endPoint y: 406, distance: 194.8
click at [1396, 553] on form "**********" at bounding box center [1385, 469] width 264 height 864
click at [1465, 255] on icon "button" at bounding box center [1470, 254] width 10 height 11
click at [1471, 258] on icon "button" at bounding box center [1470, 254] width 10 height 11
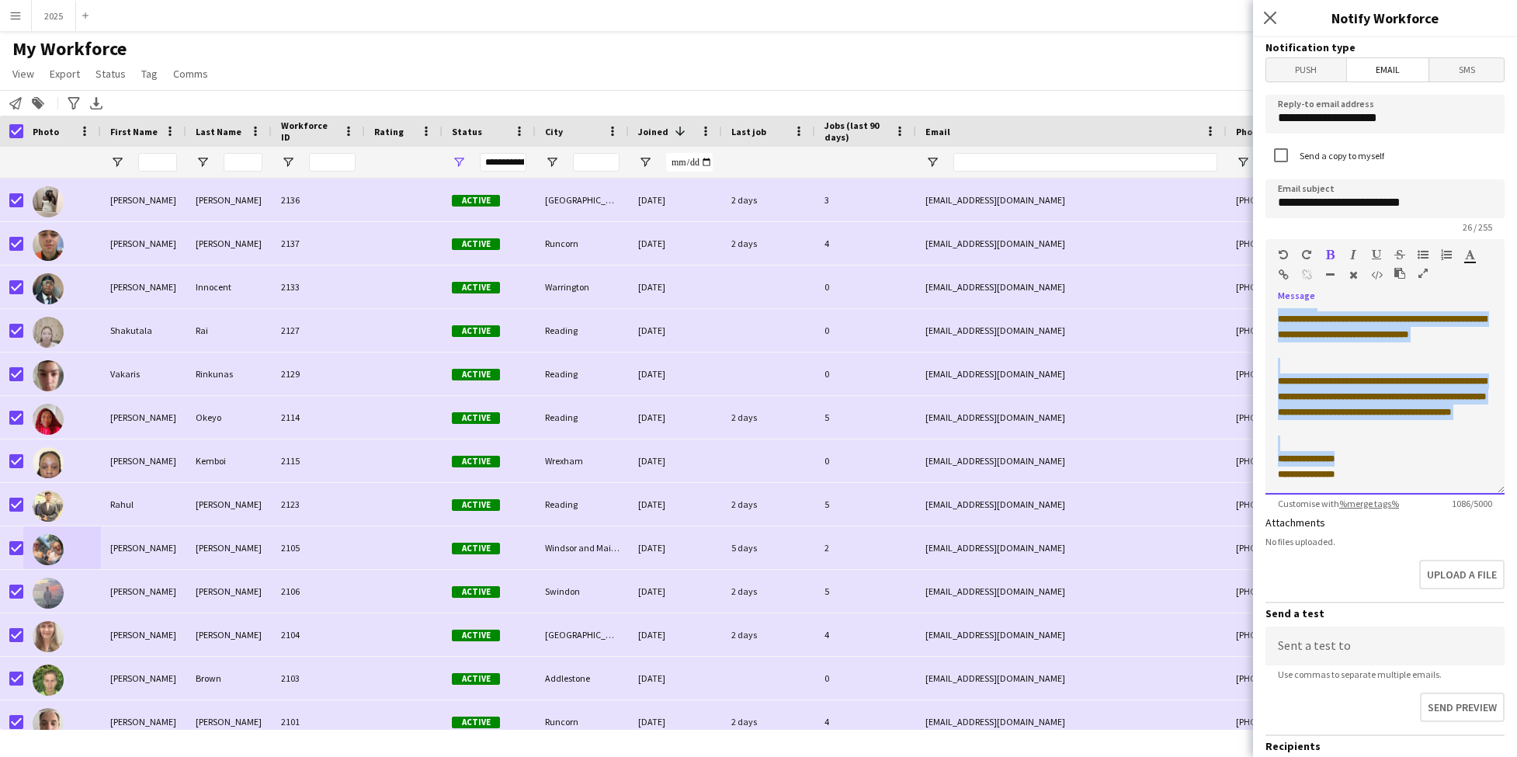
click at [1471, 259] on icon "button" at bounding box center [1470, 254] width 10 height 11
type input "*******"
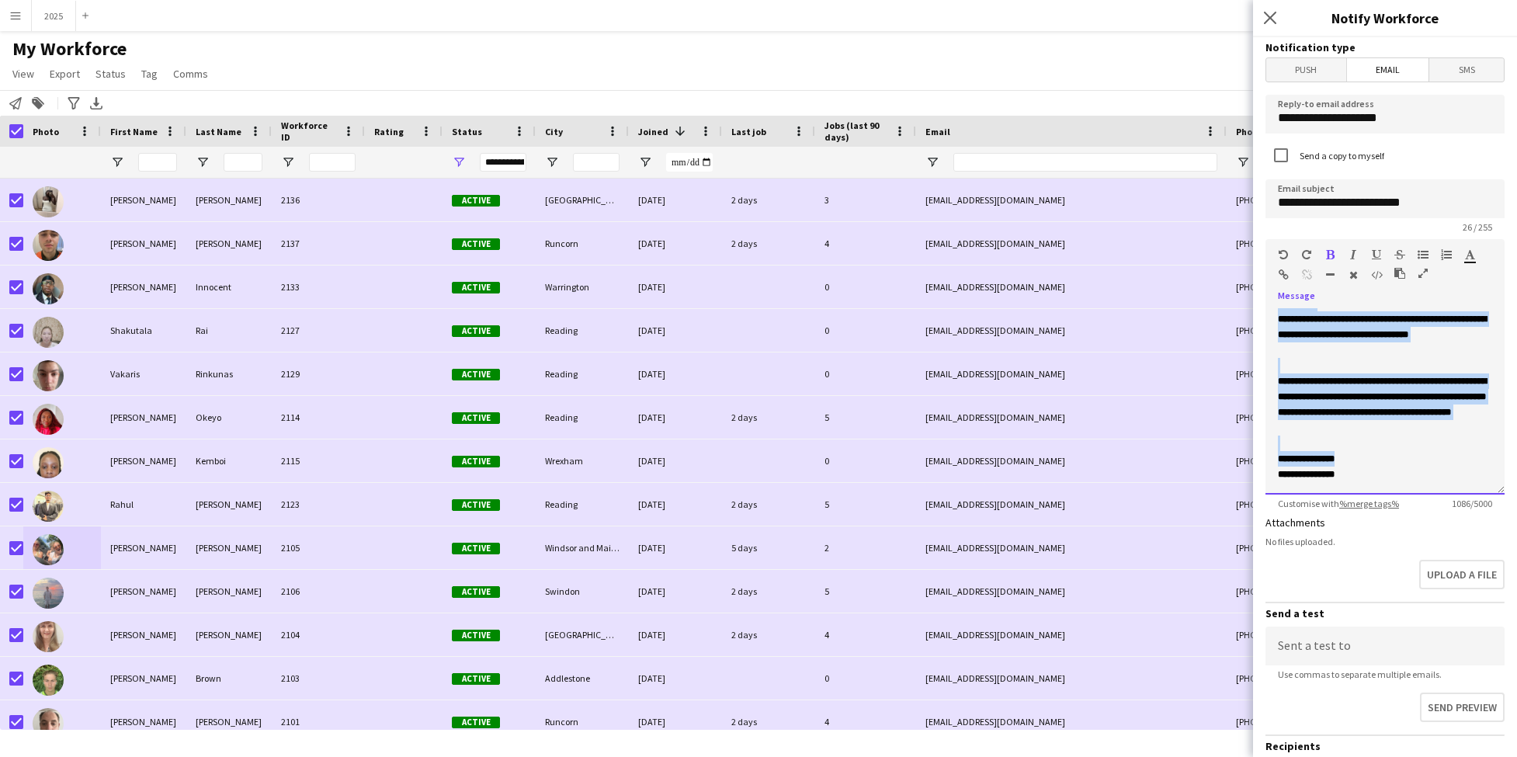
click at [1421, 474] on div "**********" at bounding box center [1385, 475] width 214 height 16
drag, startPoint x: 1280, startPoint y: 314, endPoint x: 1428, endPoint y: 501, distance: 238.8
click at [1448, 603] on form "**********" at bounding box center [1385, 469] width 264 height 864
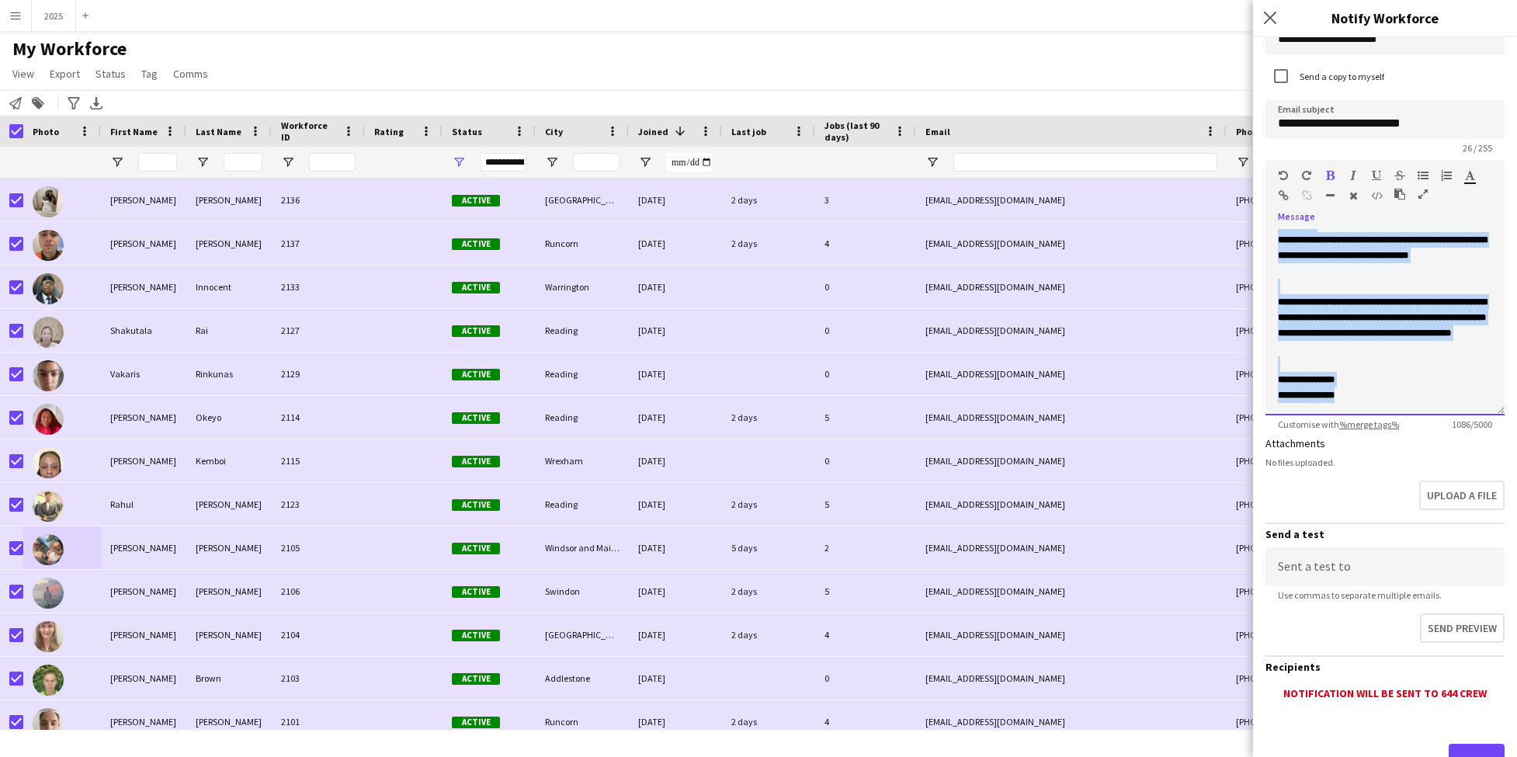
scroll to position [80, 0]
click at [1357, 565] on input at bounding box center [1385, 566] width 239 height 39
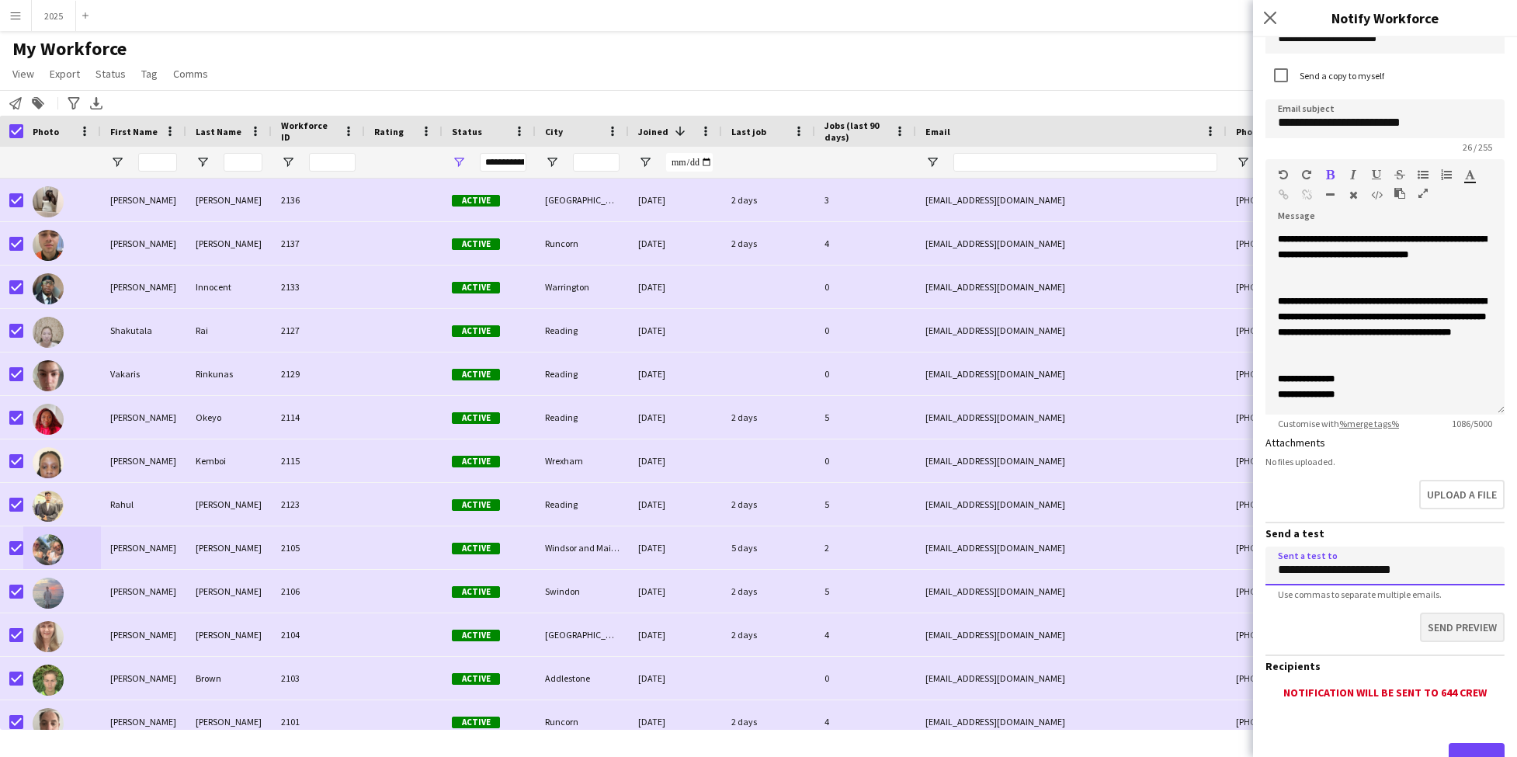
type input "**********"
click at [1452, 631] on button "Send preview" at bounding box center [1462, 628] width 85 height 30
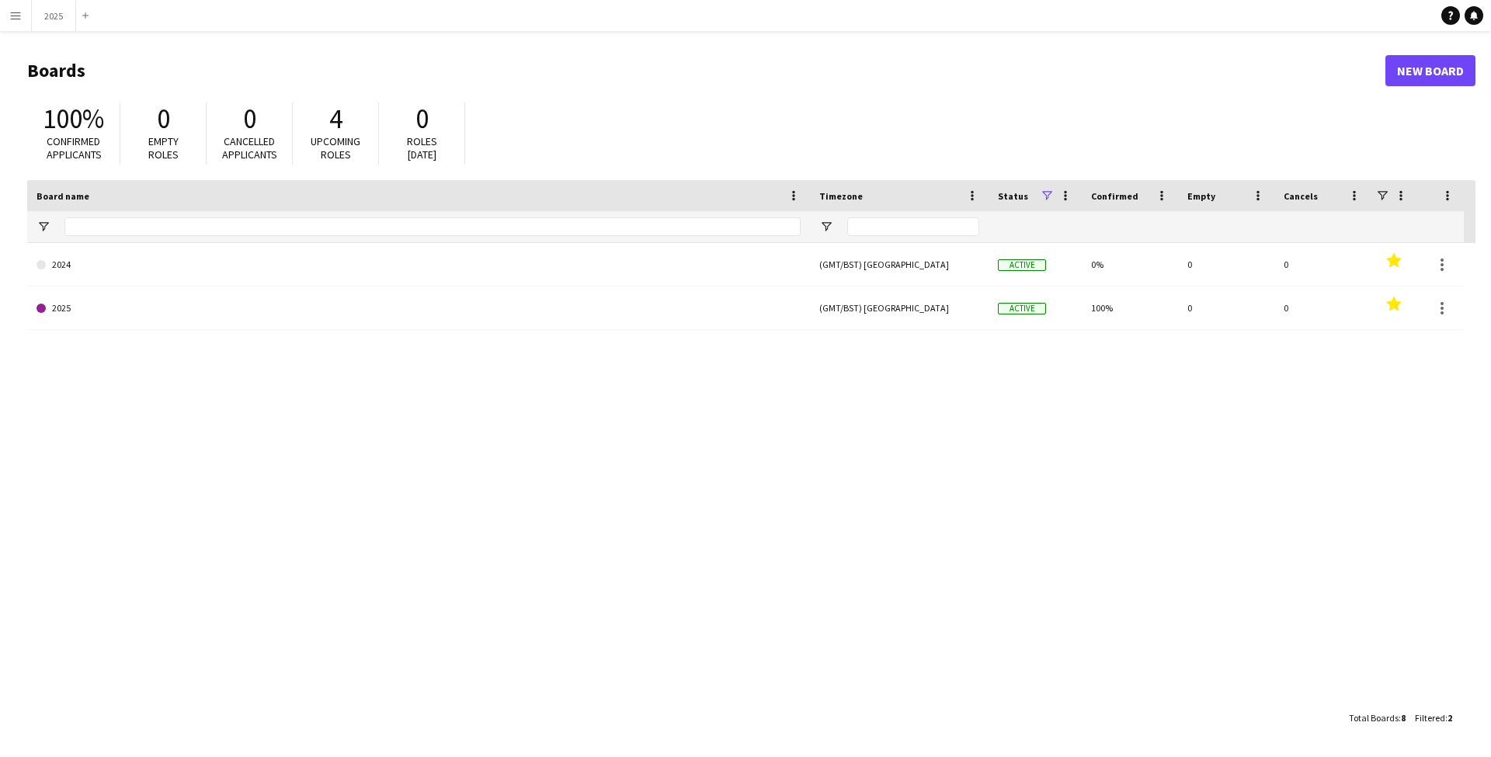
click at [23, 12] on button "Menu" at bounding box center [15, 15] width 31 height 31
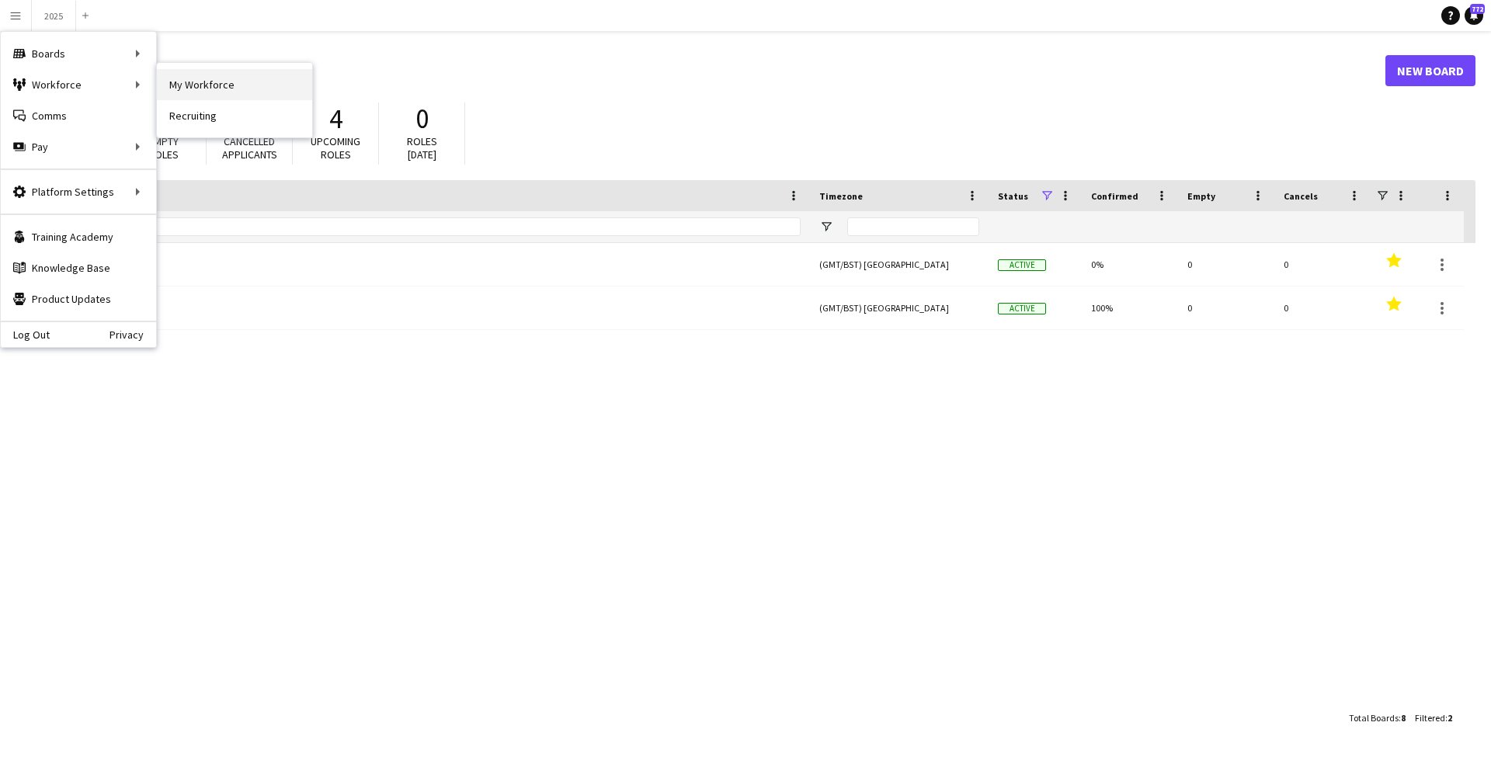
click at [227, 85] on link "My Workforce" at bounding box center [234, 84] width 155 height 31
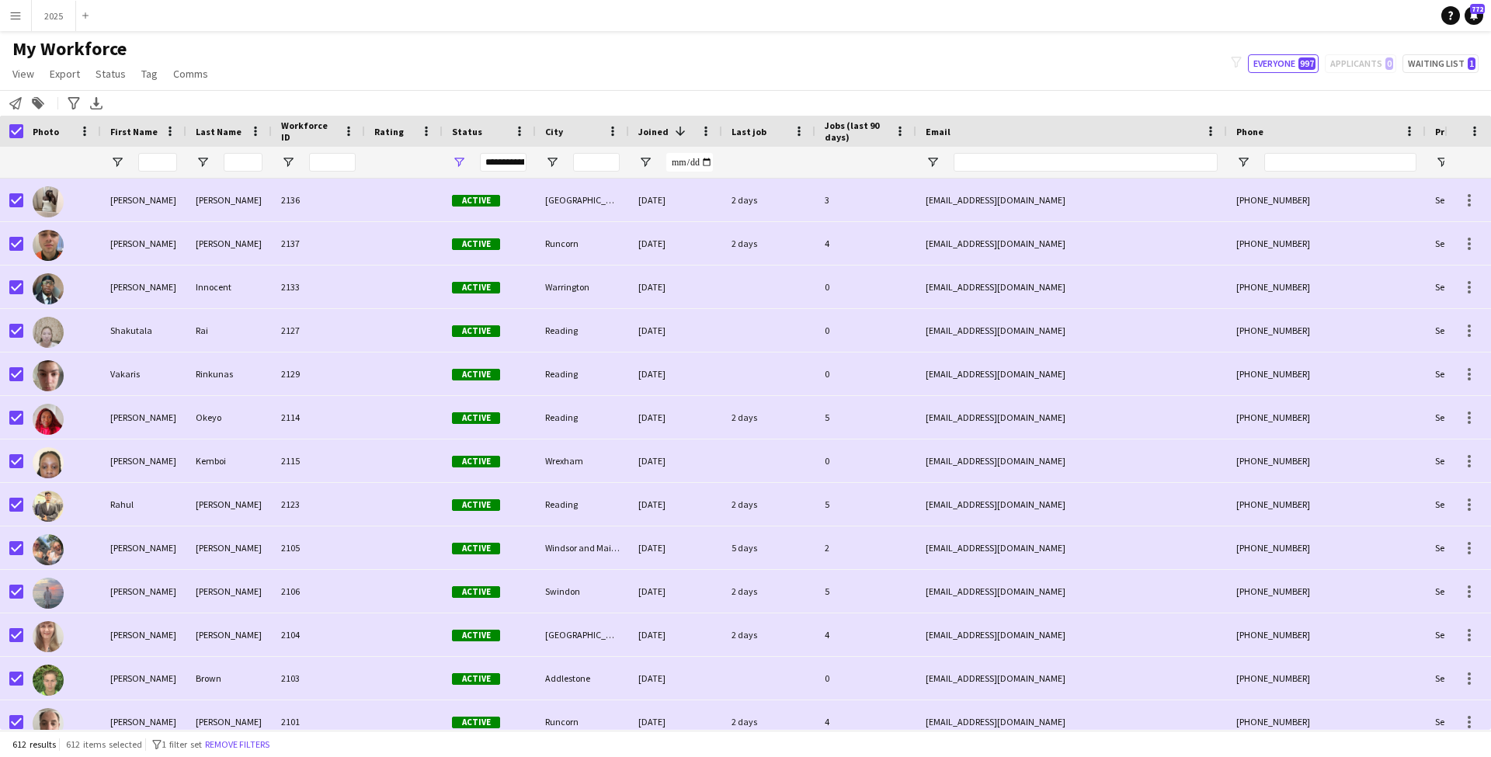
click at [460, 162] on span "Open Filter Menu" at bounding box center [459, 162] width 14 height 14
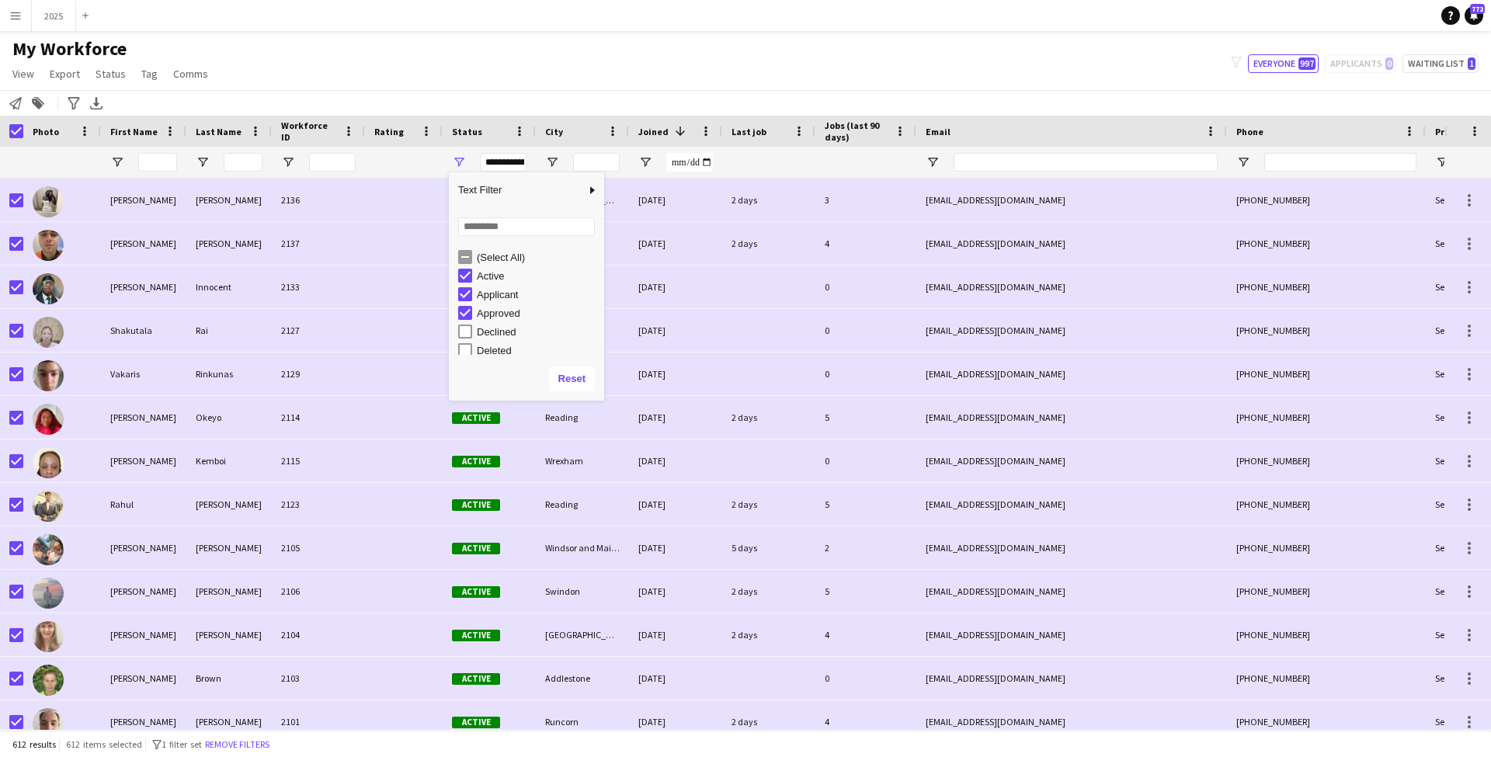
click at [403, 84] on div "My Workforce View Views Default view New view Update view Delete view Edit name…" at bounding box center [745, 63] width 1491 height 53
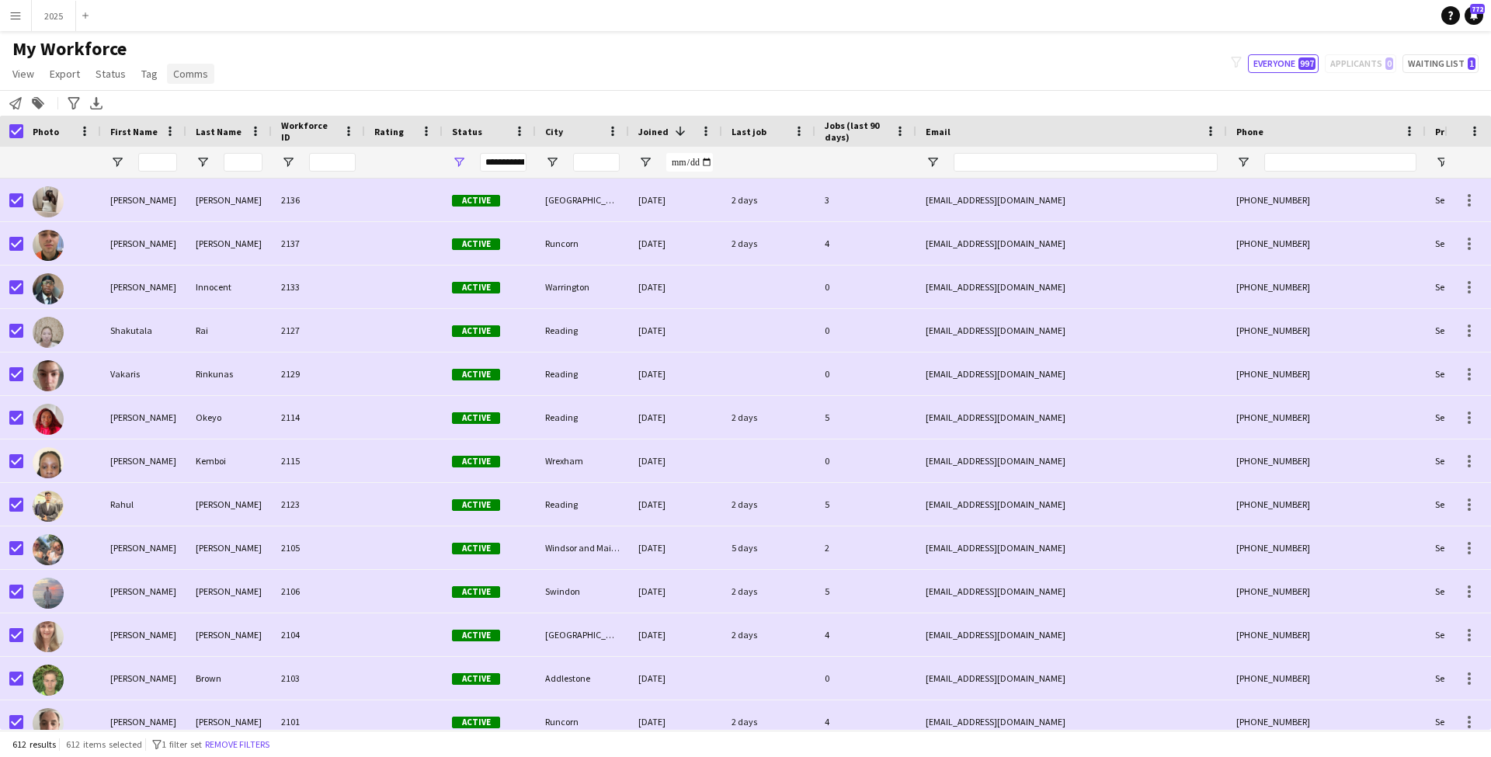
click at [191, 76] on span "Comms" at bounding box center [190, 74] width 35 height 14
click at [209, 106] on span "Send notification" at bounding box center [216, 107] width 79 height 14
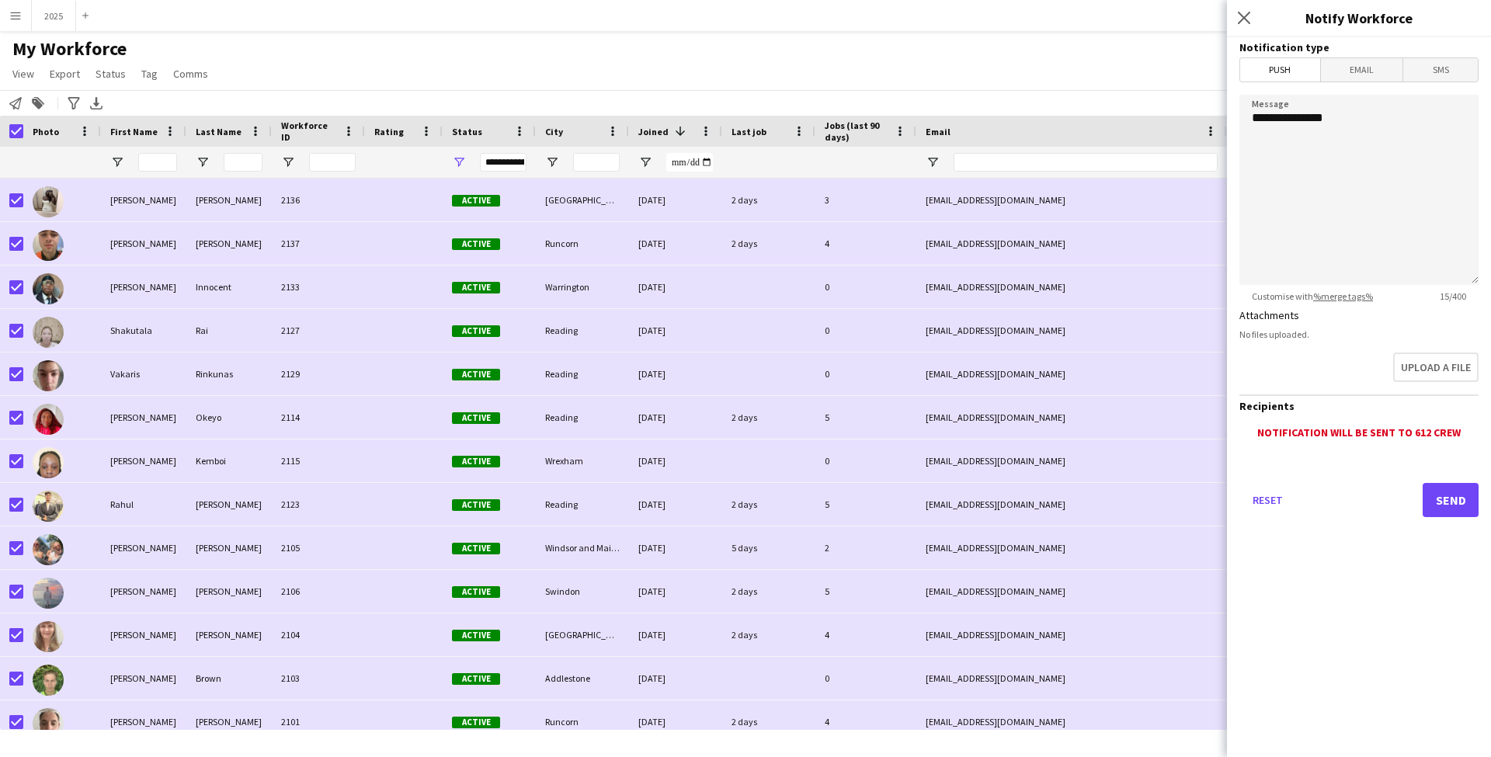
click at [1383, 68] on span "Email" at bounding box center [1362, 69] width 82 height 23
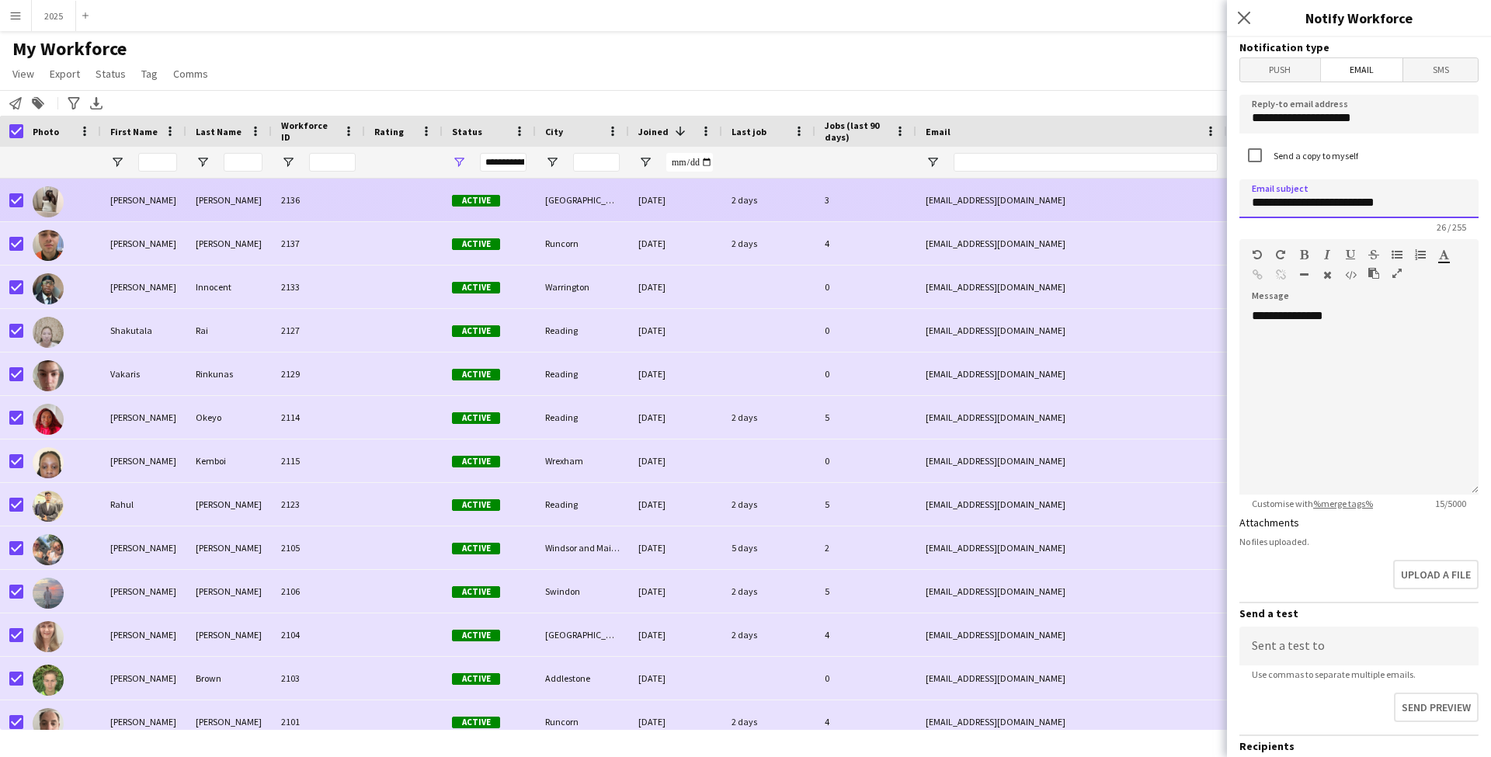
drag, startPoint x: 1405, startPoint y: 203, endPoint x: 1150, endPoint y: 193, distance: 254.9
click at [1150, 193] on body "Menu Boards Boards Boards All jobs Status Workforce Workforce My Workforce Recr…" at bounding box center [745, 378] width 1491 height 757
paste input "**********"
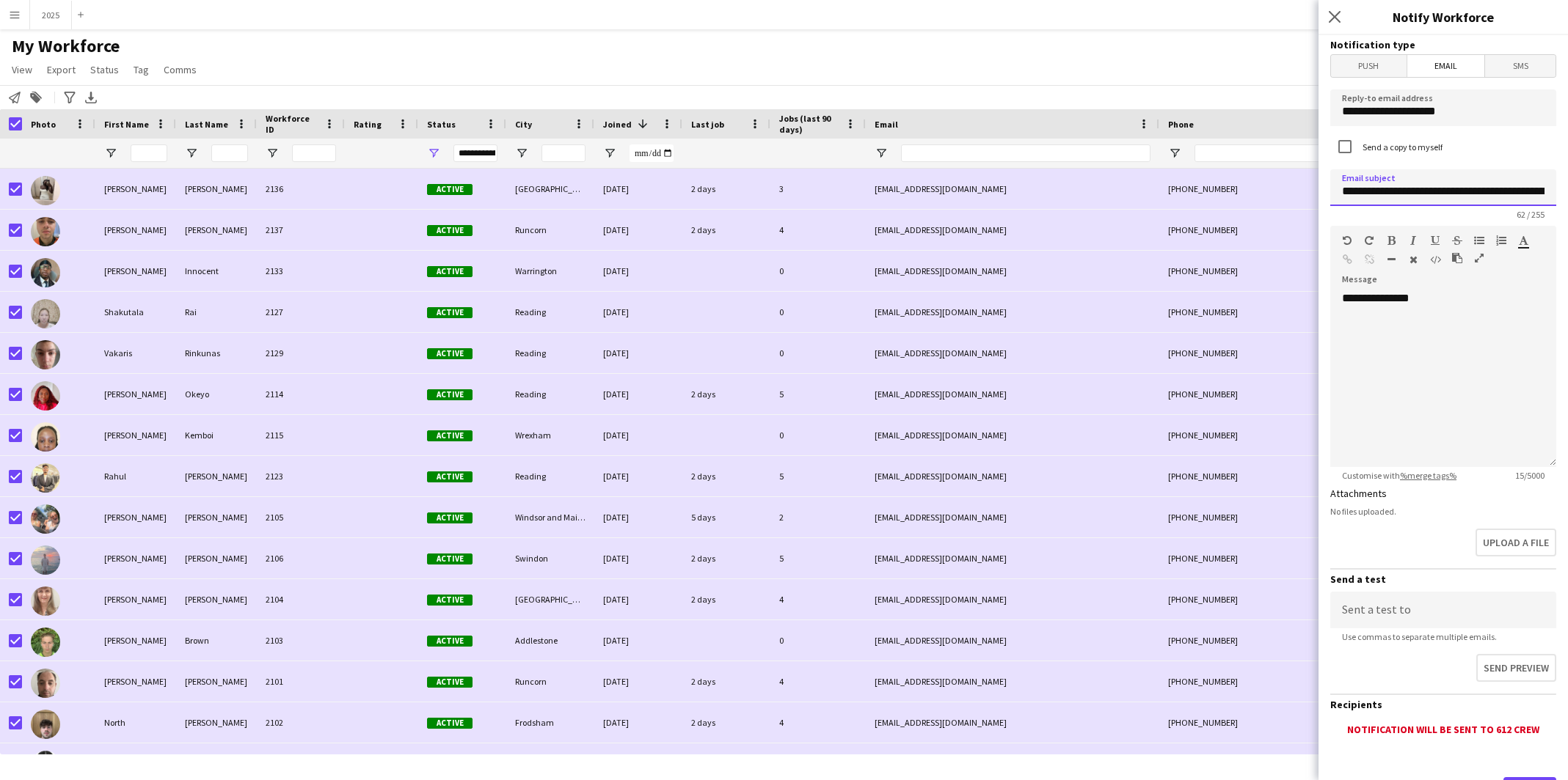
type input "**********"
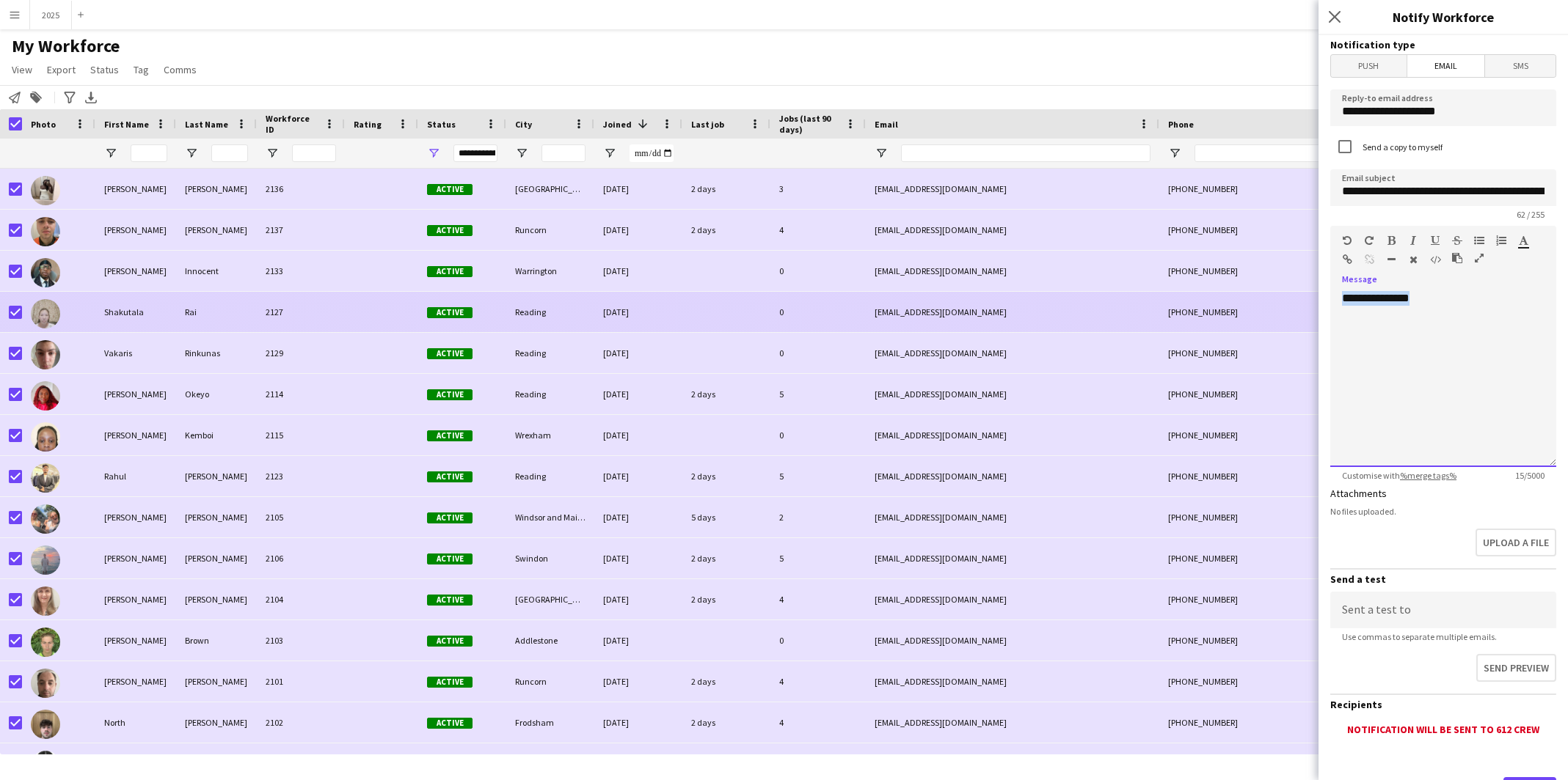
drag, startPoint x: 1445, startPoint y: 305, endPoint x: 1287, endPoint y: 299, distance: 158.1
click at [1289, 300] on body "Menu Boards Boards Boards All jobs Status Workforce Workforce My Workforce Recr…" at bounding box center [784, 390] width 1568 height 780
paste div
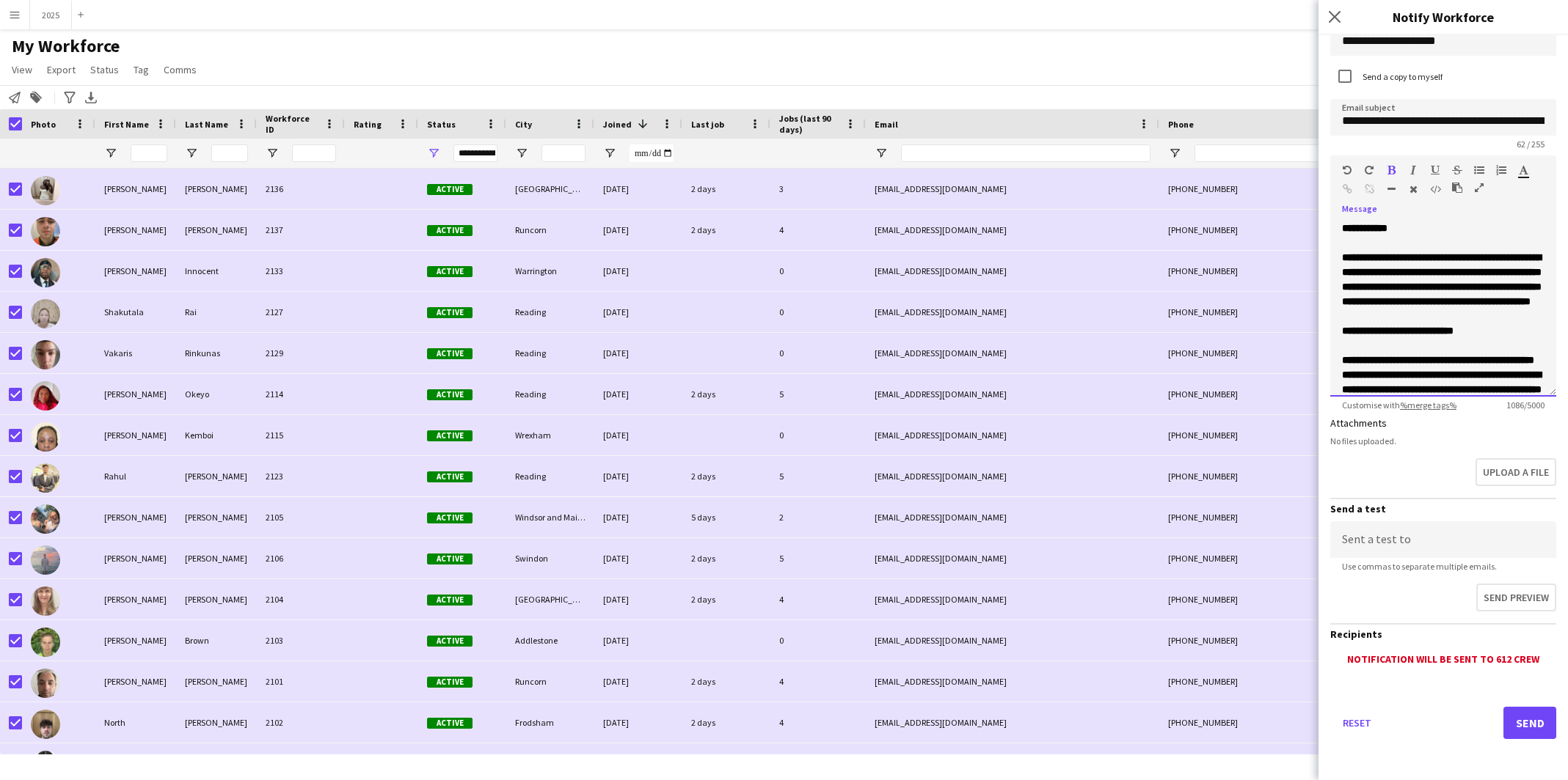
scroll to position [71, 0]
click at [1407, 714] on button "Send" at bounding box center [1529, 723] width 53 height 32
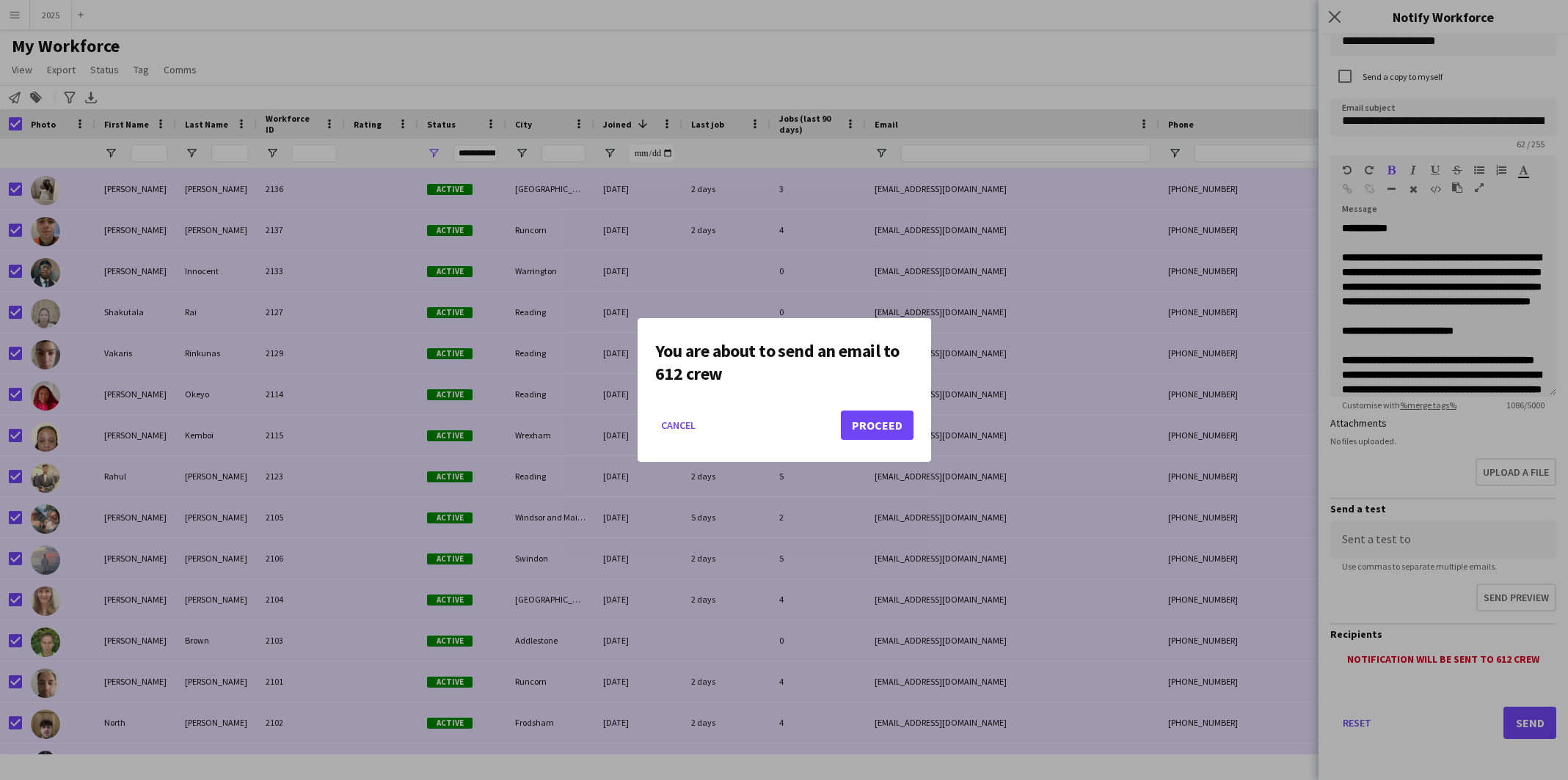
click at [895, 431] on button "Proceed" at bounding box center [877, 425] width 73 height 29
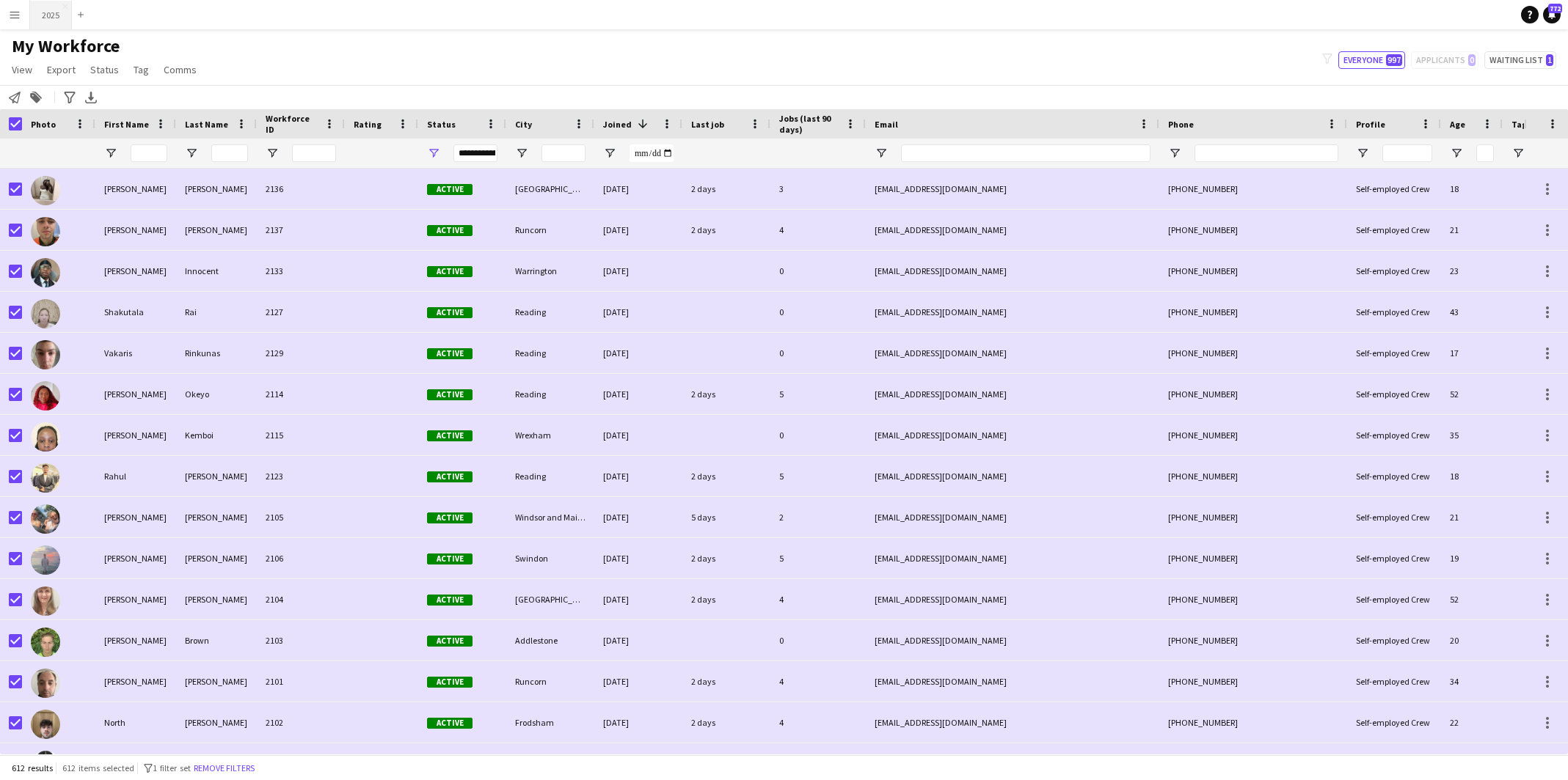
click at [60, 18] on button "2025 Close" at bounding box center [51, 15] width 42 height 28
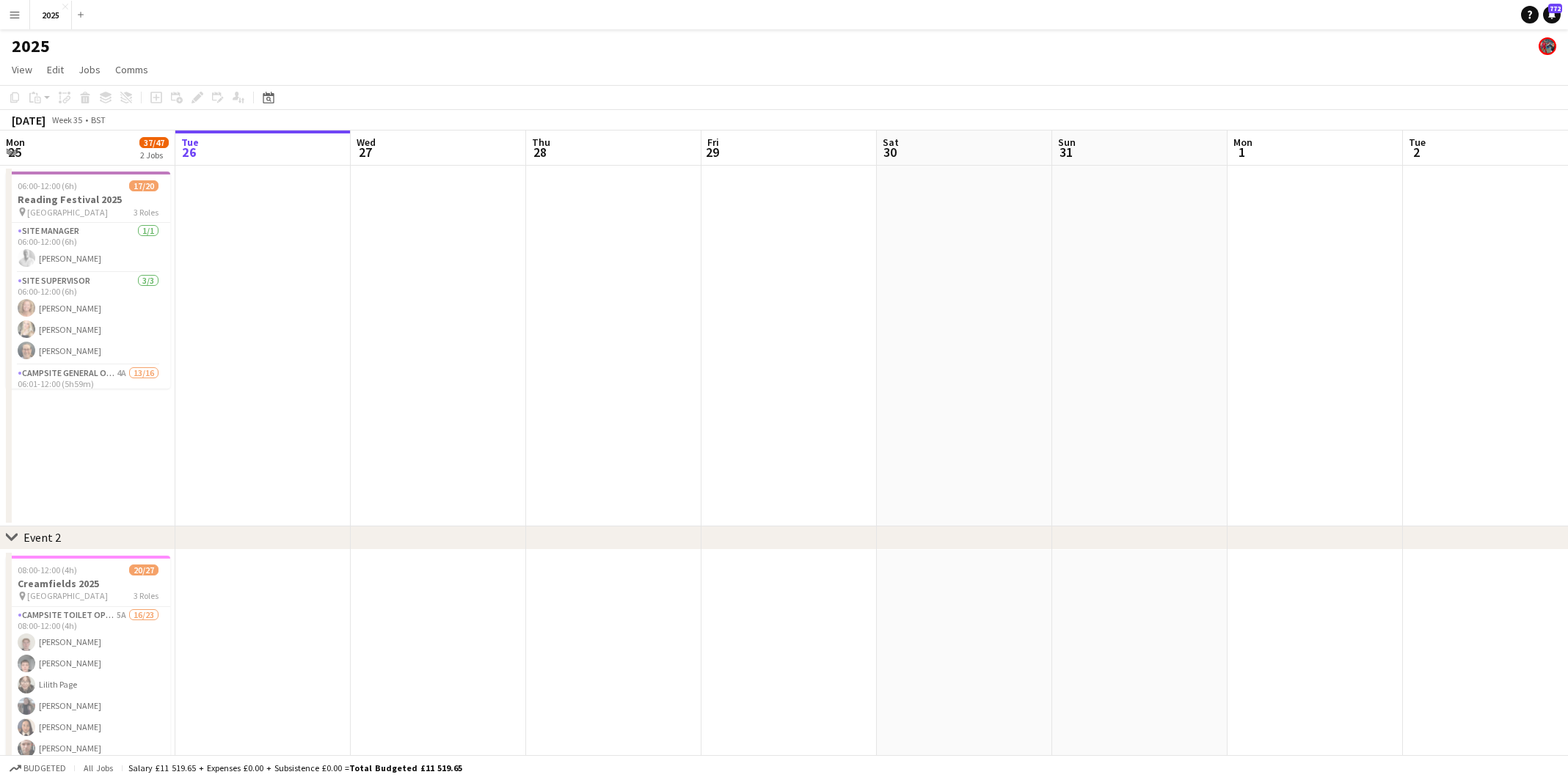
click at [13, 15] on app-icon "Menu" at bounding box center [14, 14] width 11 height 11
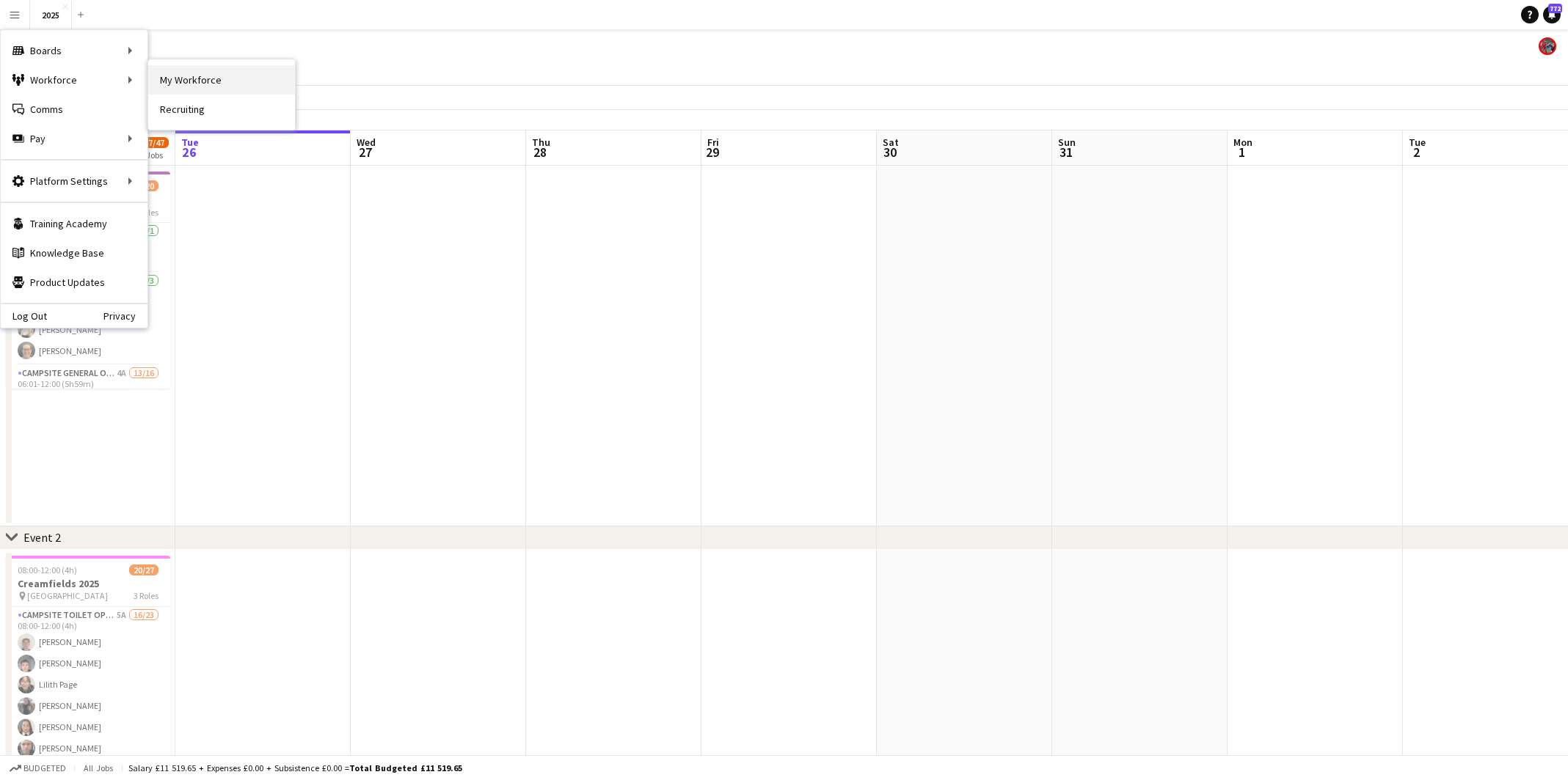
click at [156, 76] on link "My Workforce" at bounding box center [221, 79] width 146 height 29
